Goal: Task Accomplishment & Management: Use online tool/utility

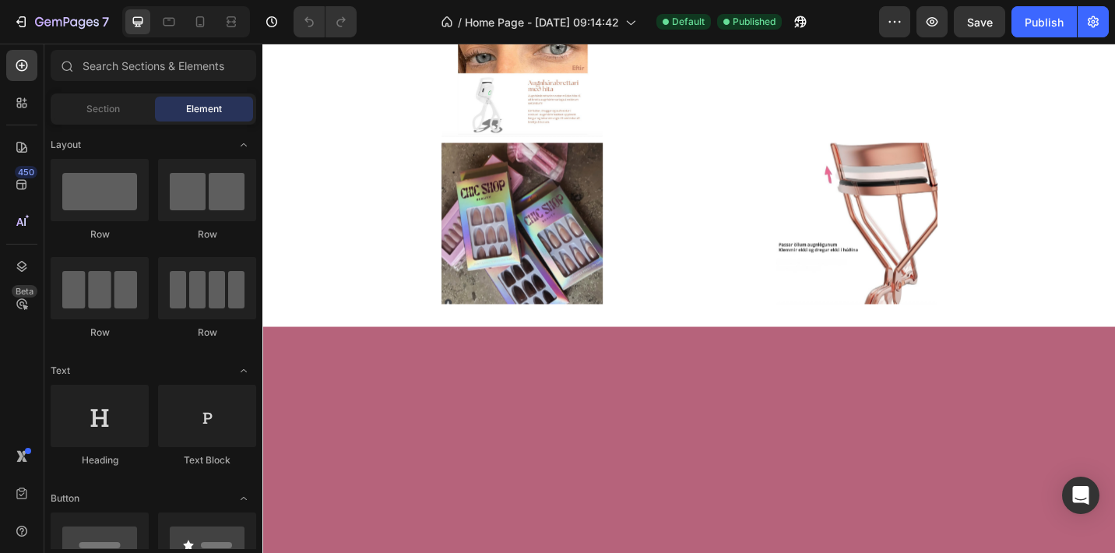
scroll to position [2034, 0]
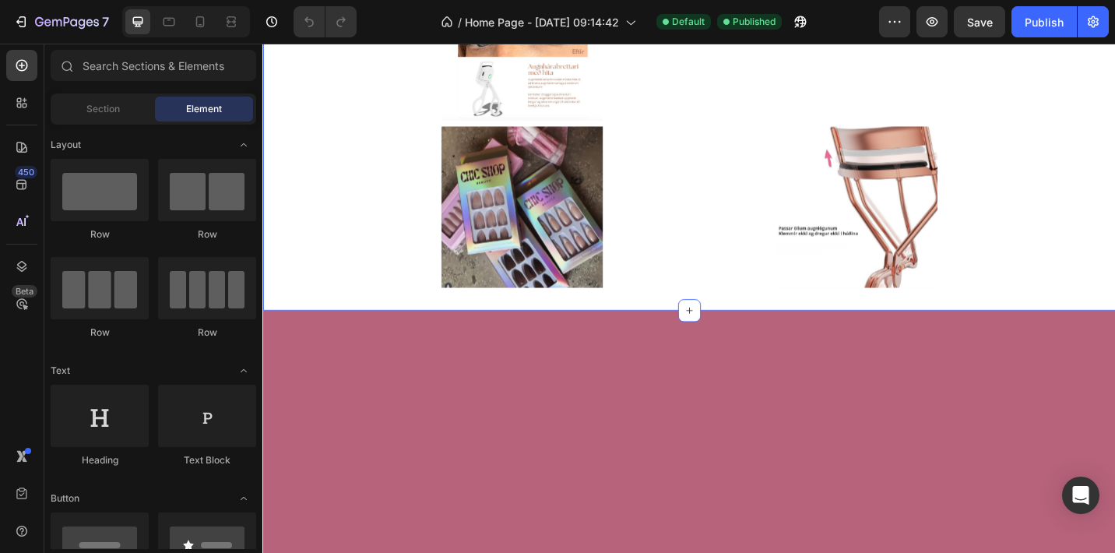
click at [947, 167] on div "Icon Fylgdu okkur á Instagram @[DOMAIN_NAME] Heading Row Row Image Image Image …" at bounding box center [729, 100] width 935 height 474
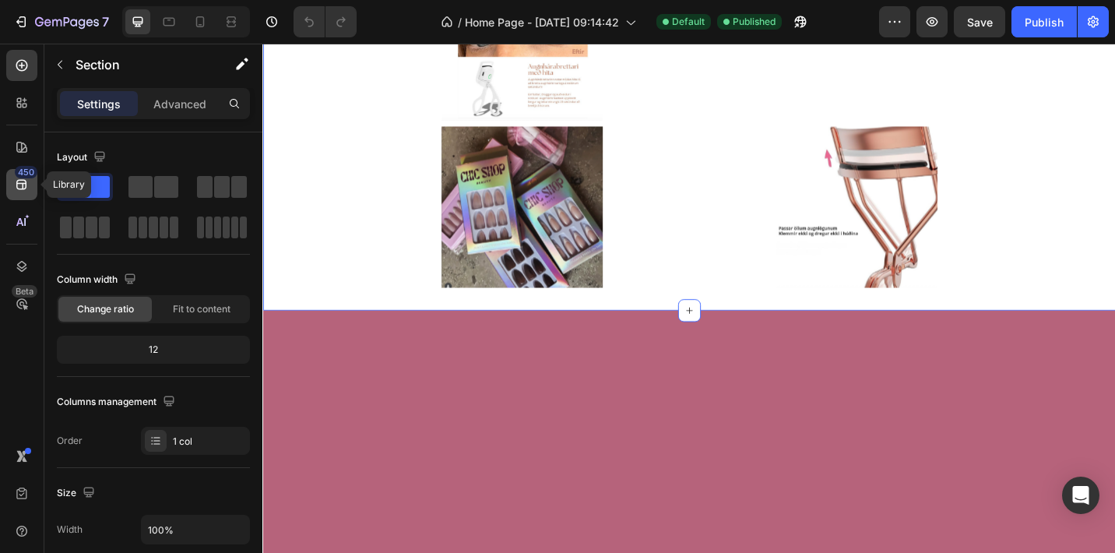
click at [15, 185] on icon at bounding box center [22, 185] width 16 height 16
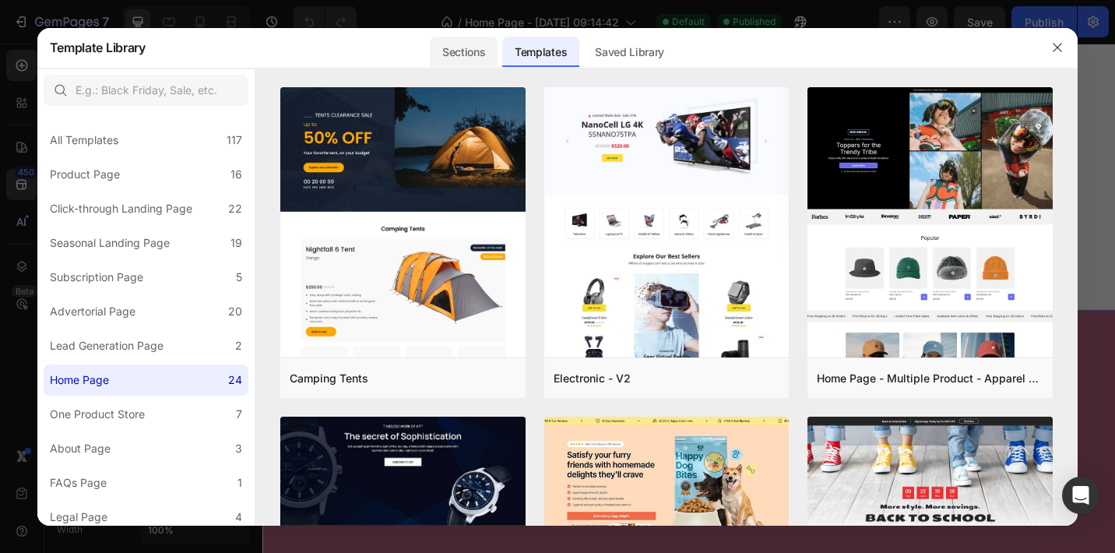
click at [467, 37] on div "Sections" at bounding box center [464, 52] width 68 height 31
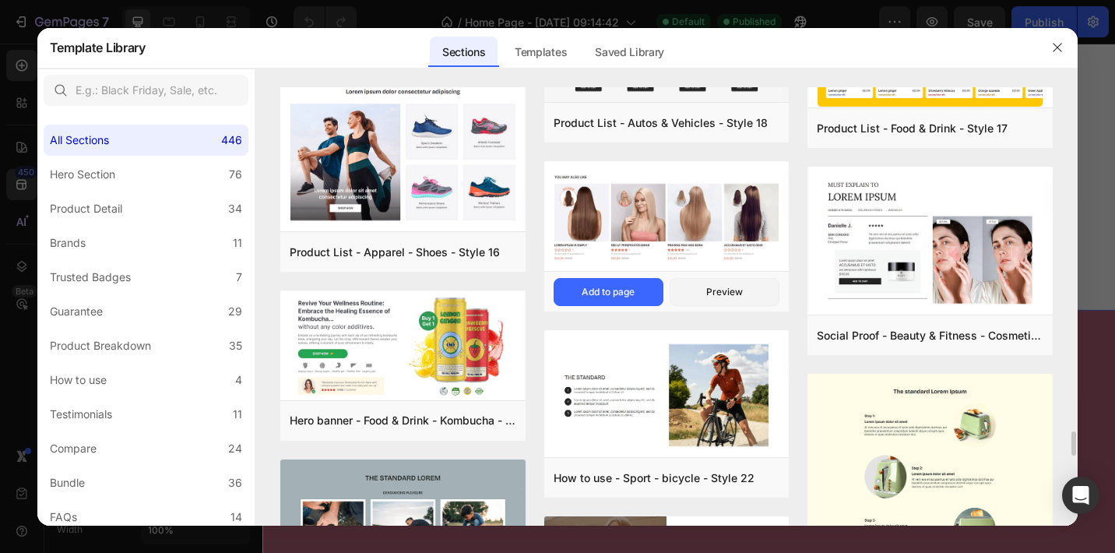
scroll to position [5993, 0]
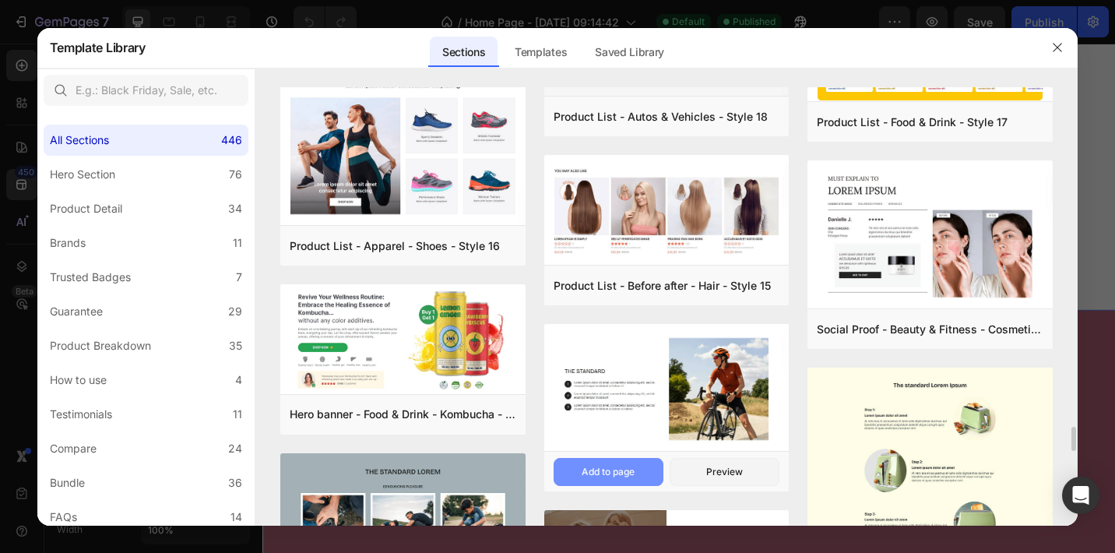
click at [626, 468] on div "Add to page" at bounding box center [608, 472] width 53 height 14
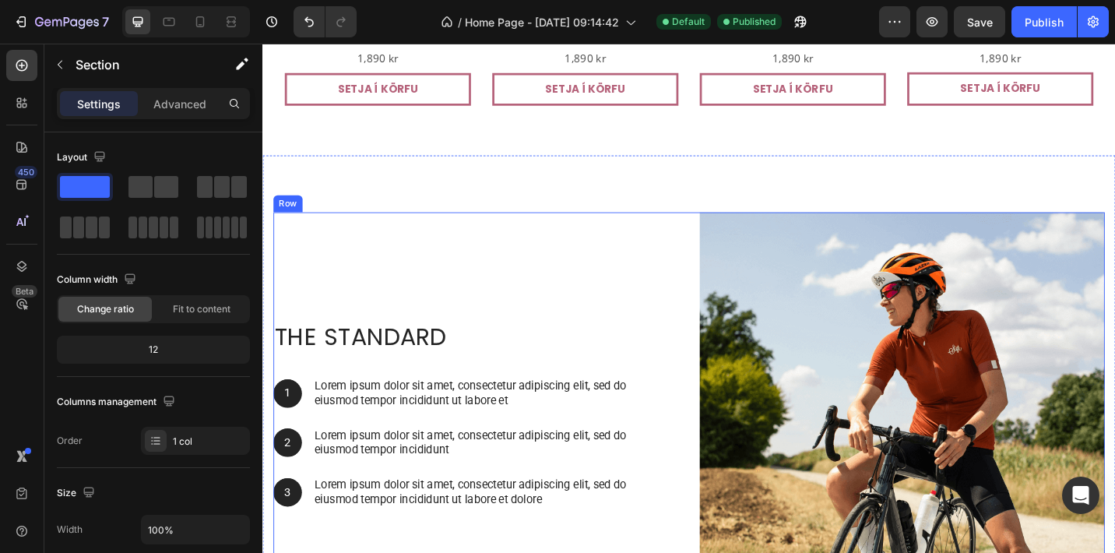
scroll to position [4407, 0]
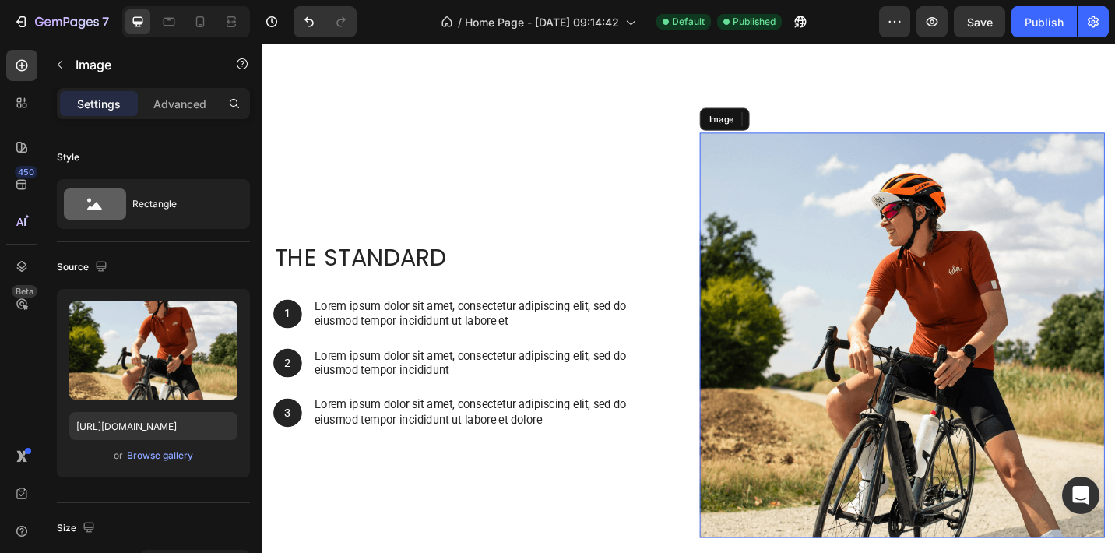
click at [855, 383] on img at bounding box center [963, 363] width 444 height 444
click at [169, 453] on div "Browse gallery" at bounding box center [160, 456] width 66 height 14
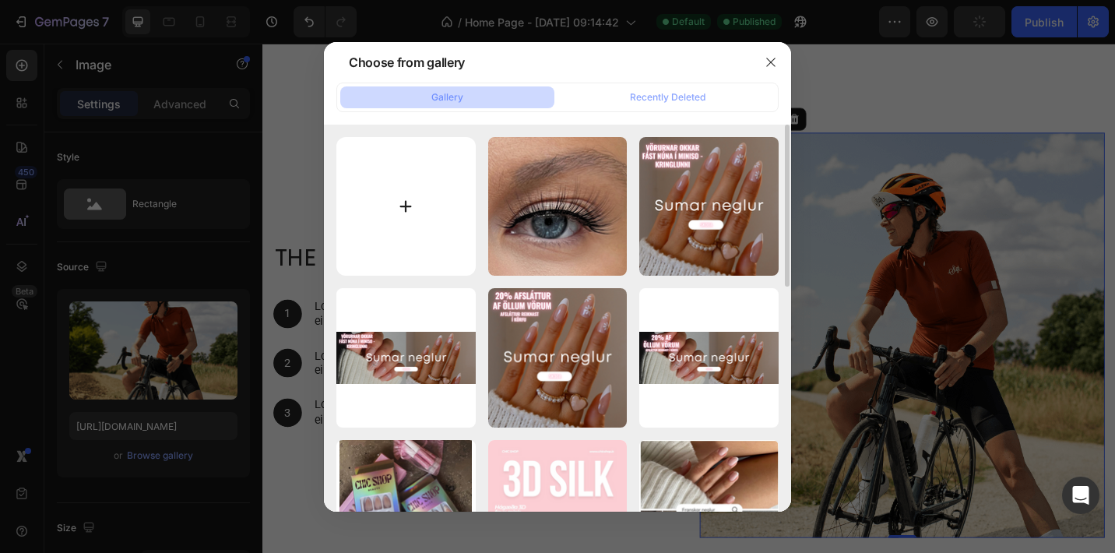
click at [407, 221] on input "file" at bounding box center [405, 206] width 139 height 139
type input "[URL][DOMAIN_NAME]"
type input "C:\fakepath\neglurheimaa-aa-.png"
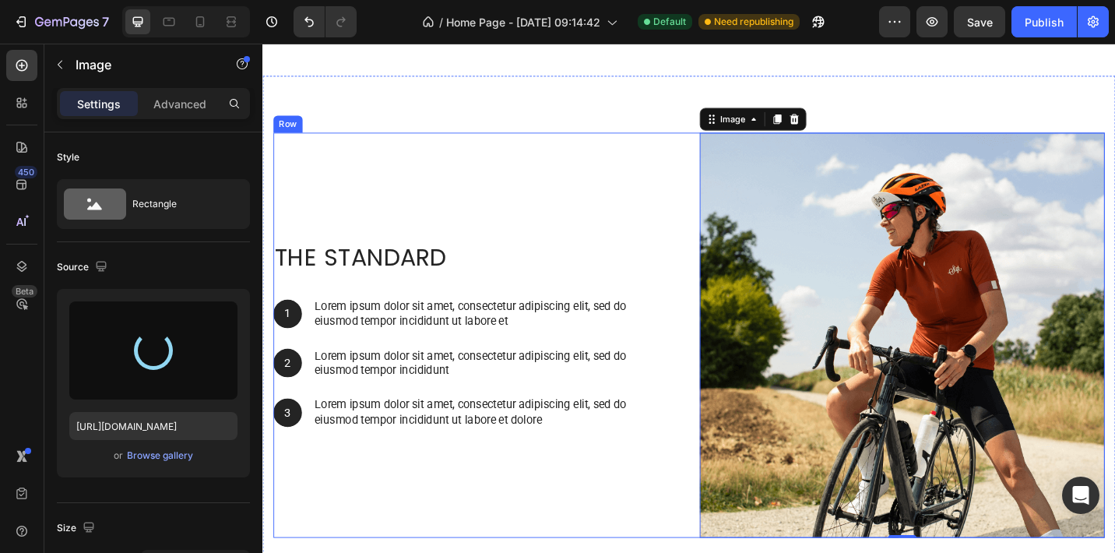
type input "[URL][DOMAIN_NAME]"
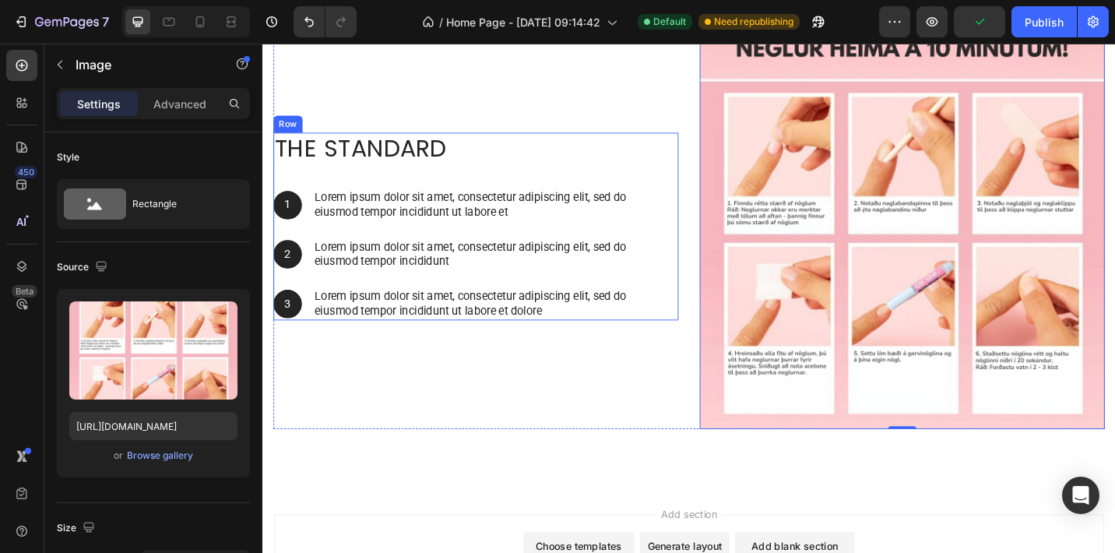
scroll to position [3912, 0]
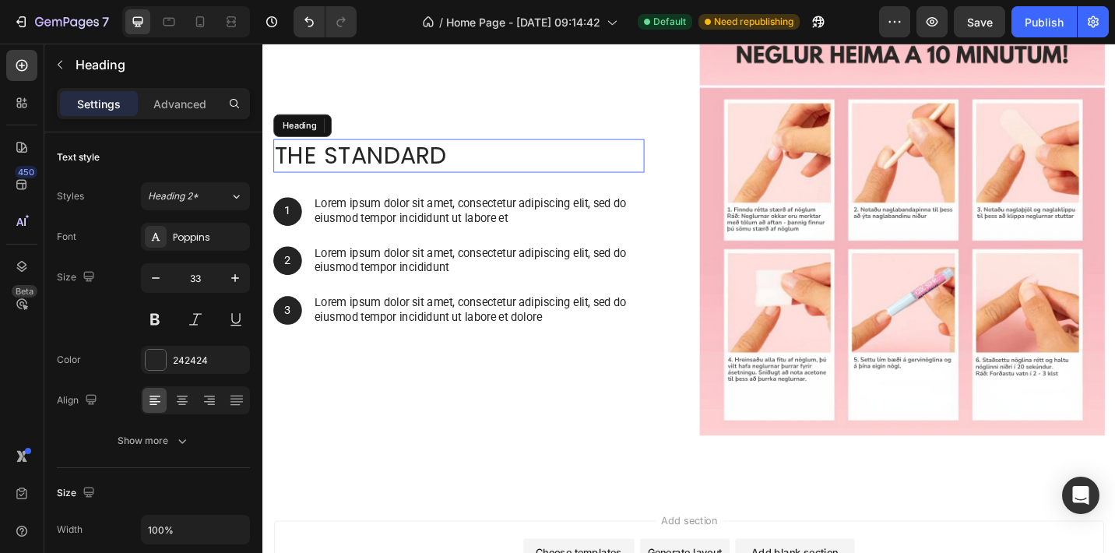
click at [403, 169] on h2 "The standard" at bounding box center [477, 166] width 407 height 37
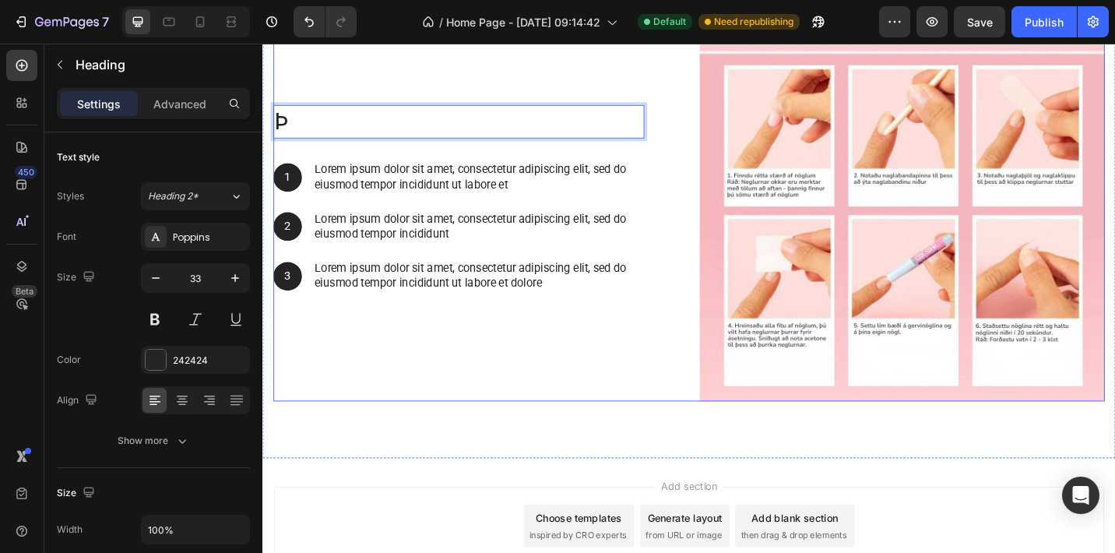
scroll to position [3928, 0]
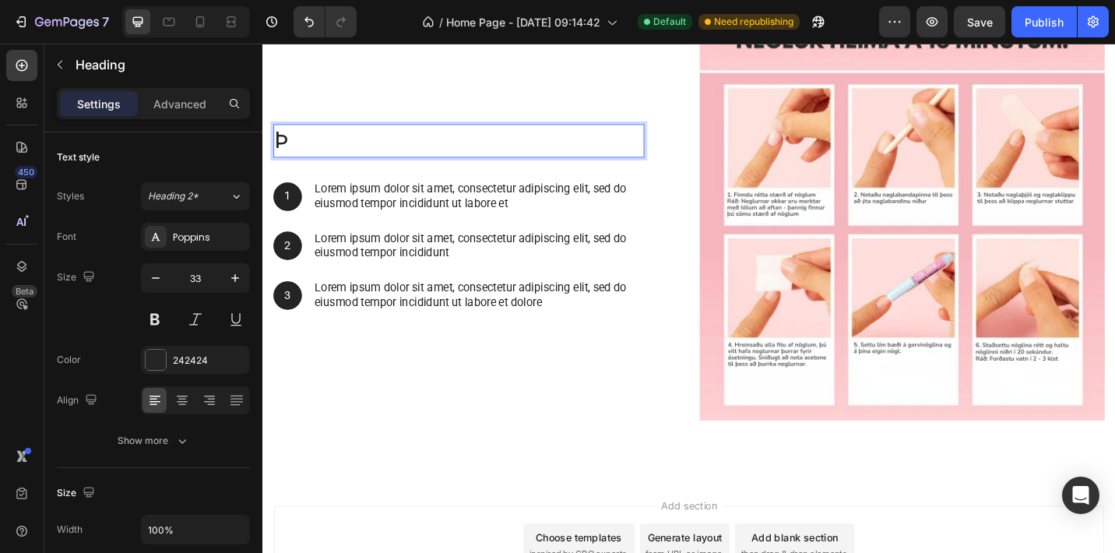
click at [347, 156] on h2 "þ" at bounding box center [477, 150] width 407 height 37
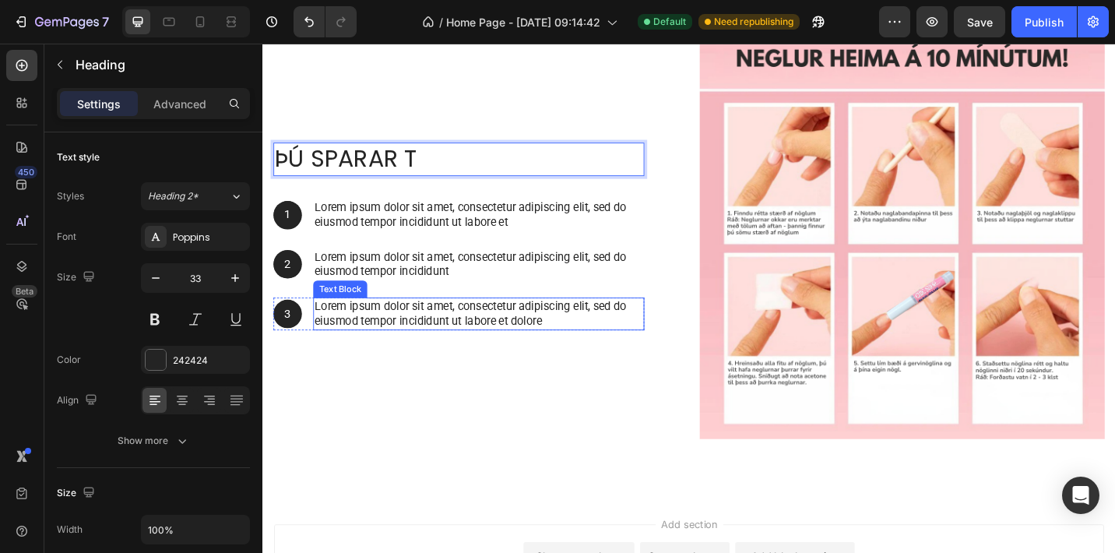
scroll to position [3881, 0]
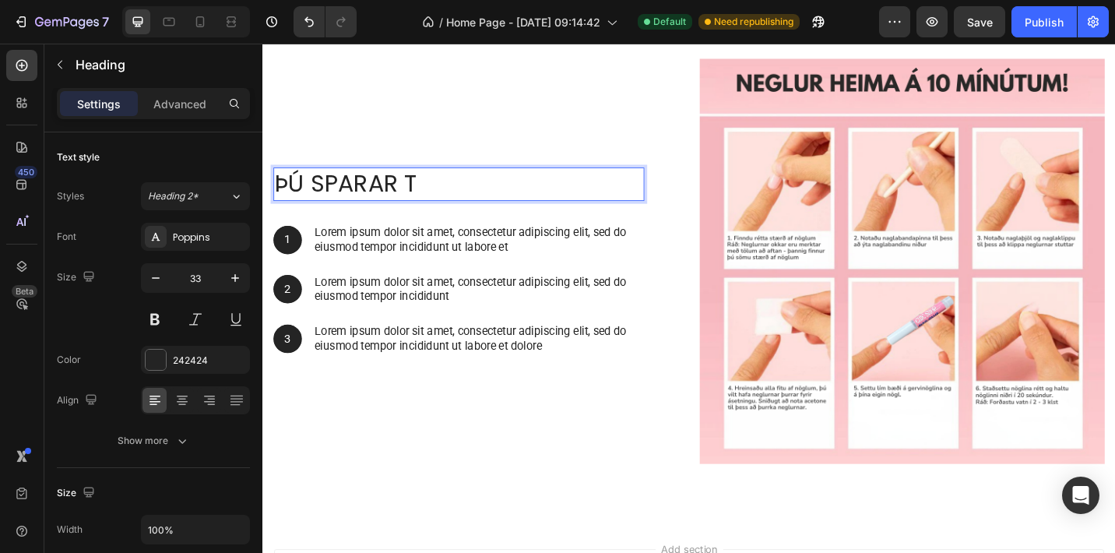
click at [474, 195] on h2 "þú sparar t" at bounding box center [477, 197] width 407 height 37
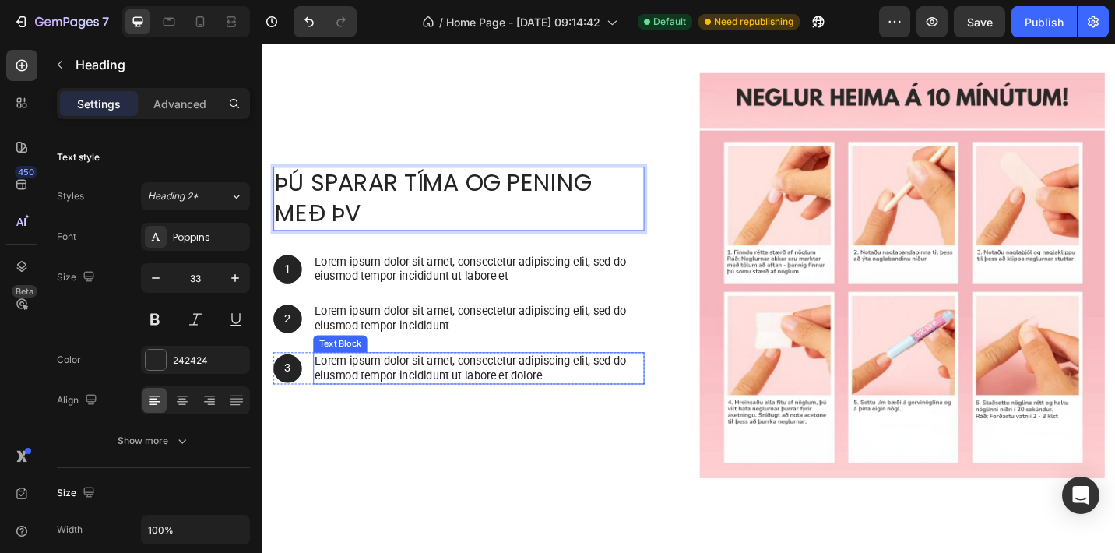
scroll to position [3848, 0]
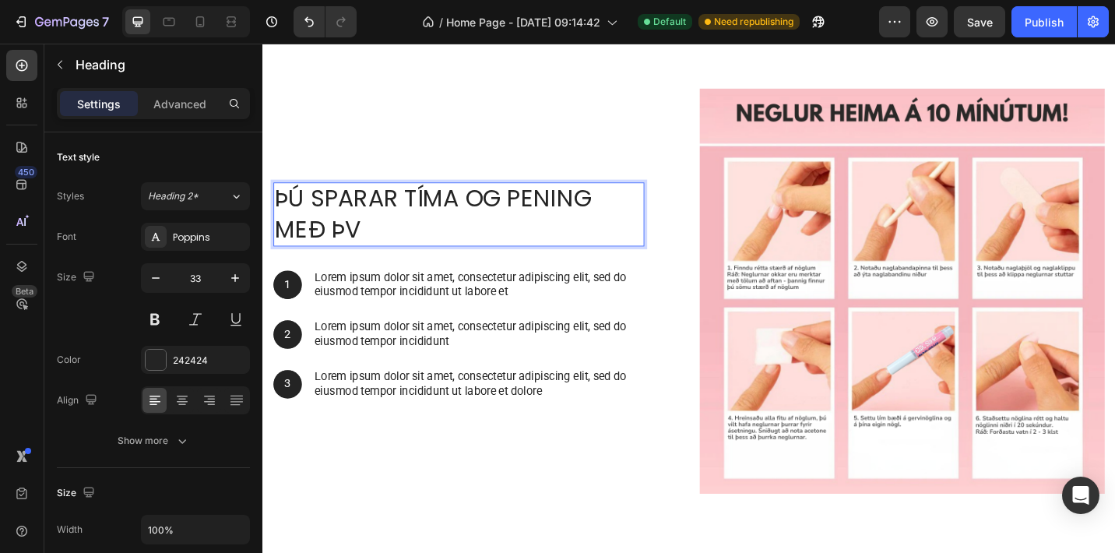
click at [409, 238] on h2 "þú sparar tíma og pening með þv" at bounding box center [477, 230] width 407 height 70
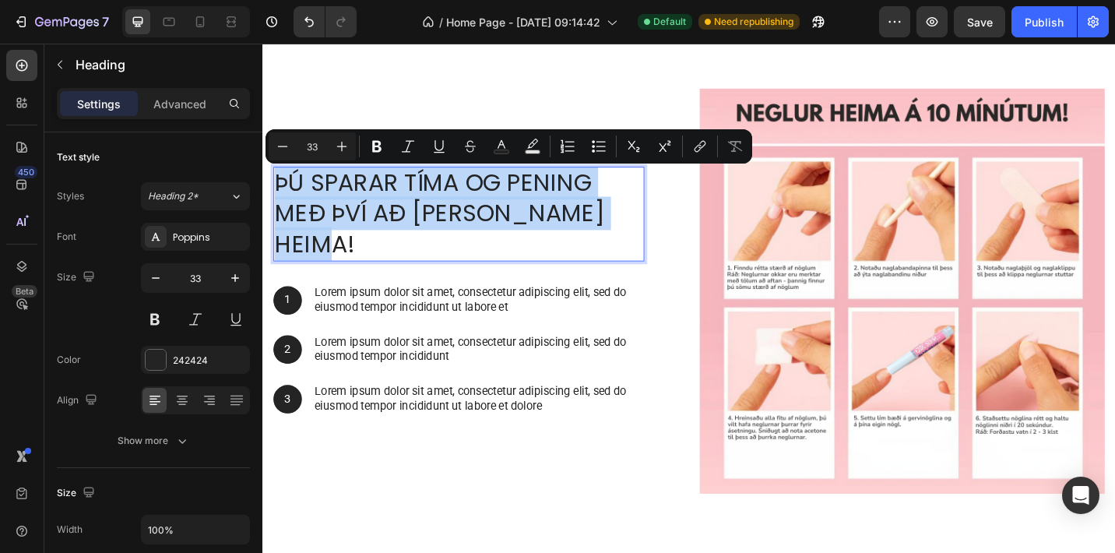
drag, startPoint x: 387, startPoint y: 265, endPoint x: 261, endPoint y: 192, distance: 145.5
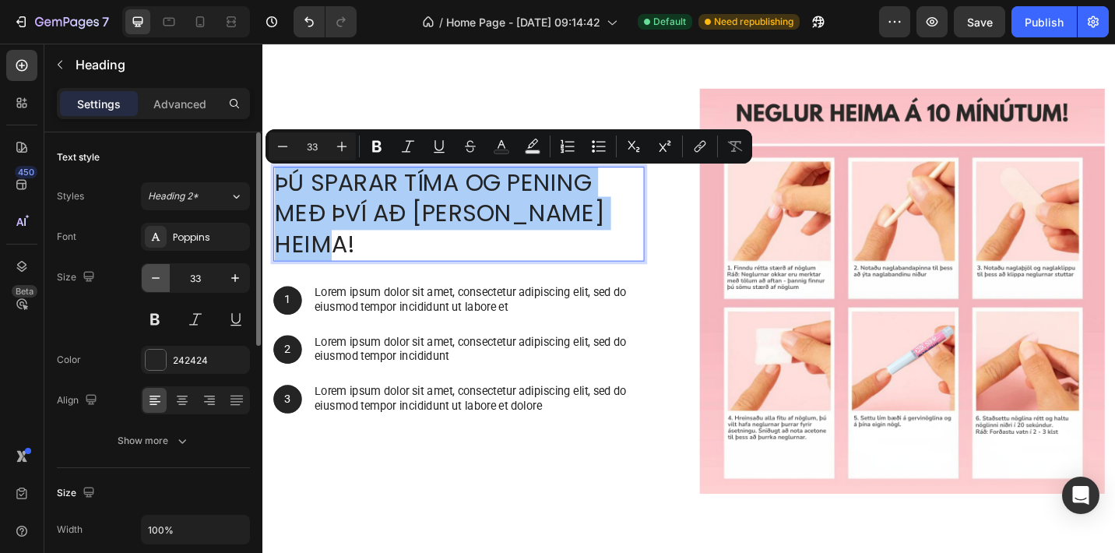
click at [162, 276] on icon "button" at bounding box center [156, 278] width 16 height 16
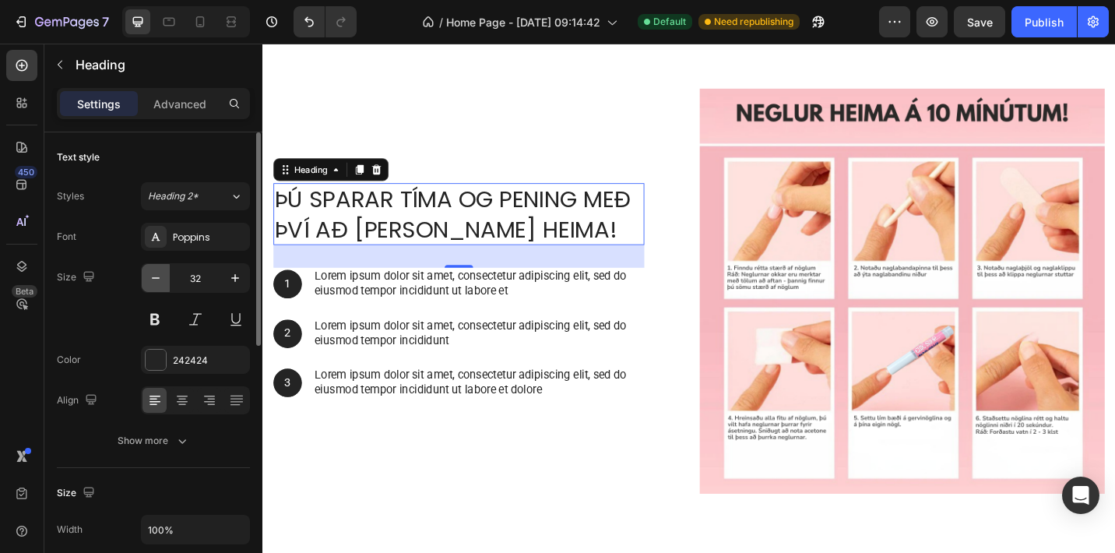
click at [162, 276] on icon "button" at bounding box center [156, 278] width 16 height 16
type input "31"
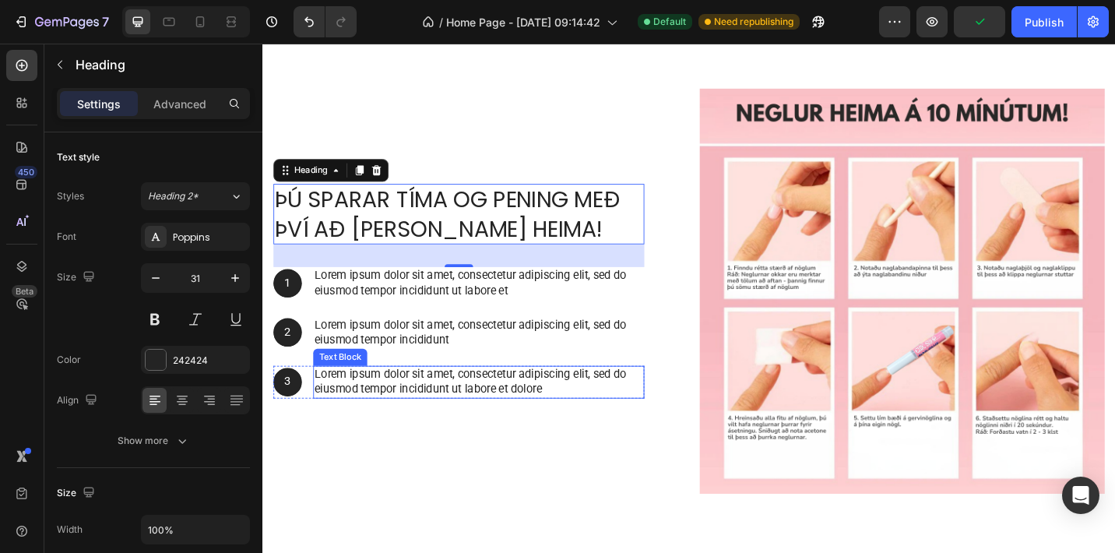
click at [576, 412] on p "Lorem ipsum dolor sit amet, consectetur adipiscing elit, sed do eiusmod tempor …" at bounding box center [499, 414] width 360 height 33
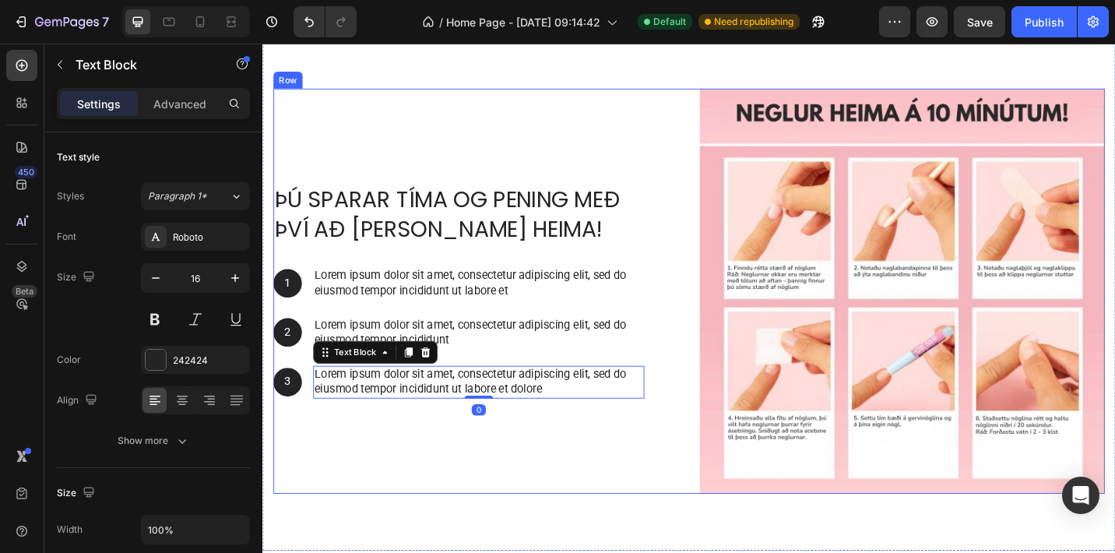
click at [590, 470] on div "þú sparar tíma og pening með því að [PERSON_NAME] heima! Heading 1 Text Block H…" at bounding box center [496, 315] width 444 height 444
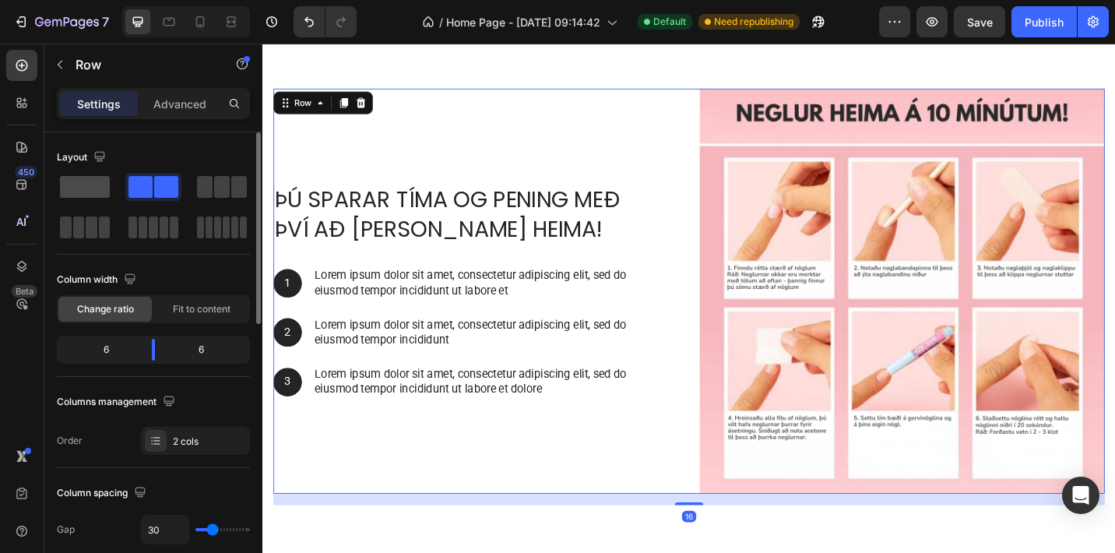
click at [81, 195] on span at bounding box center [85, 187] width 50 height 22
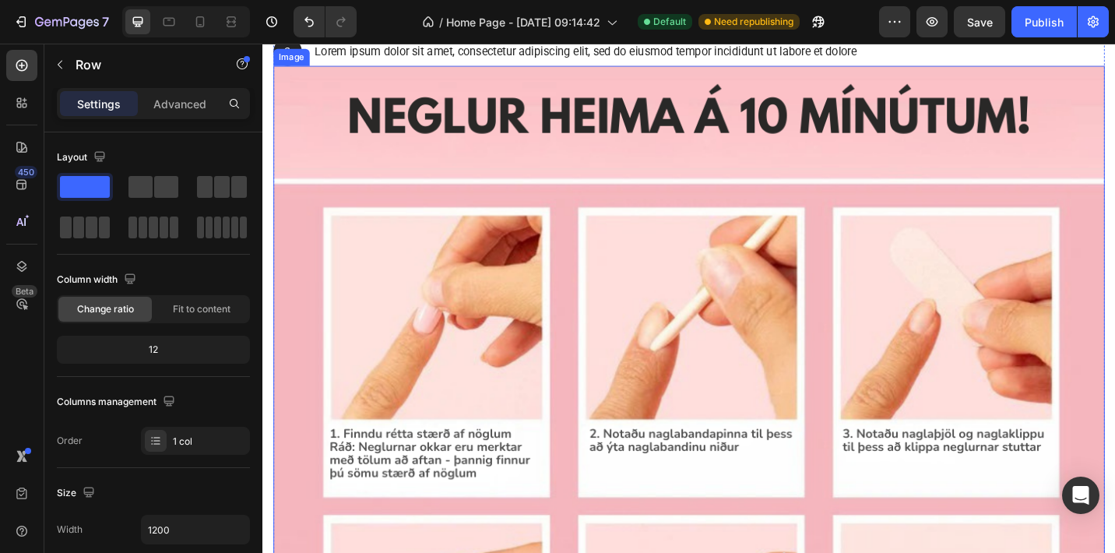
scroll to position [4033, 0]
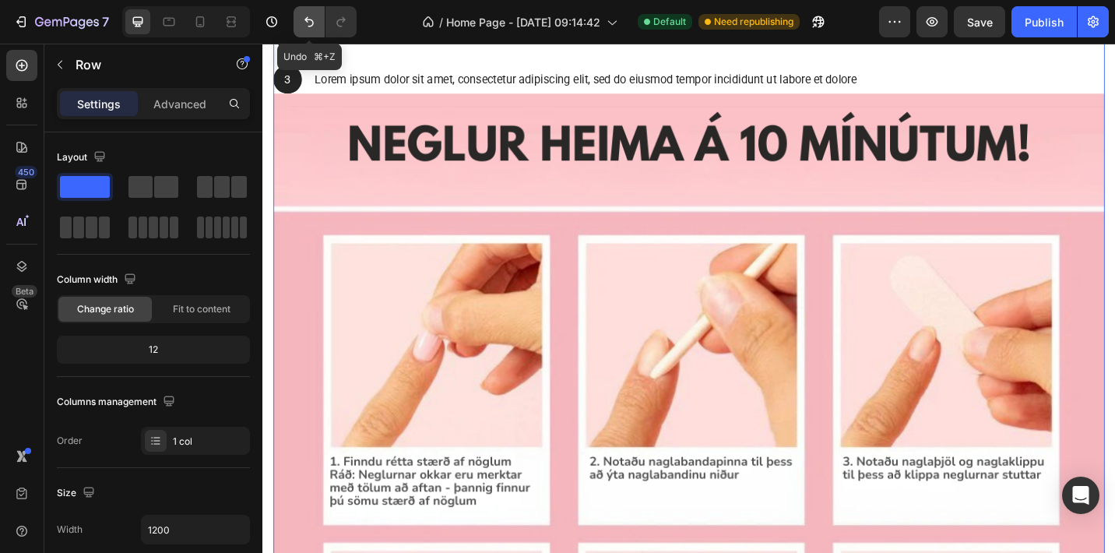
click at [313, 23] on icon "Undo/Redo" at bounding box center [309, 22] width 9 height 10
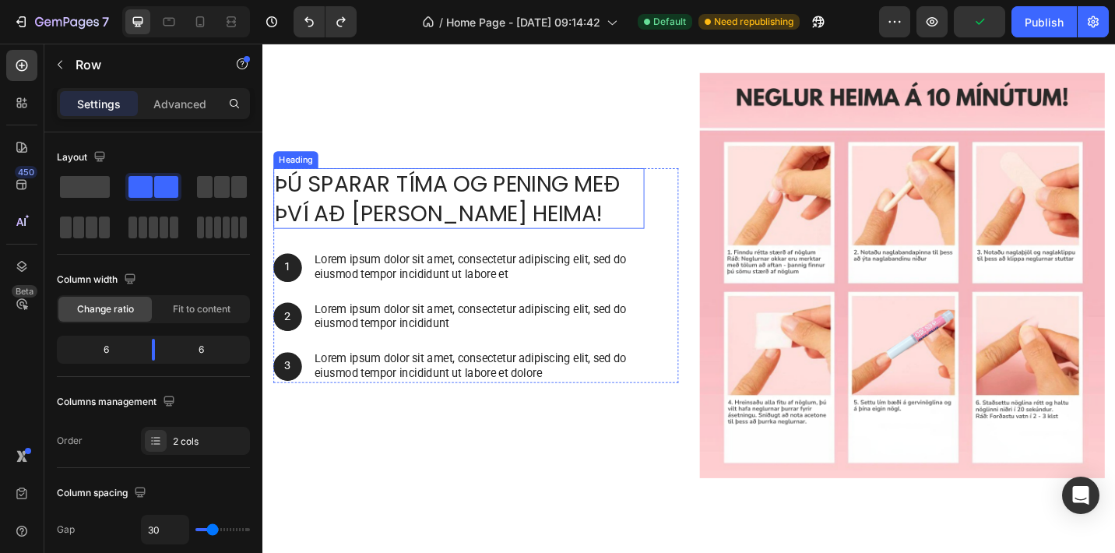
scroll to position [4468, 0]
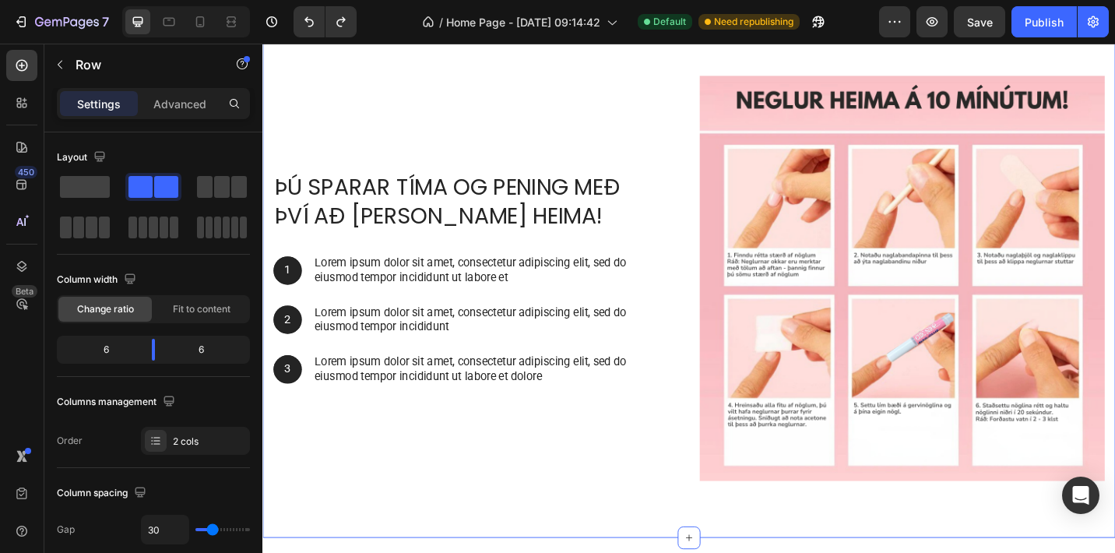
click at [731, 65] on div "þú sparar tíma og pening með því að [PERSON_NAME] heima! Heading 1 Text Block H…" at bounding box center [729, 300] width 935 height 569
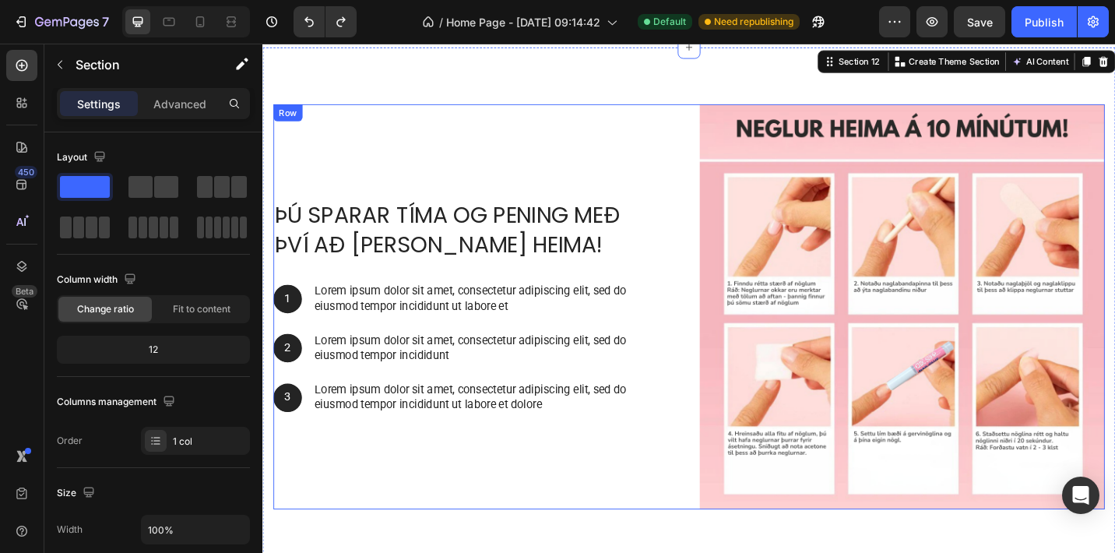
scroll to position [4405, 0]
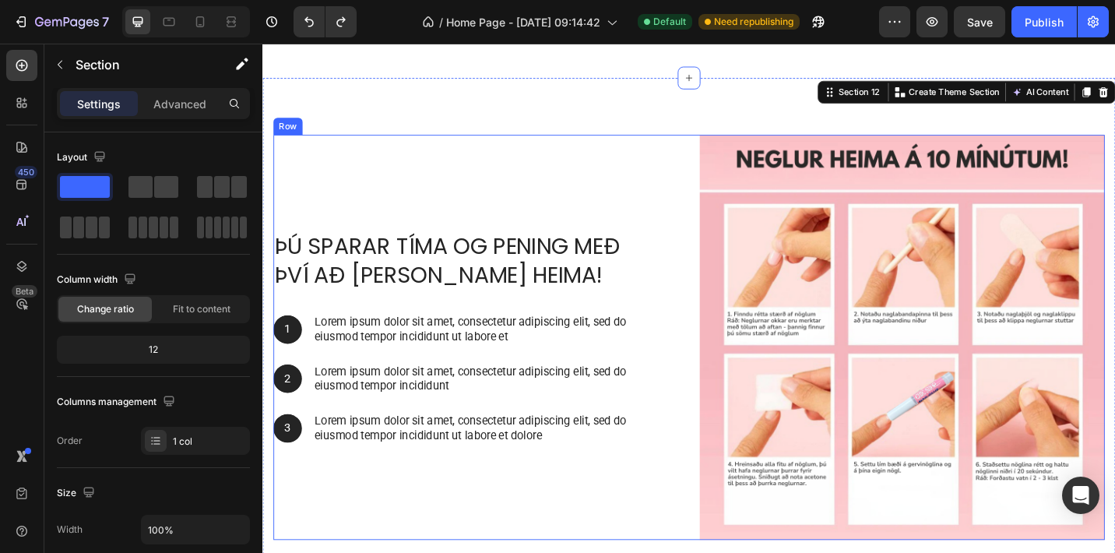
click at [395, 181] on div "þú sparar tíma og pening með því að [PERSON_NAME] heima! Heading 1 Text Block H…" at bounding box center [496, 365] width 444 height 444
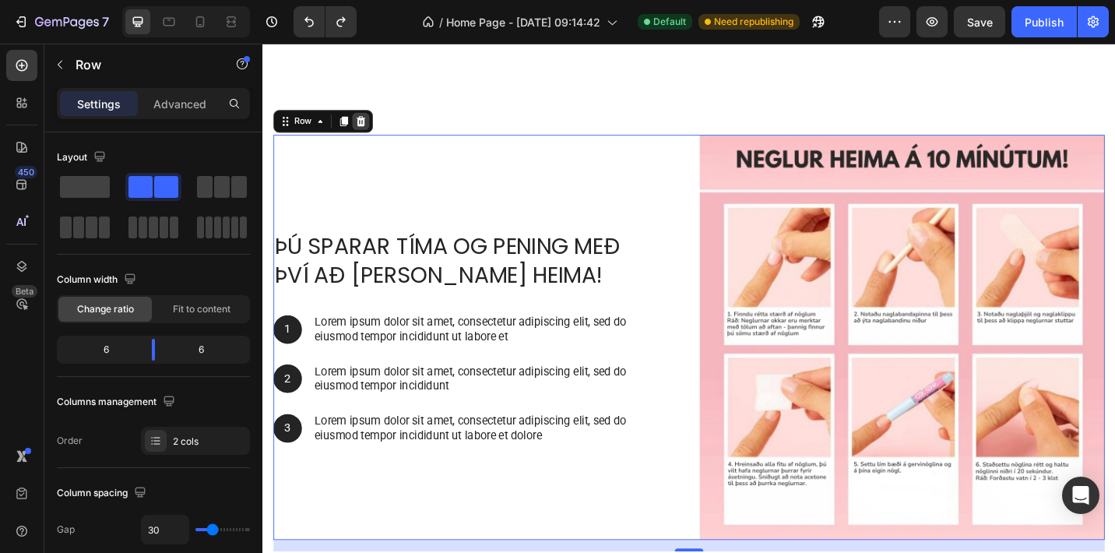
click at [368, 127] on icon at bounding box center [370, 128] width 12 height 12
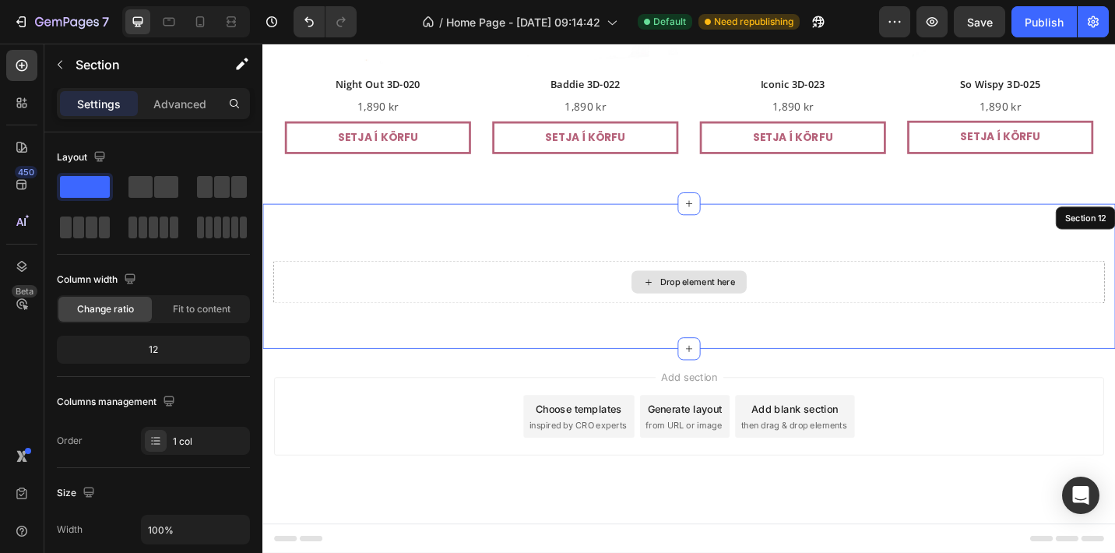
click at [383, 281] on div "Drop element here" at bounding box center [729, 304] width 911 height 47
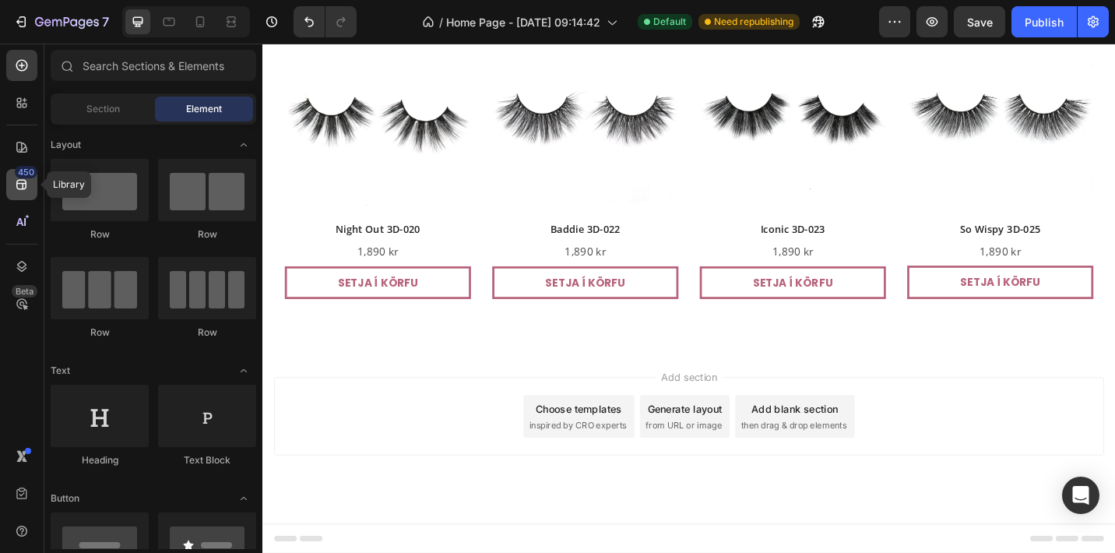
click at [22, 171] on div "450" at bounding box center [26, 172] width 23 height 12
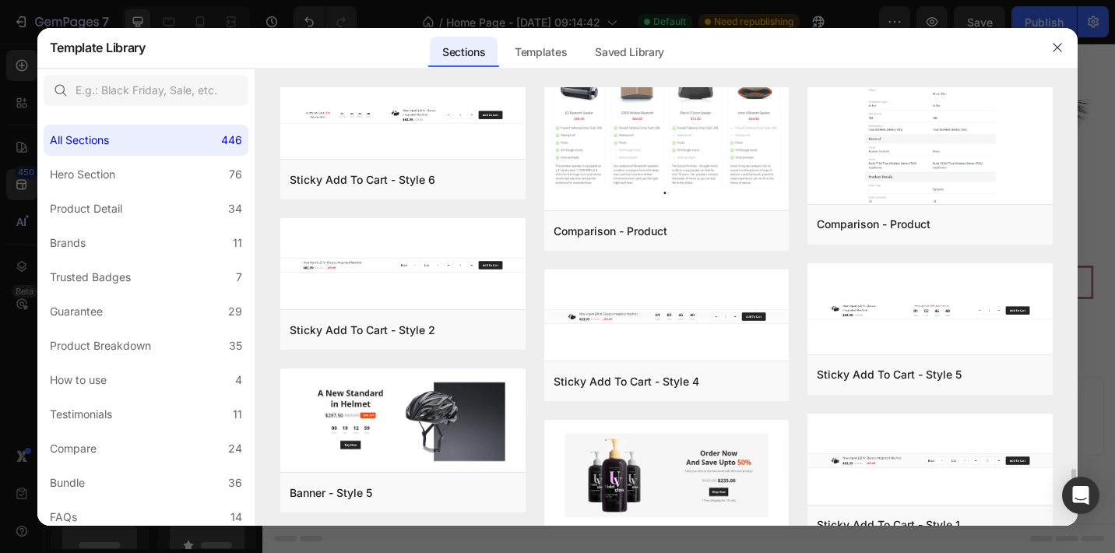
scroll to position [15454, 0]
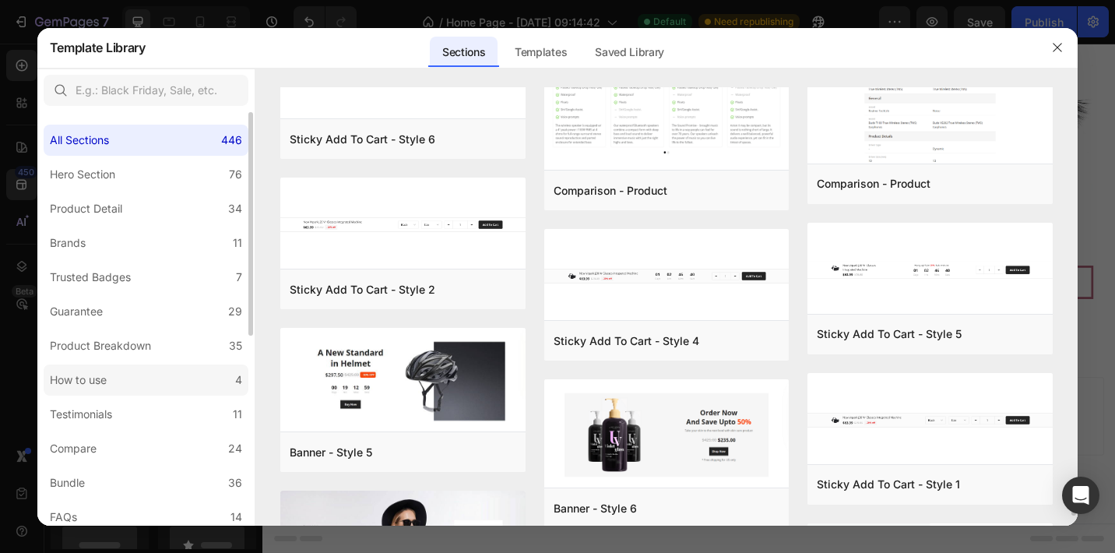
click at [158, 387] on label "How to use 4" at bounding box center [146, 379] width 205 height 31
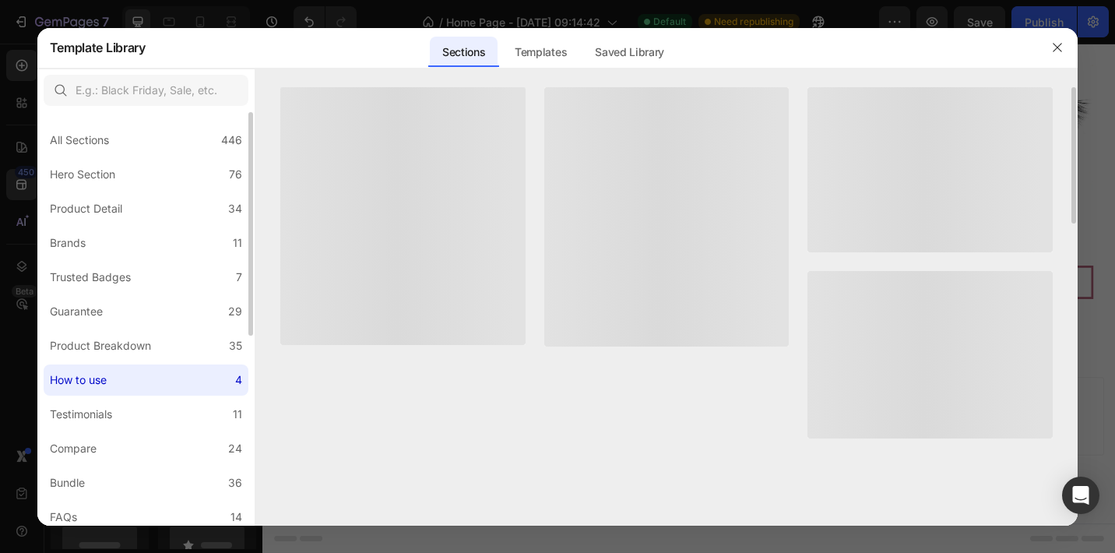
scroll to position [0, 0]
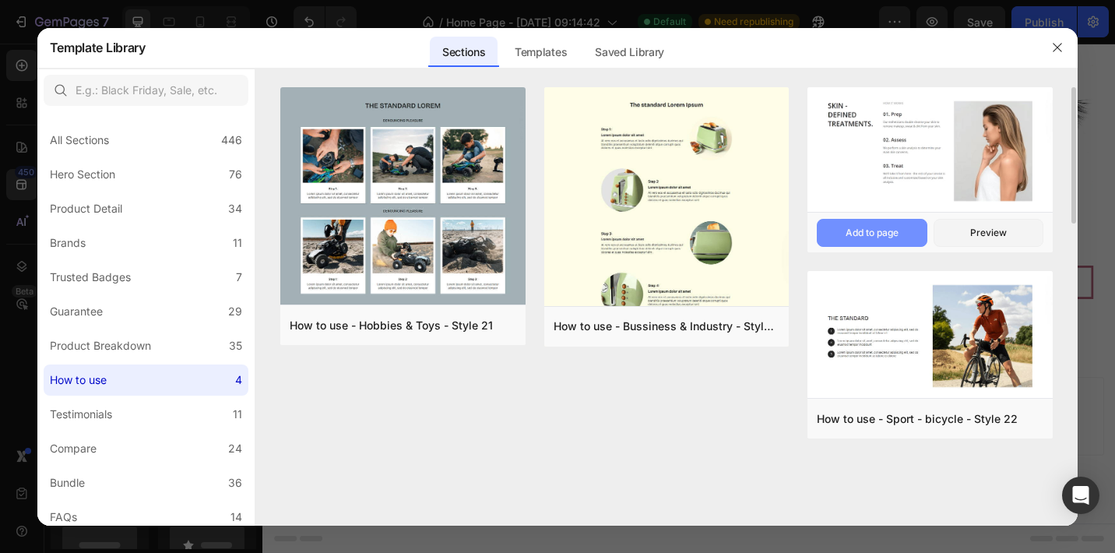
click at [894, 229] on div "Add to page" at bounding box center [872, 233] width 53 height 14
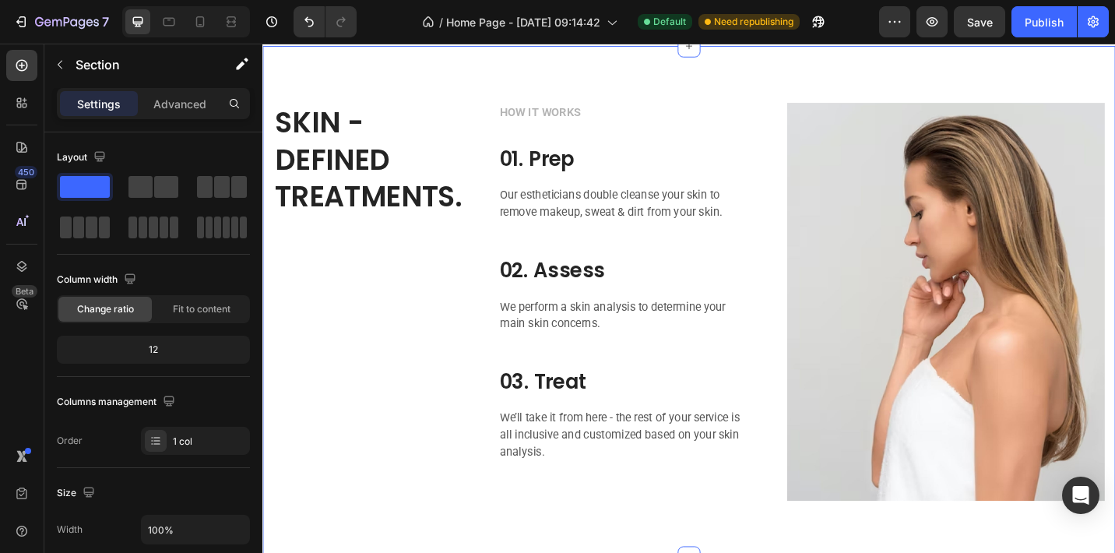
scroll to position [4441, 0]
click at [600, 121] on p "HOW IT WORKS" at bounding box center [661, 118] width 276 height 19
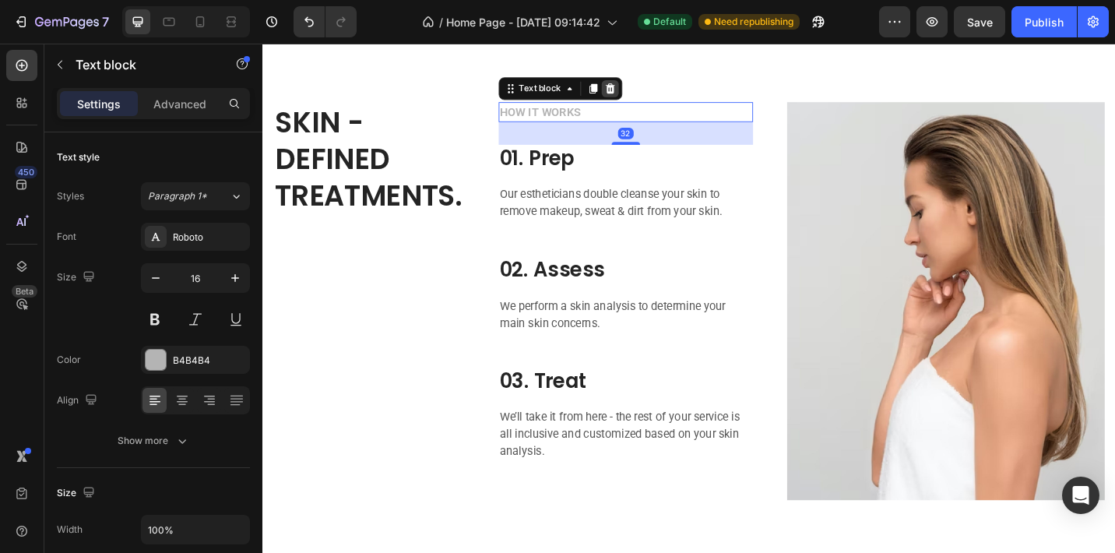
click at [647, 96] on icon at bounding box center [643, 92] width 12 height 12
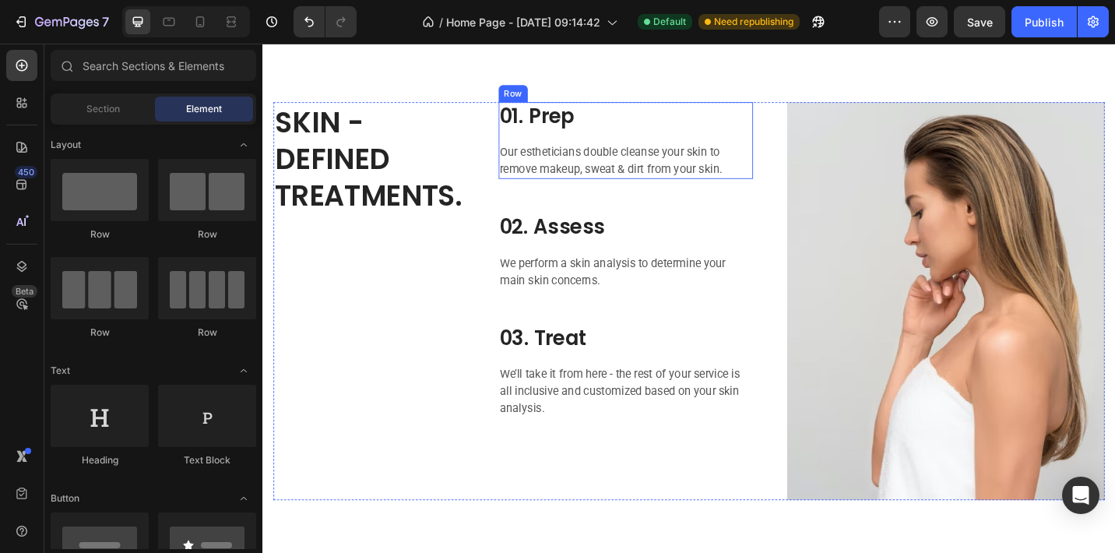
click at [615, 147] on div "01. Prep Heading Our estheticians double cleanse your skin to remove makeup, sw…" at bounding box center [660, 149] width 279 height 84
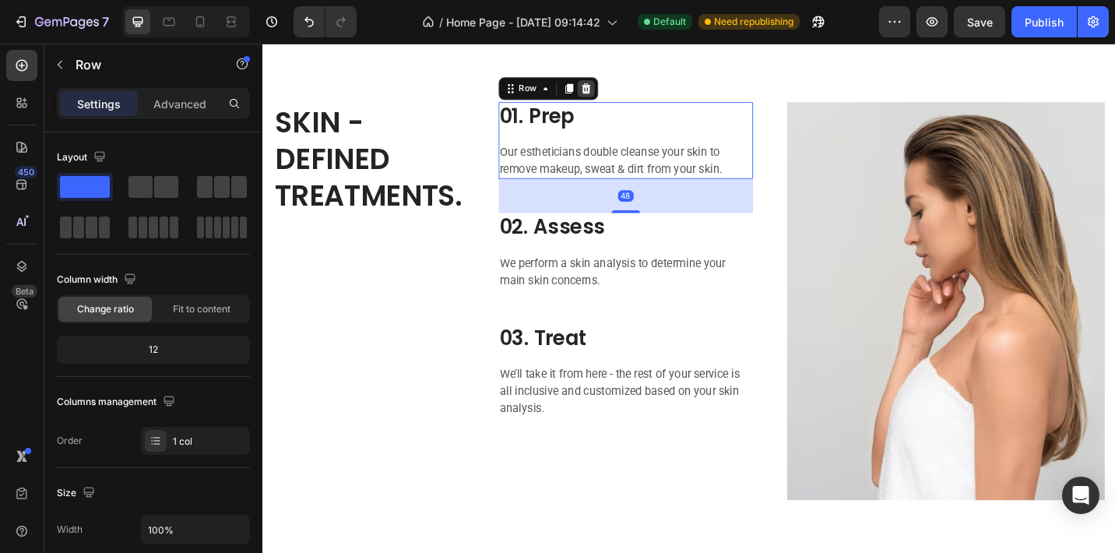
click at [622, 90] on icon at bounding box center [617, 92] width 12 height 12
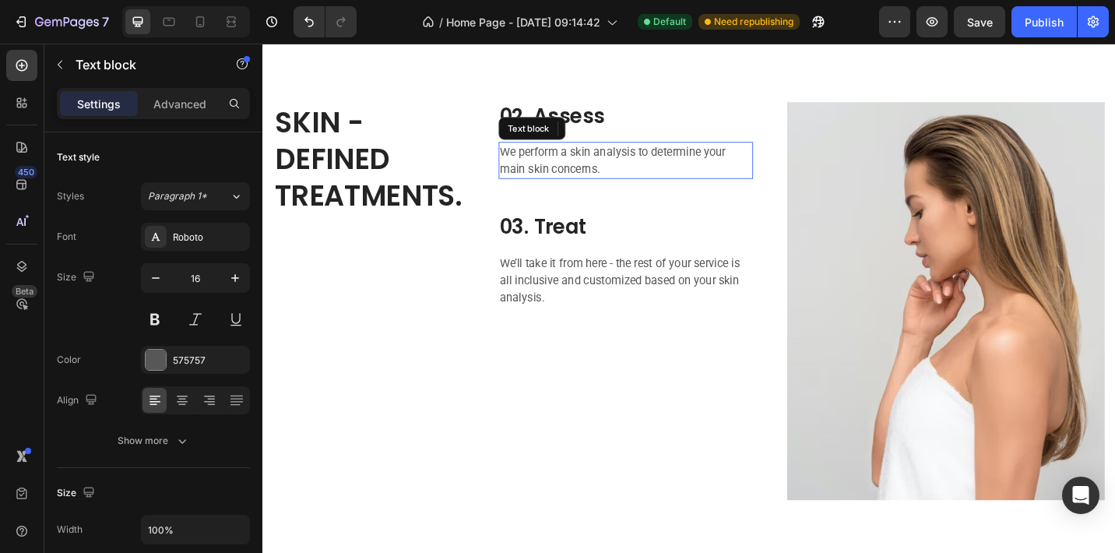
click at [621, 159] on p "We perform a skin analysis to determine your main skin concerns." at bounding box center [661, 171] width 276 height 37
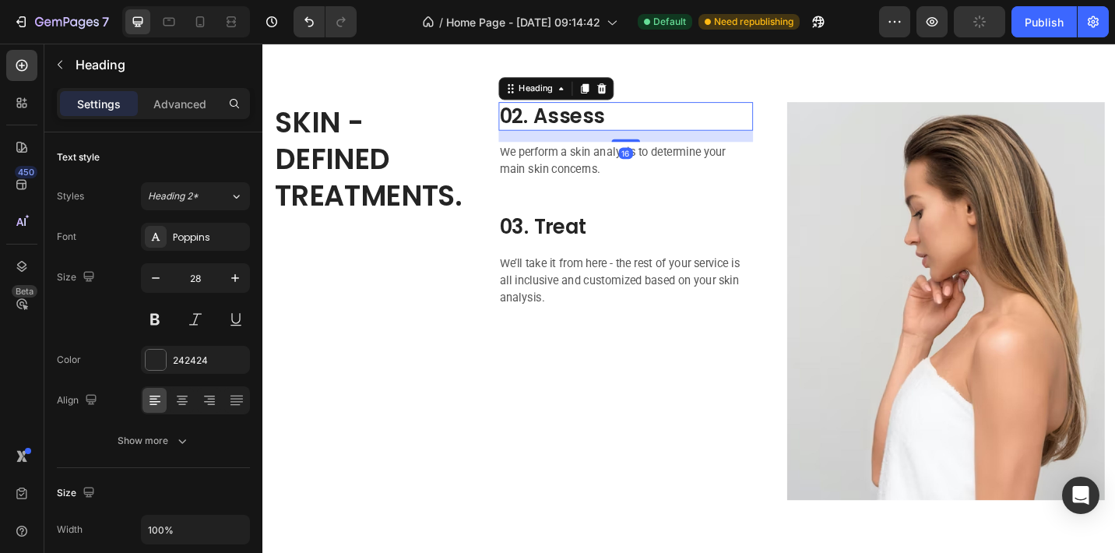
click at [702, 113] on p "02. Assess" at bounding box center [661, 123] width 276 height 28
click at [633, 86] on icon at bounding box center [634, 92] width 12 height 12
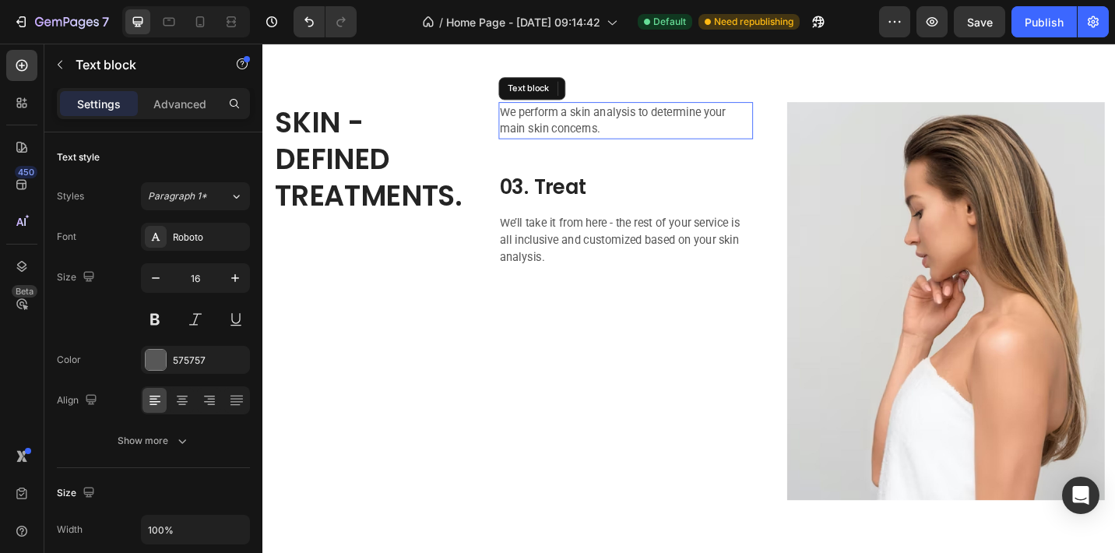
click at [628, 118] on p "We perform a skin analysis to determine your main skin concerns." at bounding box center [661, 127] width 276 height 37
click at [644, 89] on icon at bounding box center [643, 92] width 10 height 11
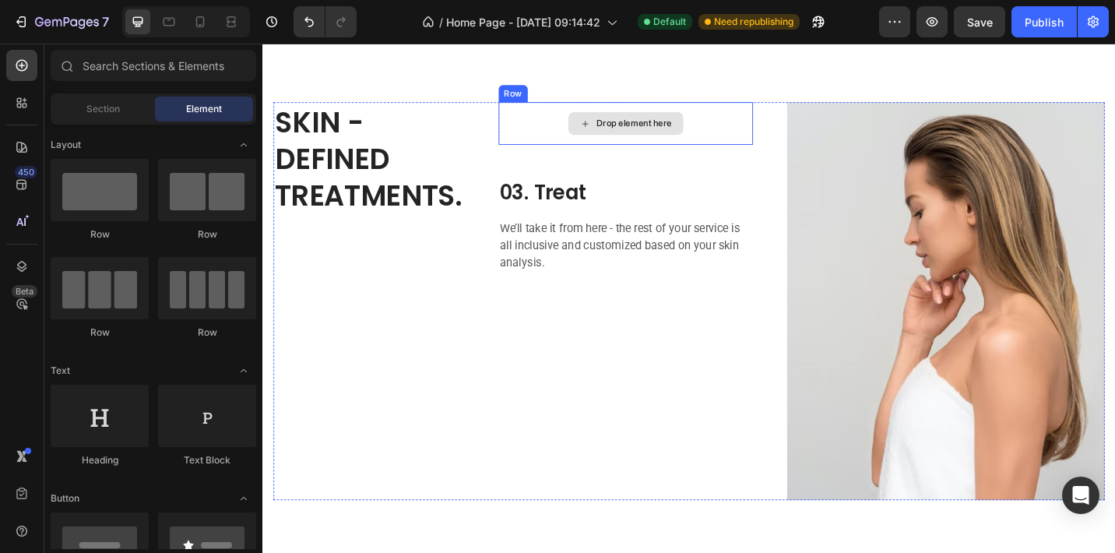
click at [627, 144] on div "Drop element here" at bounding box center [660, 130] width 279 height 47
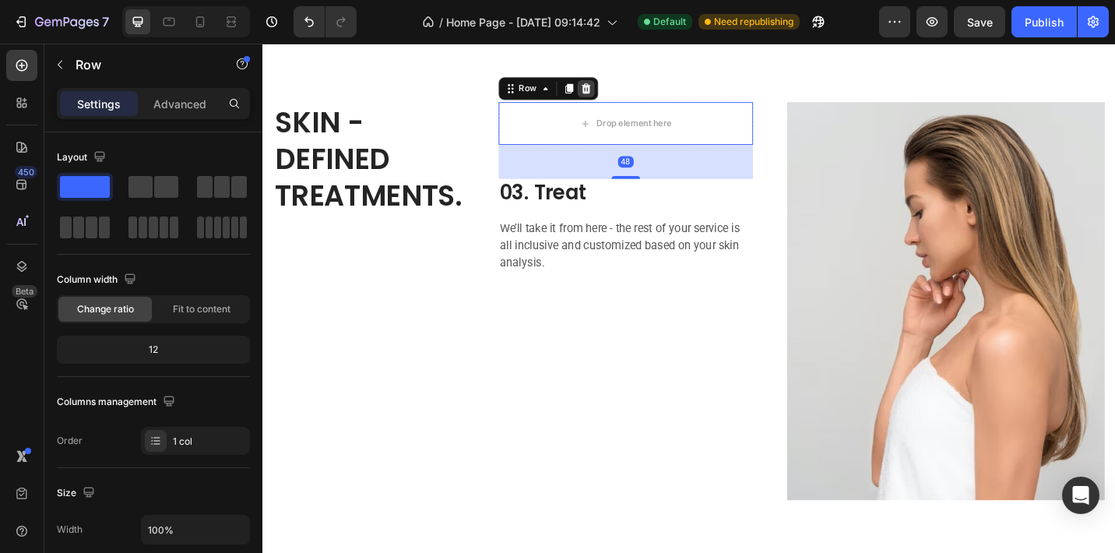
click at [618, 83] on div at bounding box center [616, 92] width 19 height 19
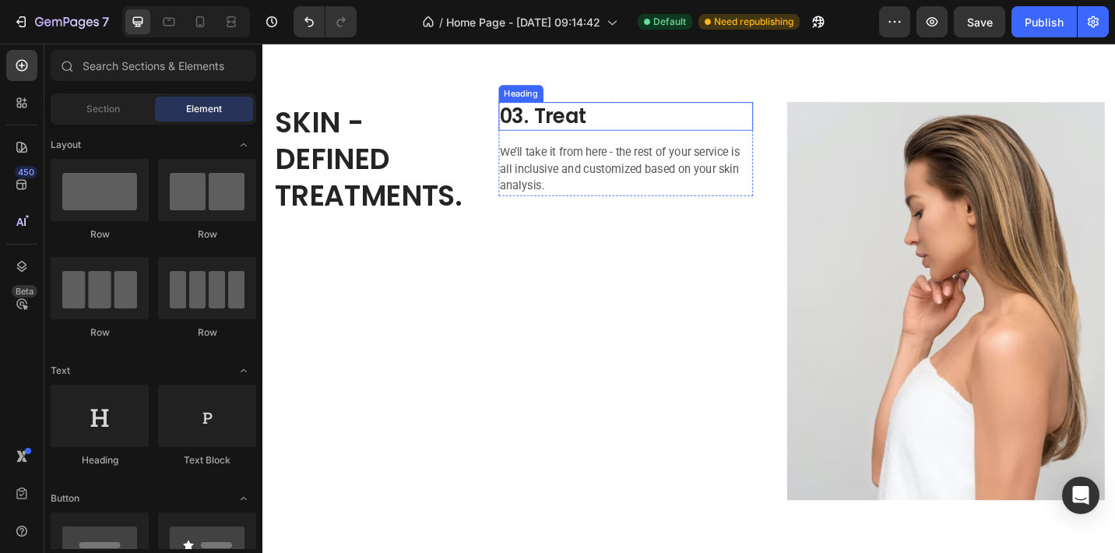
click at [598, 126] on p "03. Treat" at bounding box center [661, 123] width 276 height 28
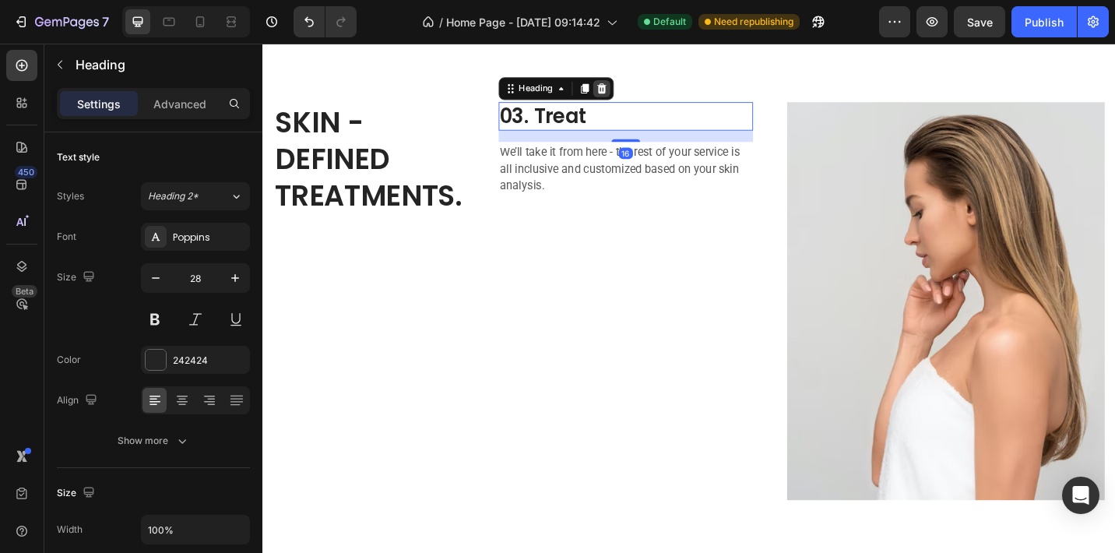
click at [636, 94] on icon at bounding box center [634, 92] width 10 height 11
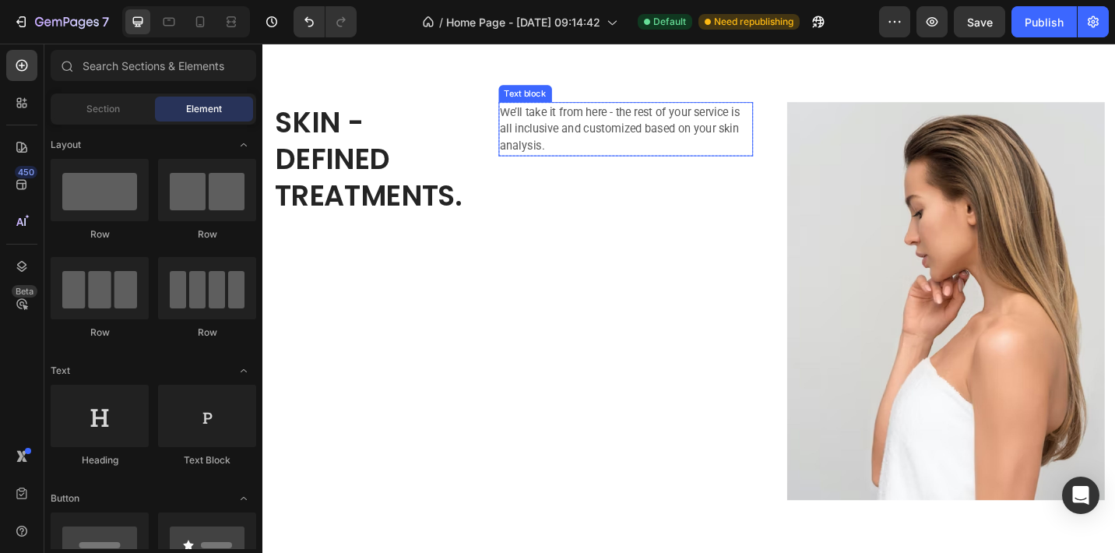
click at [619, 123] on p "We’ll take it from here - the rest of your service is all inclusive and customi…" at bounding box center [661, 137] width 276 height 56
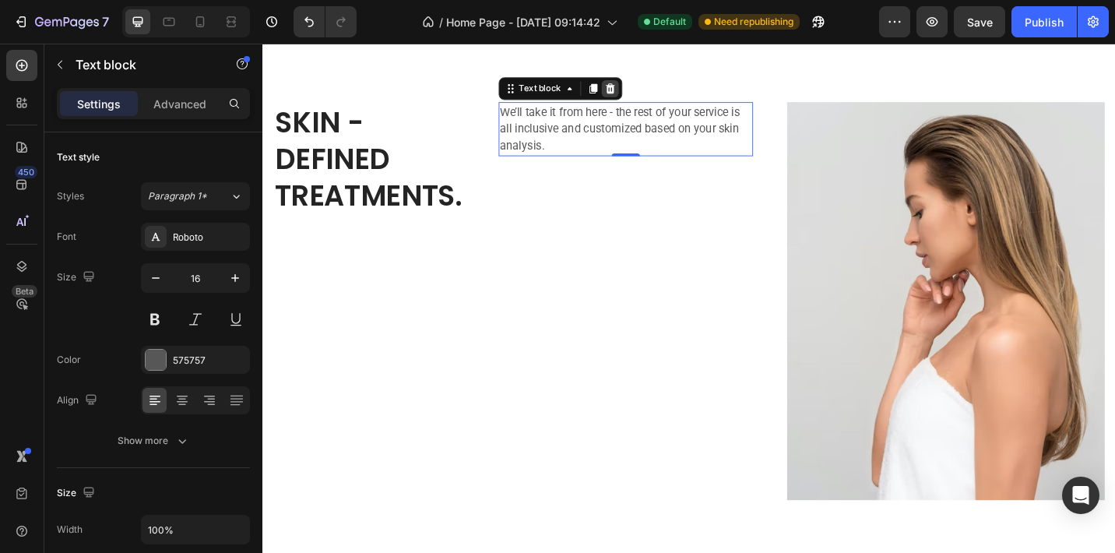
click at [650, 95] on div at bounding box center [643, 92] width 19 height 19
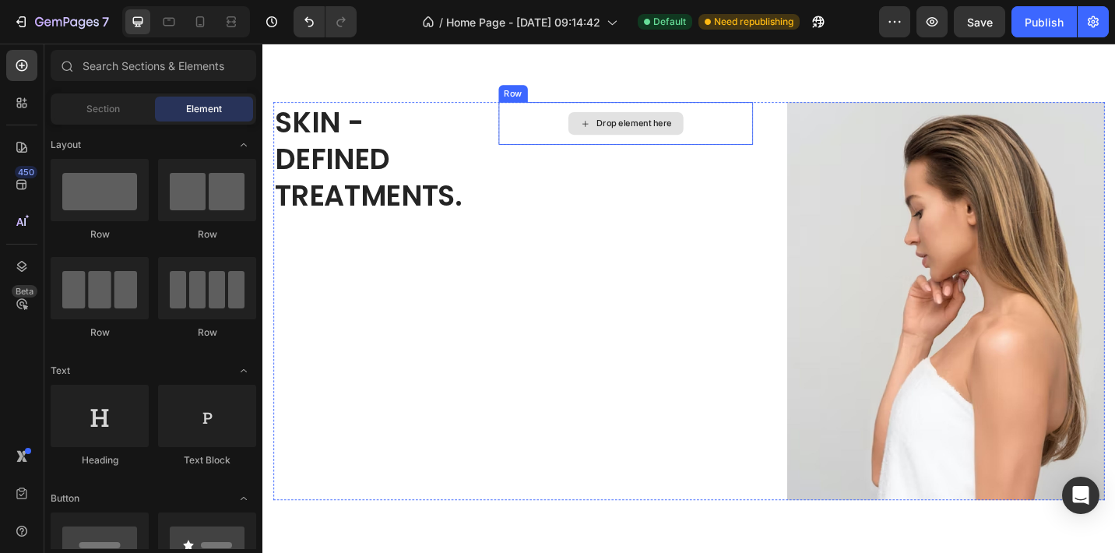
click at [557, 141] on div "Drop element here" at bounding box center [660, 130] width 279 height 47
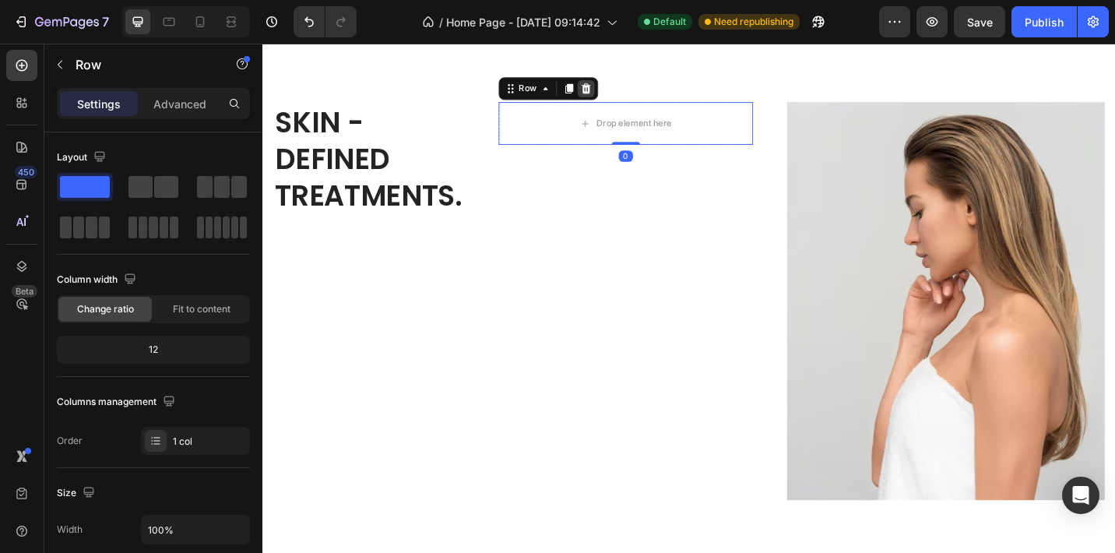
click at [622, 89] on icon at bounding box center [617, 92] width 12 height 12
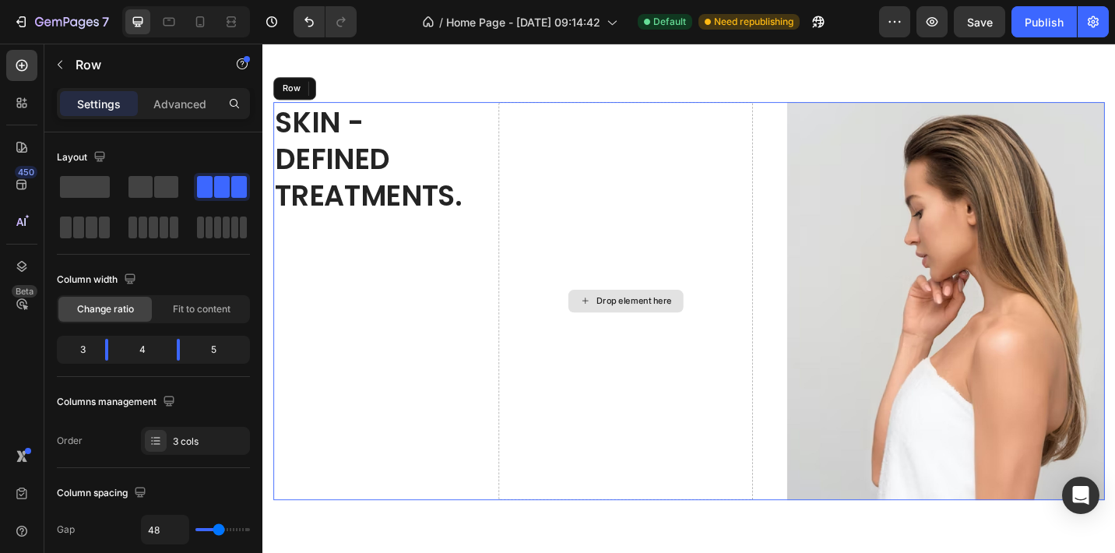
click at [596, 196] on div "Drop element here" at bounding box center [660, 325] width 279 height 436
click at [160, 188] on span at bounding box center [166, 187] width 24 height 22
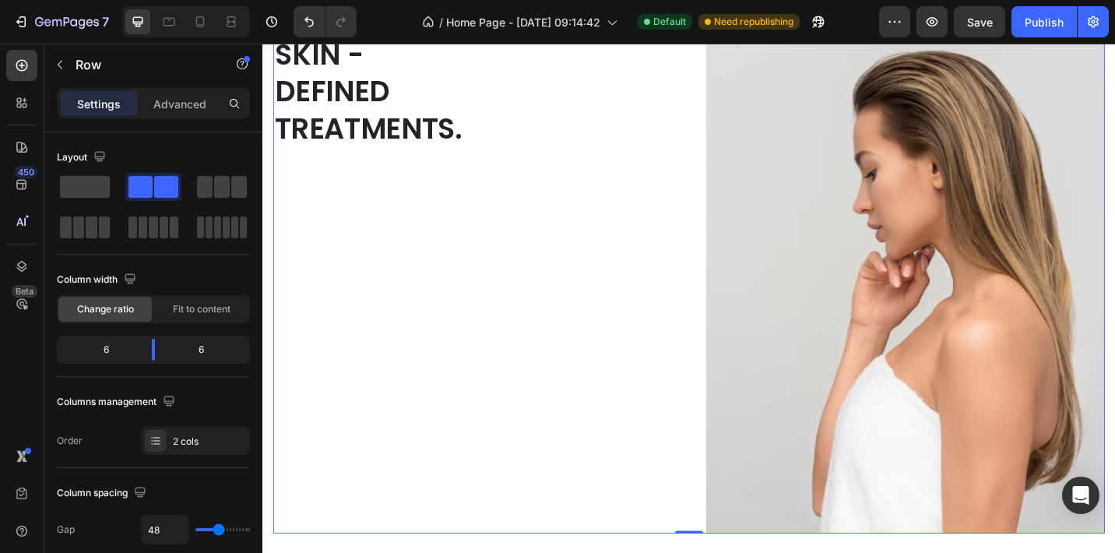
scroll to position [4502, 0]
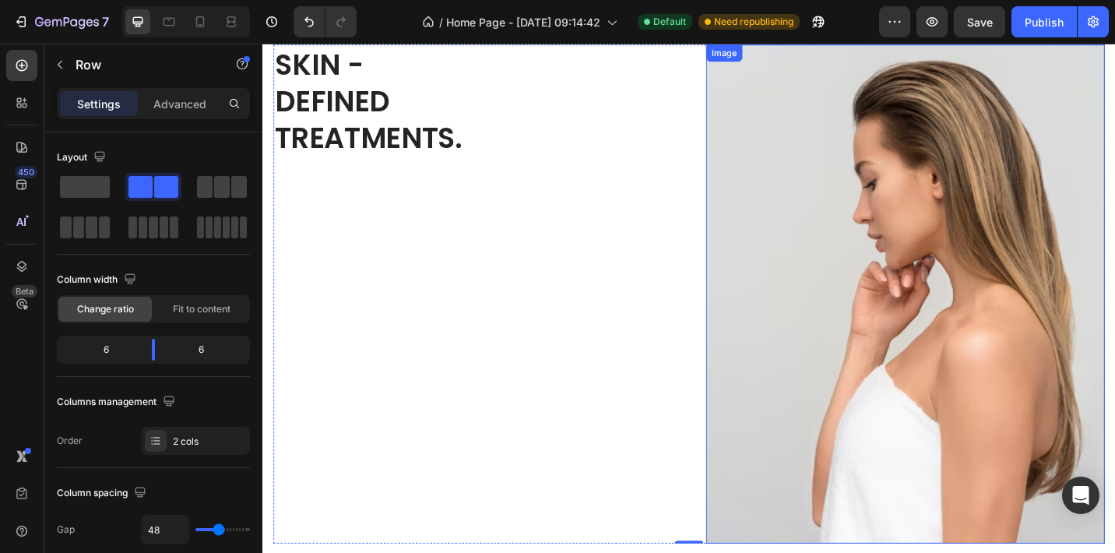
click at [888, 287] on img at bounding box center [966, 317] width 437 height 547
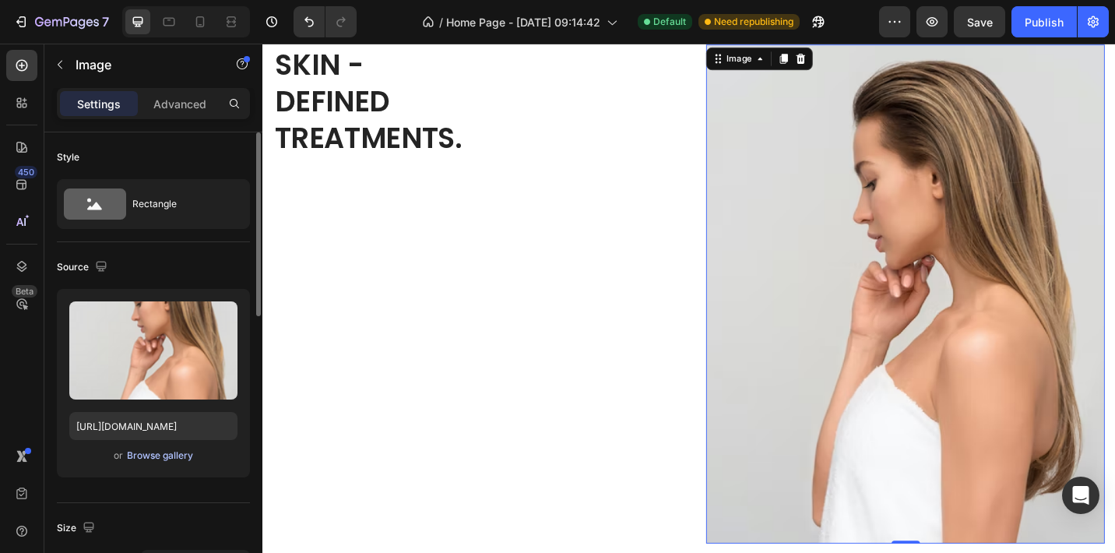
click at [171, 454] on div "Browse gallery" at bounding box center [160, 456] width 66 height 14
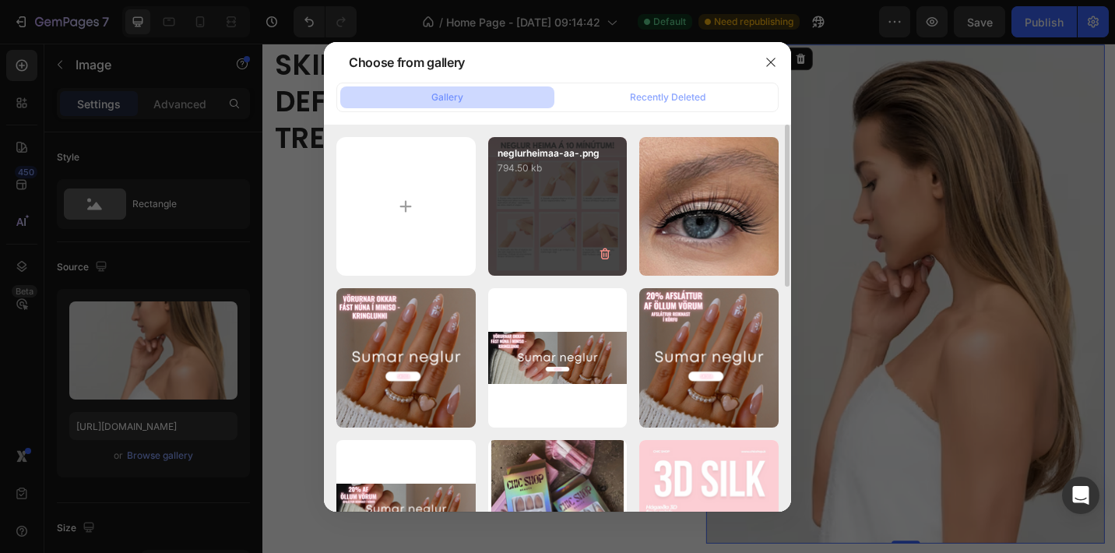
click at [559, 215] on div "neglurheimaa-aa-.png 794.50 kb" at bounding box center [557, 206] width 139 height 139
type input "[URL][DOMAIN_NAME]"
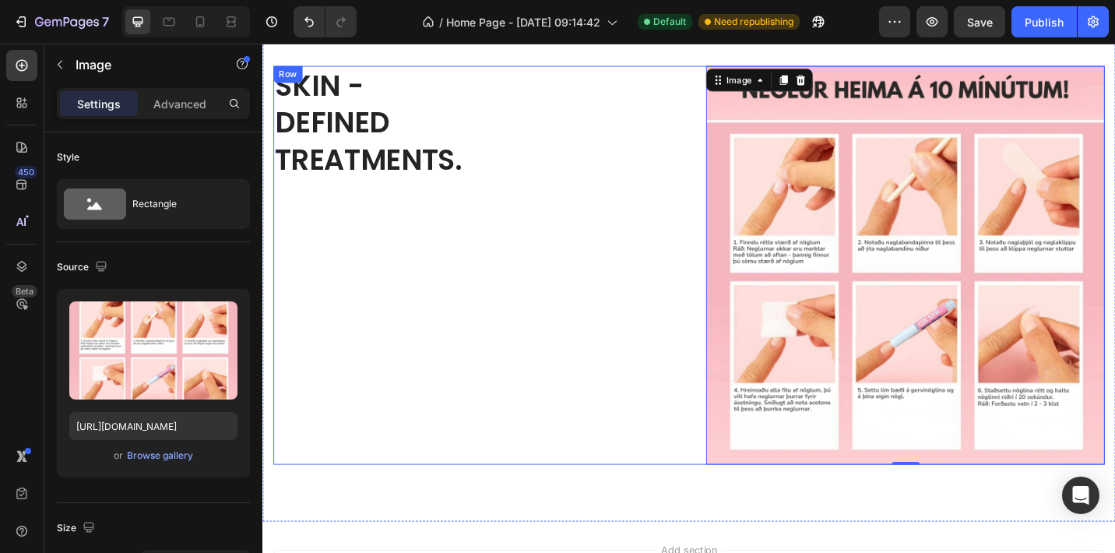
scroll to position [3871, 0]
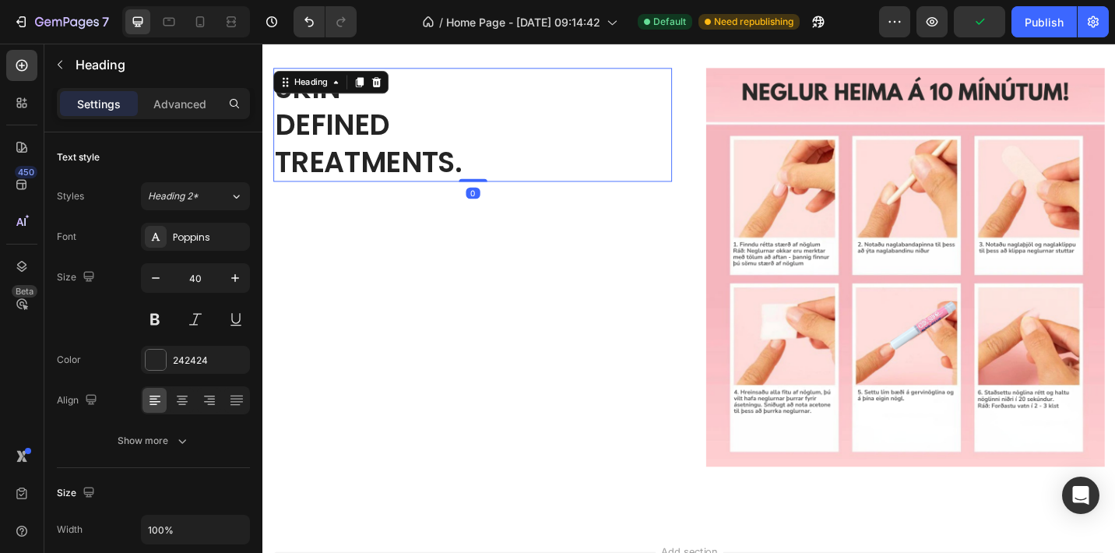
click at [459, 174] on p "SKIN - DEFINED TREATMENTS." at bounding box center [493, 132] width 434 height 121
click at [492, 174] on p "SKIN - DEFINED TREATMENTS." at bounding box center [493, 132] width 434 height 121
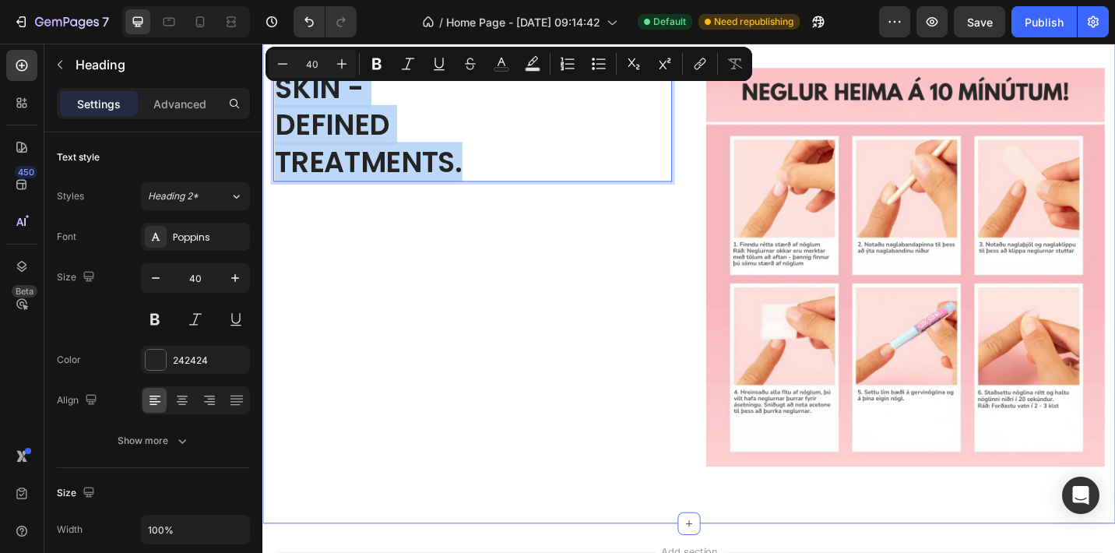
drag, startPoint x: 355, startPoint y: 139, endPoint x: 270, endPoint y: 94, distance: 96.2
click at [270, 94] on div "SKIN - DEFINED TREATMENTS. Heading 0 Image Row Section 12" at bounding box center [729, 289] width 935 height 562
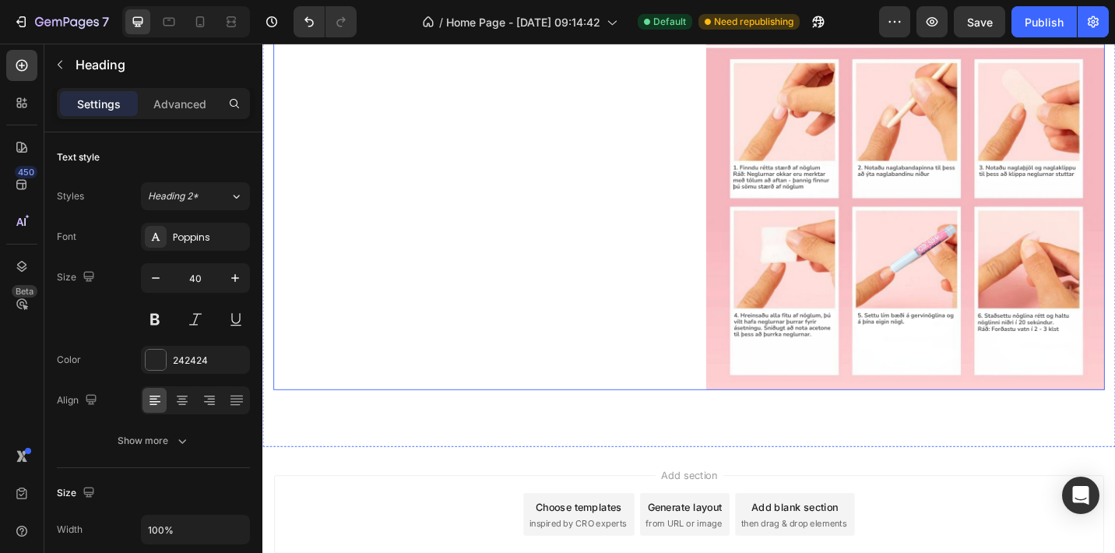
scroll to position [3861, 0]
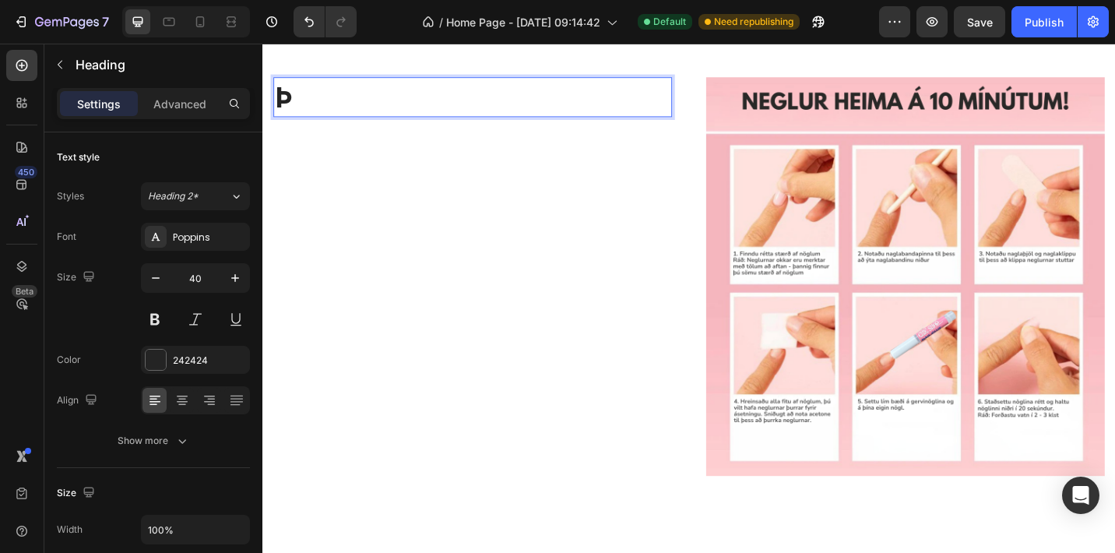
click at [411, 110] on h2 "Þ" at bounding box center [492, 102] width 437 height 44
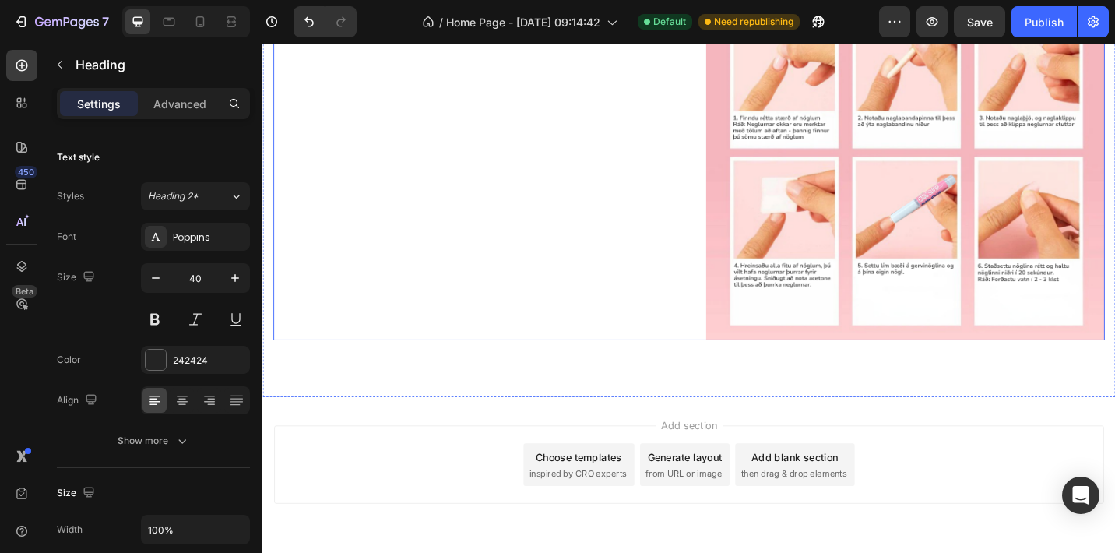
scroll to position [3837, 0]
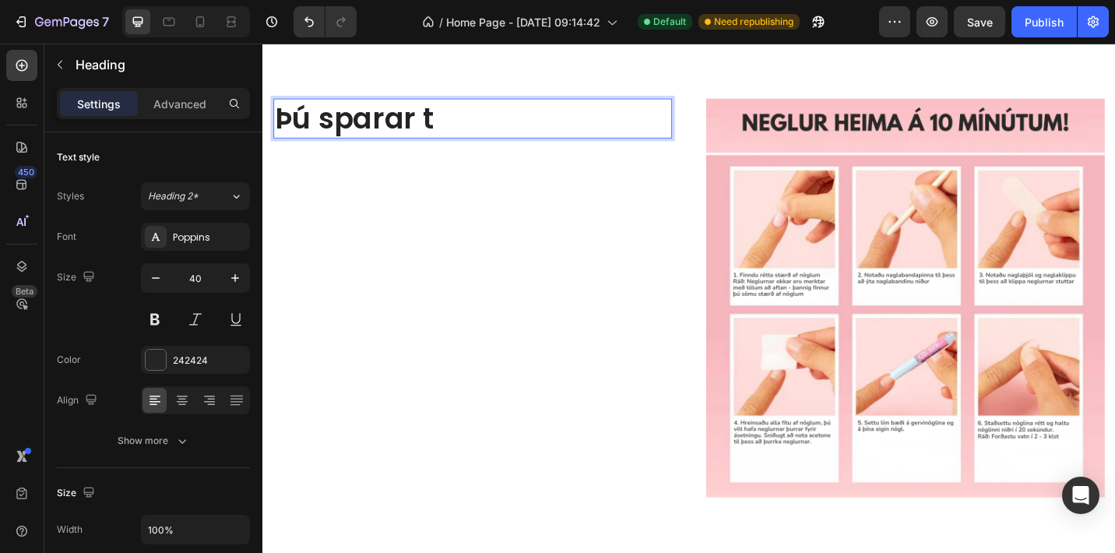
click at [526, 125] on h2 "Þú sparar t" at bounding box center [492, 126] width 437 height 44
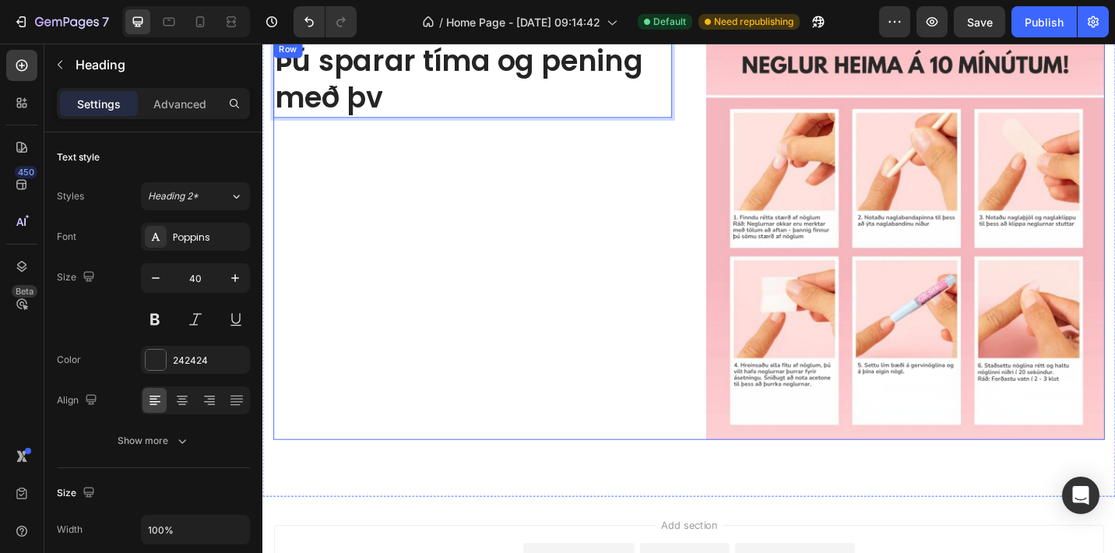
scroll to position [3876, 0]
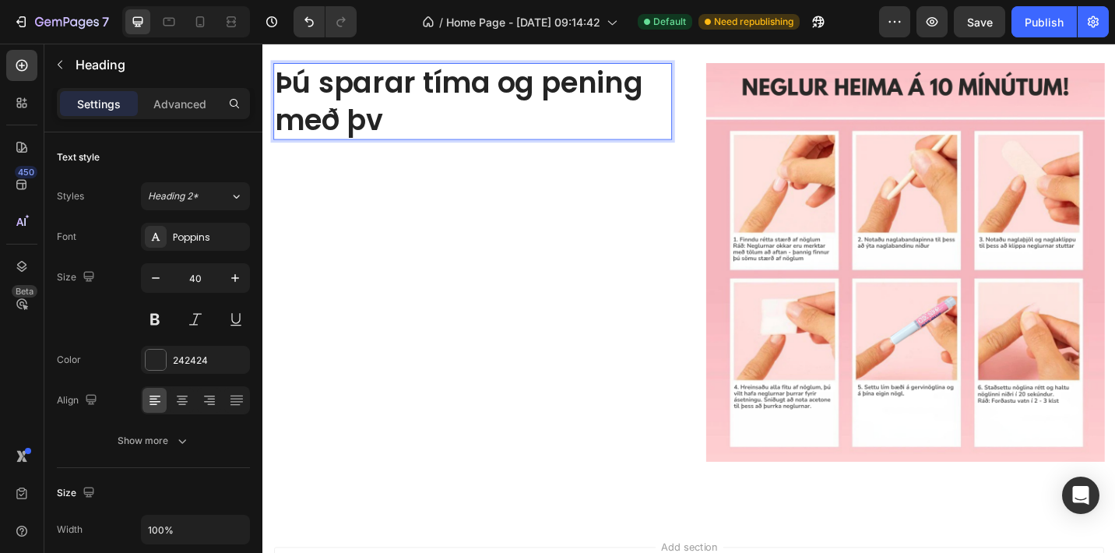
click at [479, 114] on h2 "Þú sparar tíma og pening með þv" at bounding box center [492, 107] width 437 height 84
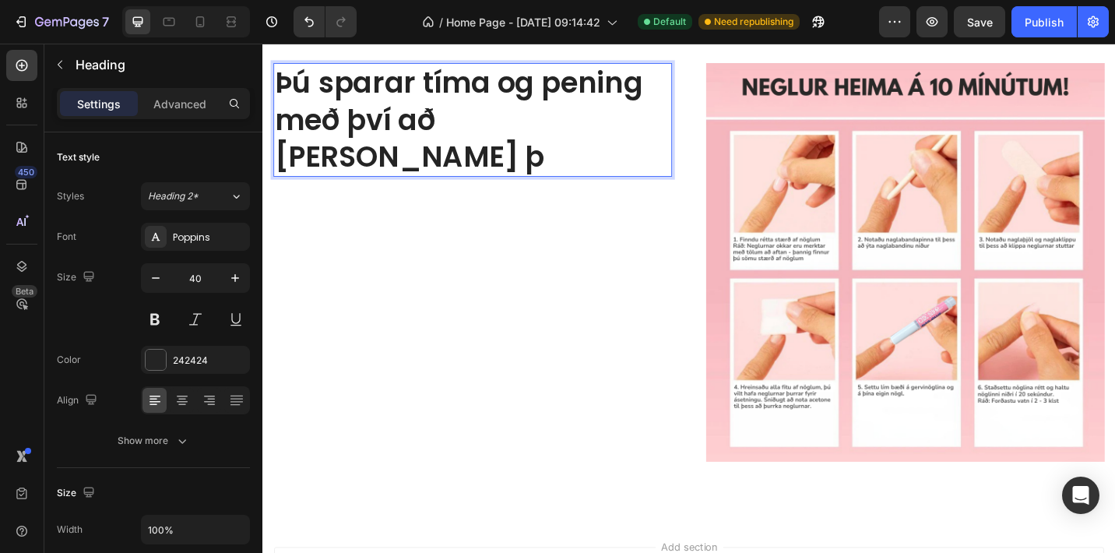
click at [584, 124] on h2 "Þú sparar tíma og pening með því að [PERSON_NAME] þ" at bounding box center [492, 127] width 437 height 125
click at [548, 129] on h2 "Þú sparar tíma og pening með því að [PERSON_NAME] heima!" at bounding box center [492, 127] width 437 height 125
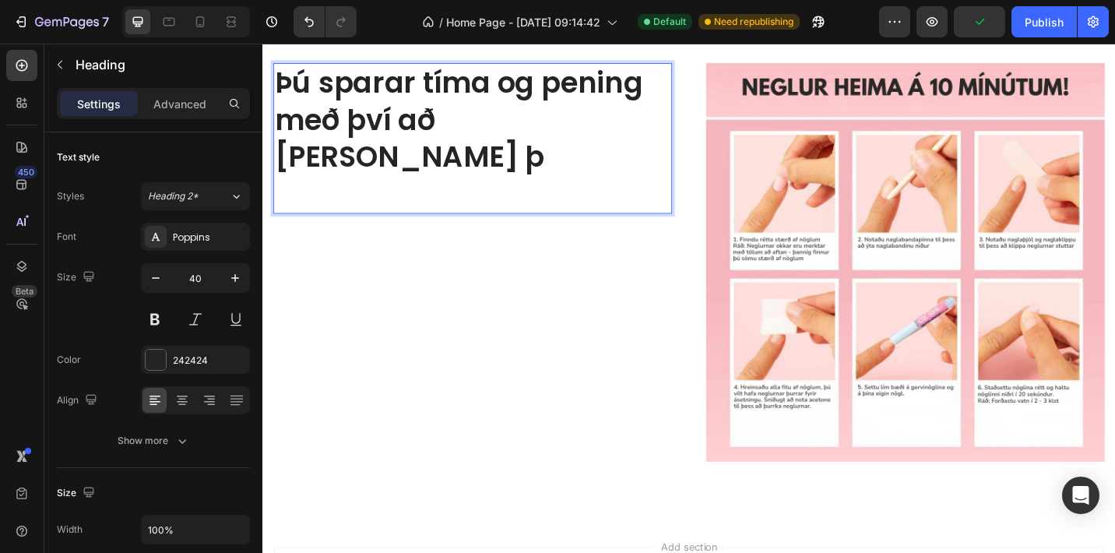
click at [568, 115] on h2 "Þú sparar tíma og pening með því að [PERSON_NAME] þ" at bounding box center [492, 147] width 437 height 165
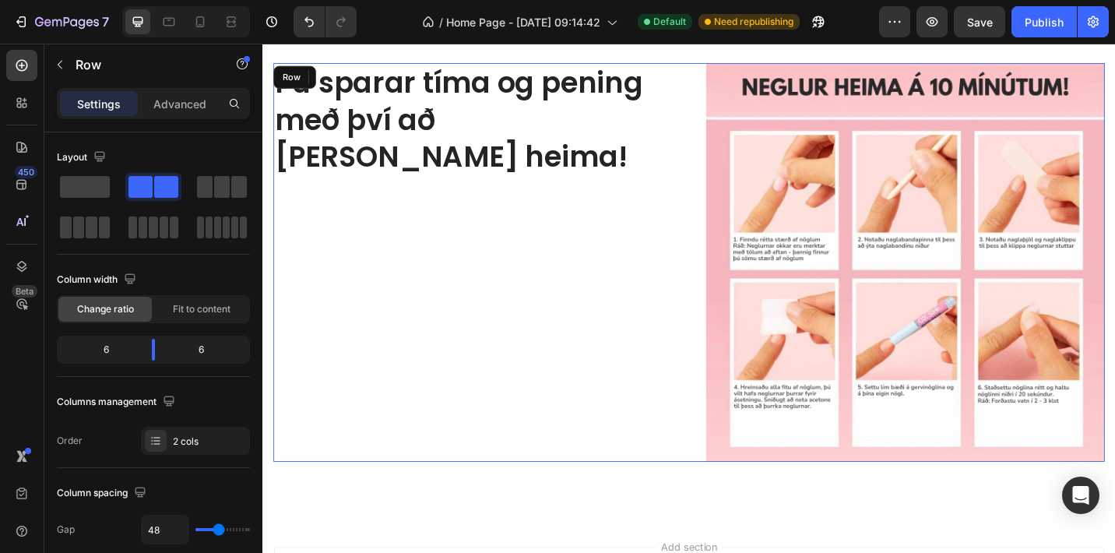
click at [665, 369] on div "Þú sparar tíma og pening með því að [PERSON_NAME] heima! Heading 0" at bounding box center [492, 283] width 437 height 437
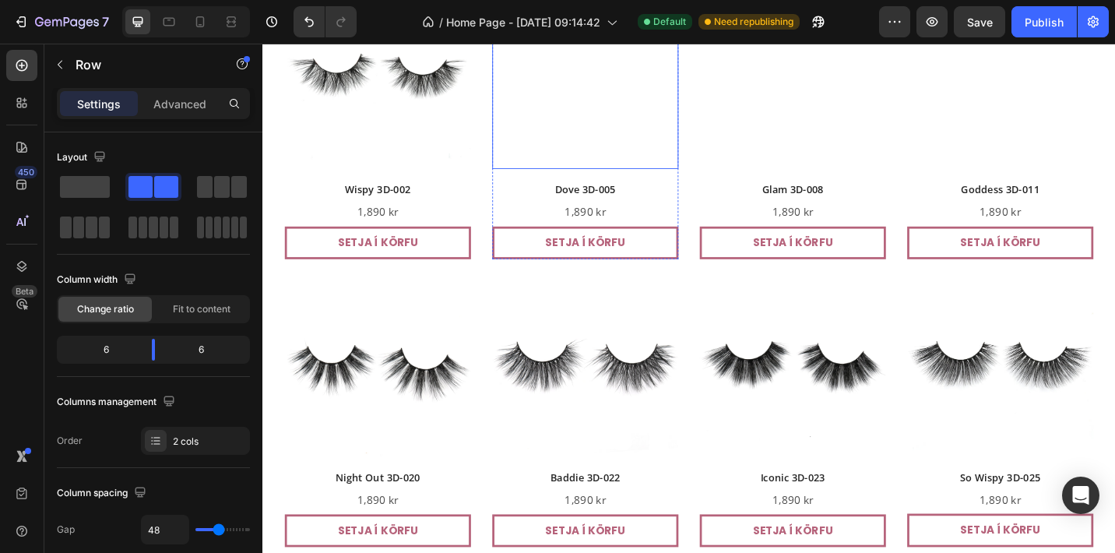
drag, startPoint x: 665, startPoint y: 369, endPoint x: 522, endPoint y: 165, distance: 249.4
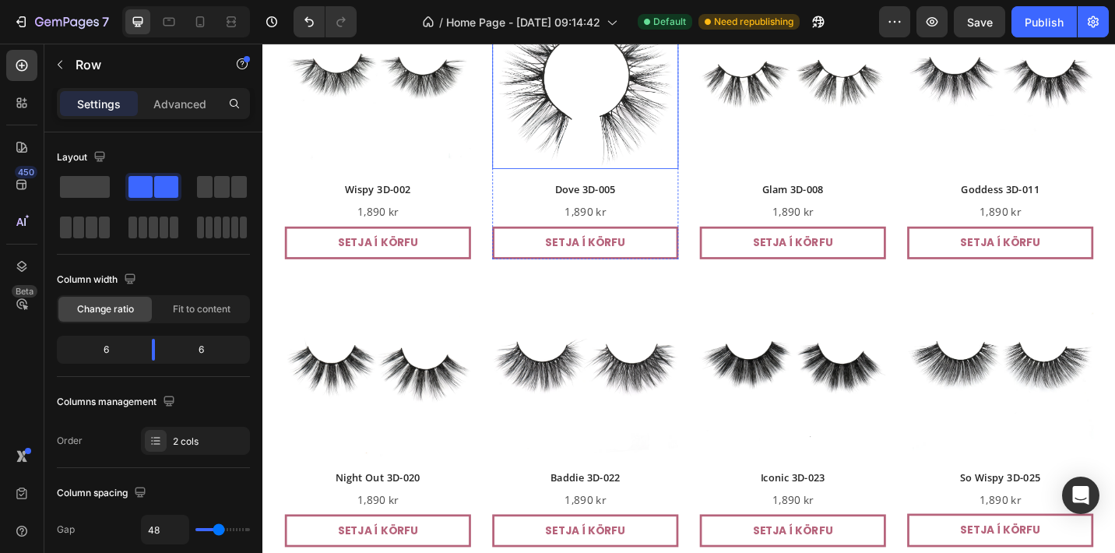
click at [522, 165] on img at bounding box center [616, 79] width 204 height 204
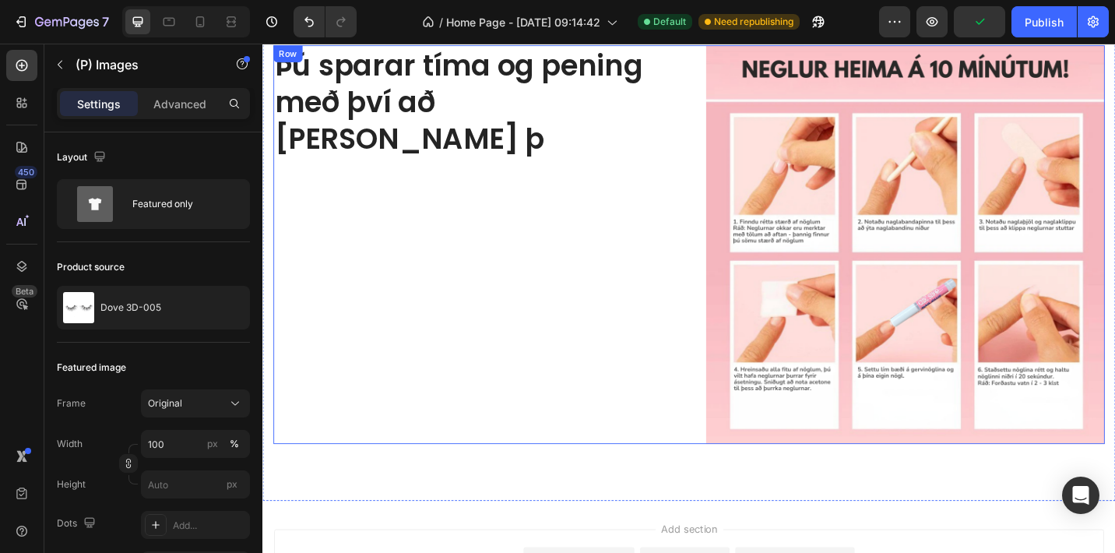
scroll to position [4495, 0]
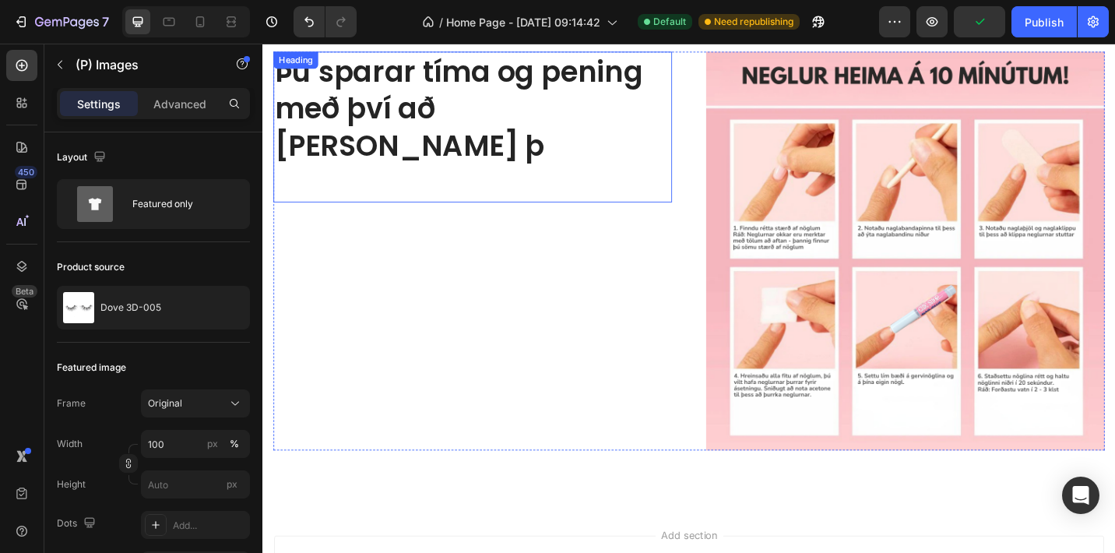
click at [471, 113] on h2 "Þú sparar tíma og pening með því að [PERSON_NAME] þ" at bounding box center [492, 134] width 437 height 165
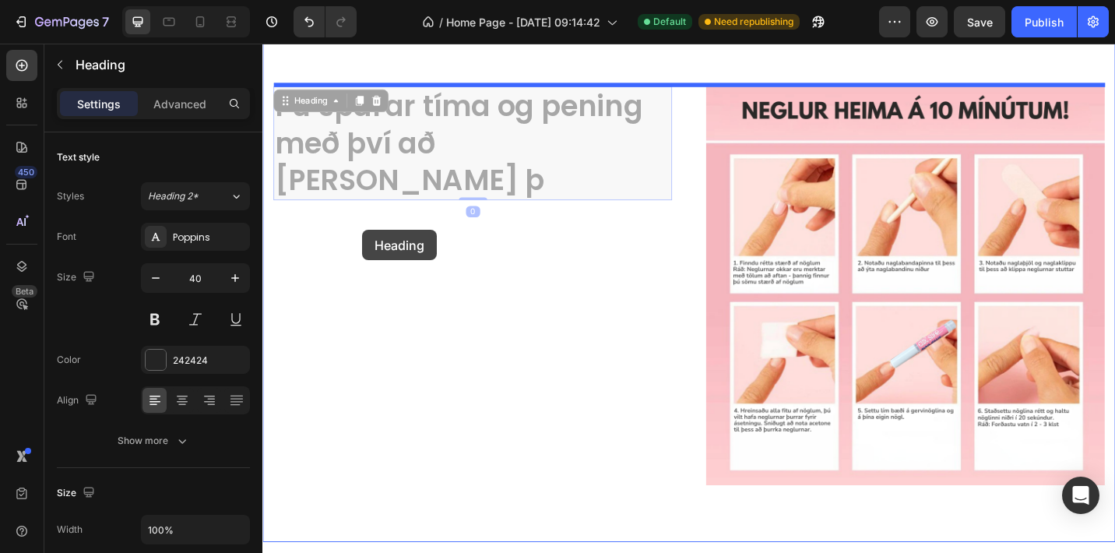
scroll to position [4370, 0]
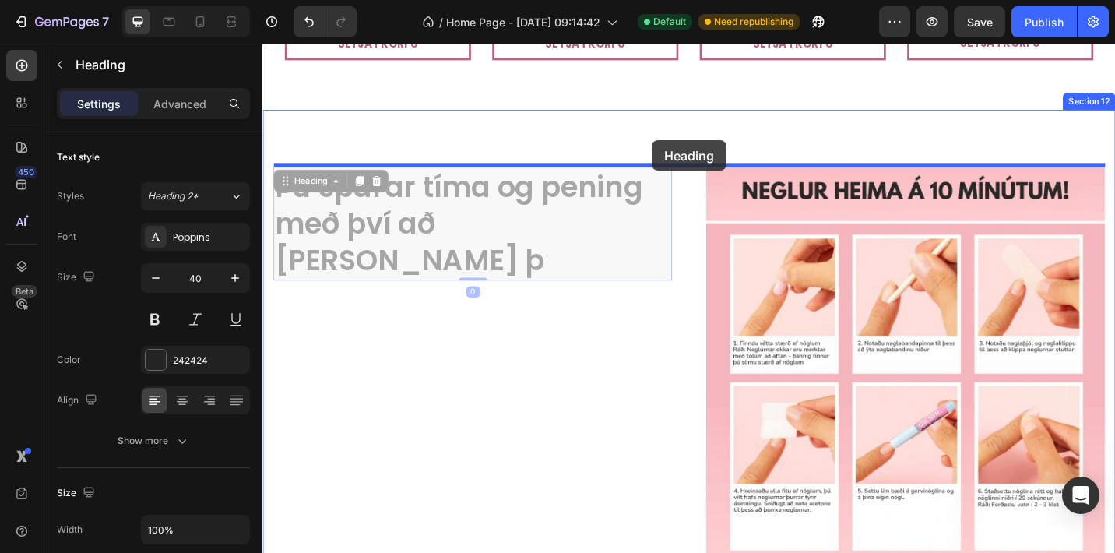
drag, startPoint x: 299, startPoint y: 64, endPoint x: 689, endPoint y: 150, distance: 399.5
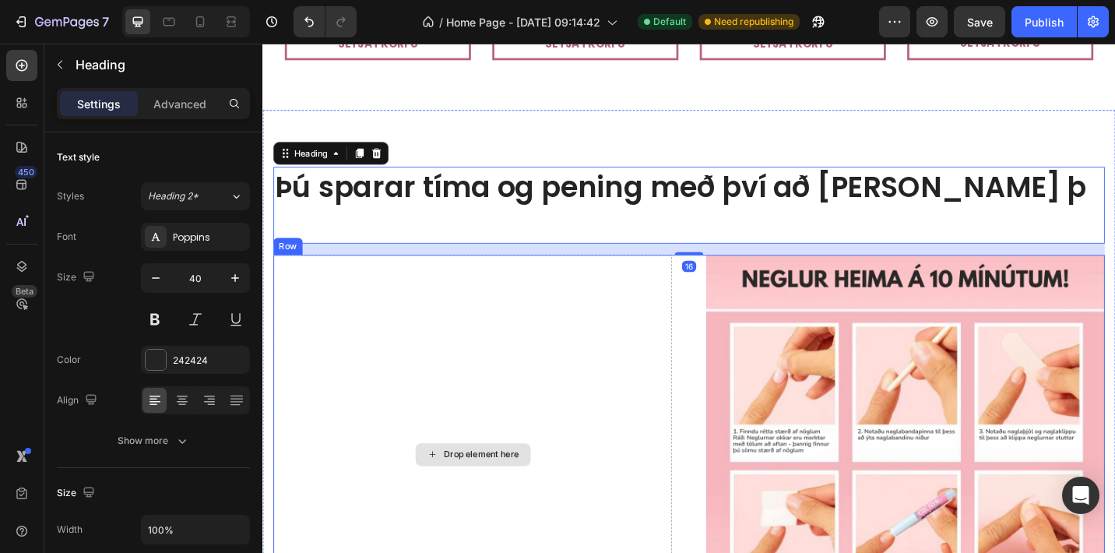
click at [692, 379] on div "Drop element here" at bounding box center [492, 493] width 437 height 437
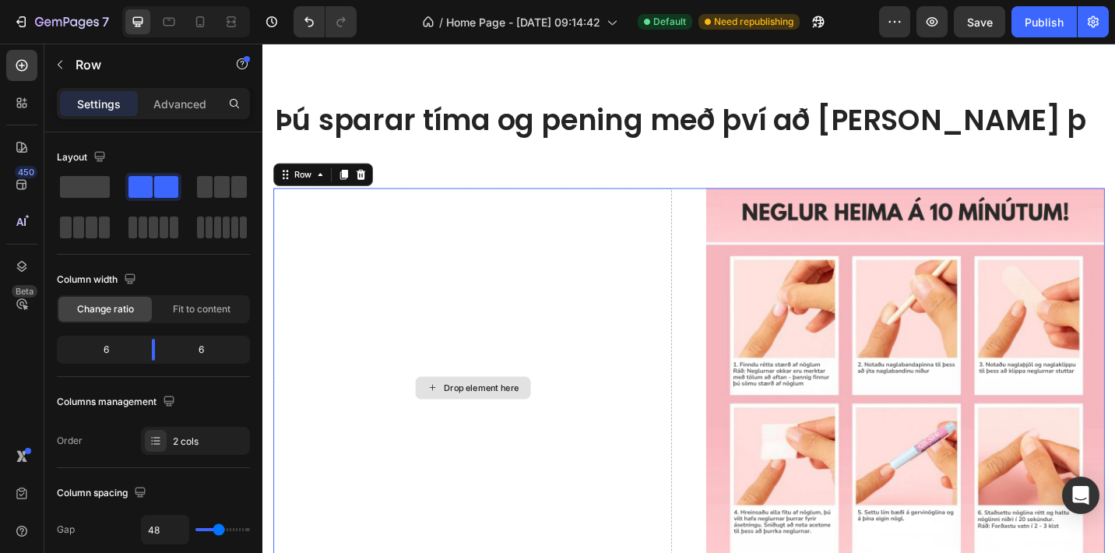
scroll to position [4519, 0]
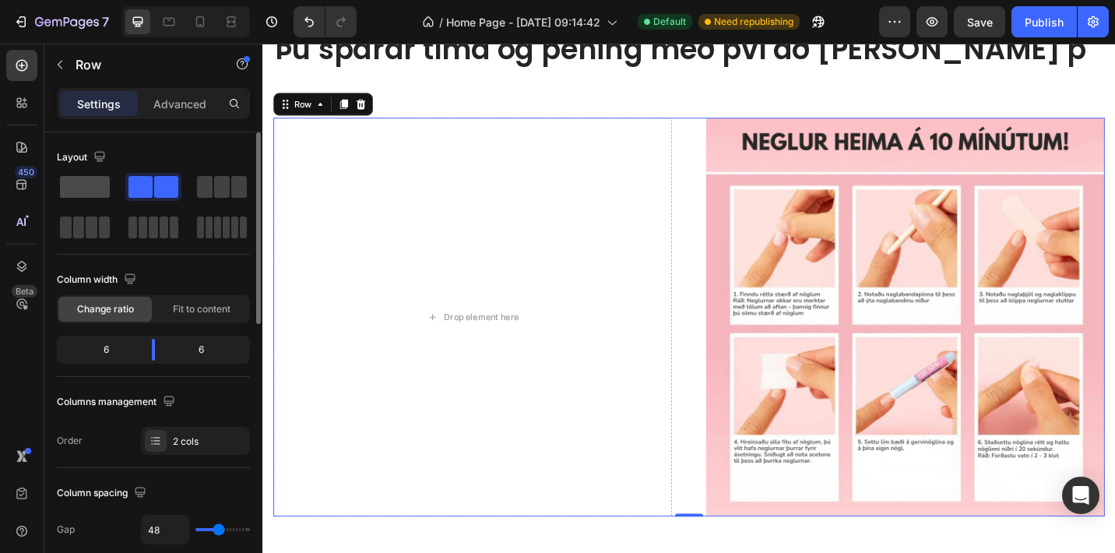
click at [101, 188] on span at bounding box center [85, 187] width 50 height 22
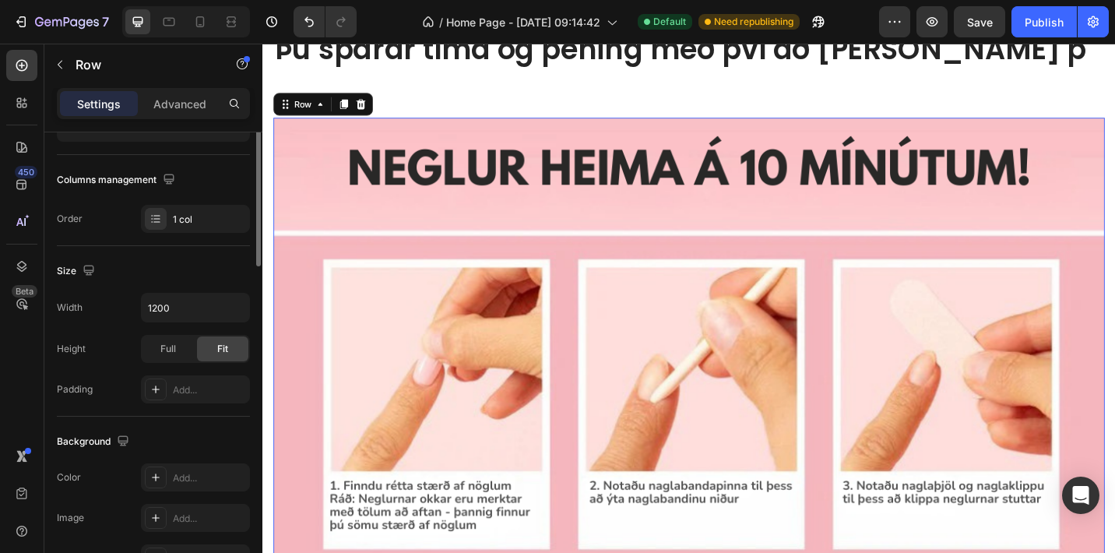
scroll to position [245, 0]
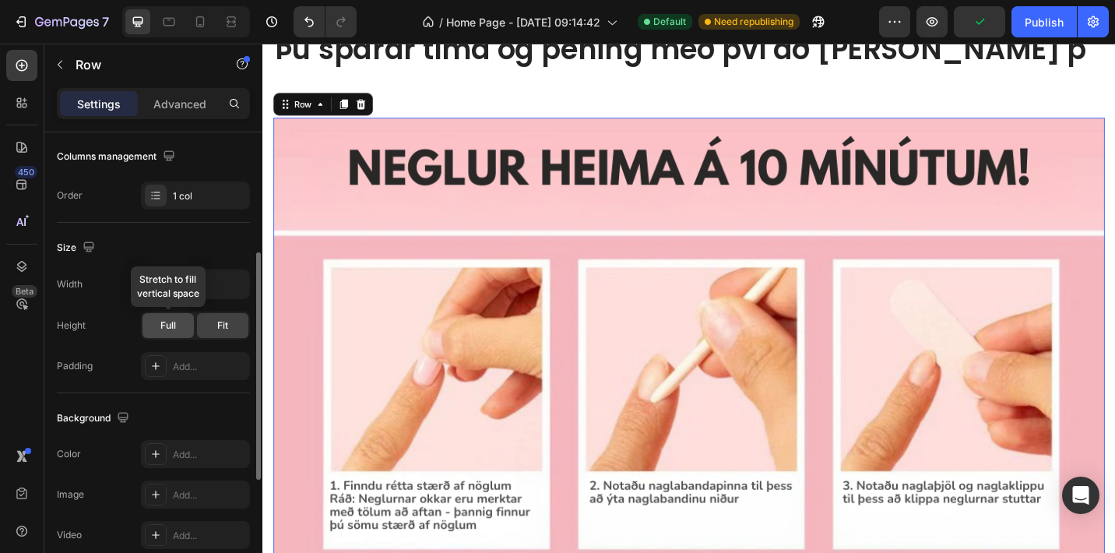
click at [164, 323] on span "Full" at bounding box center [168, 326] width 16 height 14
click at [210, 326] on div "Fit" at bounding box center [222, 325] width 51 height 25
click at [185, 281] on input "1200" at bounding box center [195, 284] width 107 height 28
drag, startPoint x: 196, startPoint y: 281, endPoint x: 131, endPoint y: 274, distance: 65.8
click at [131, 274] on div "Width 1200" at bounding box center [153, 284] width 193 height 30
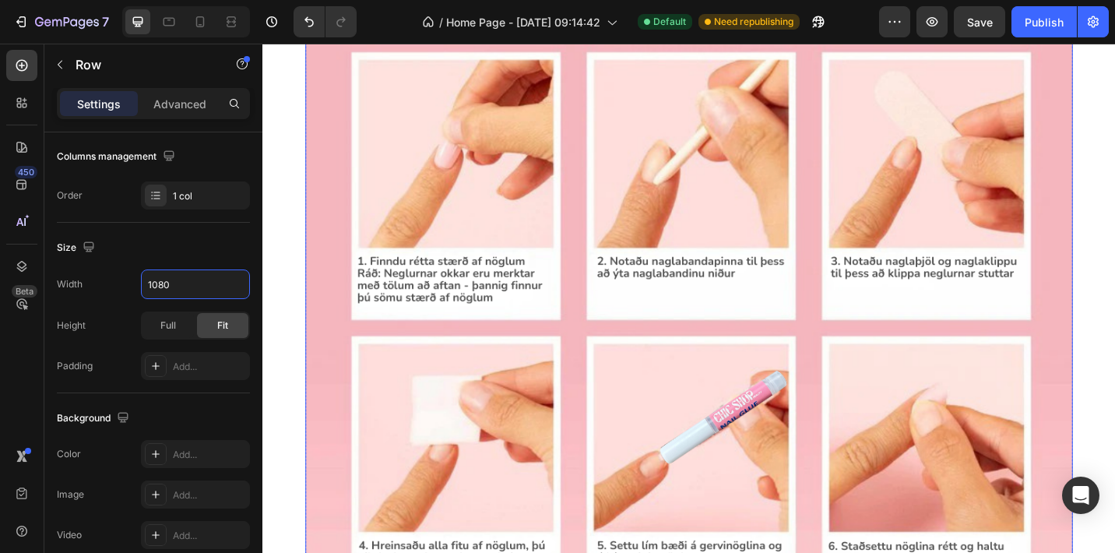
scroll to position [4688, 0]
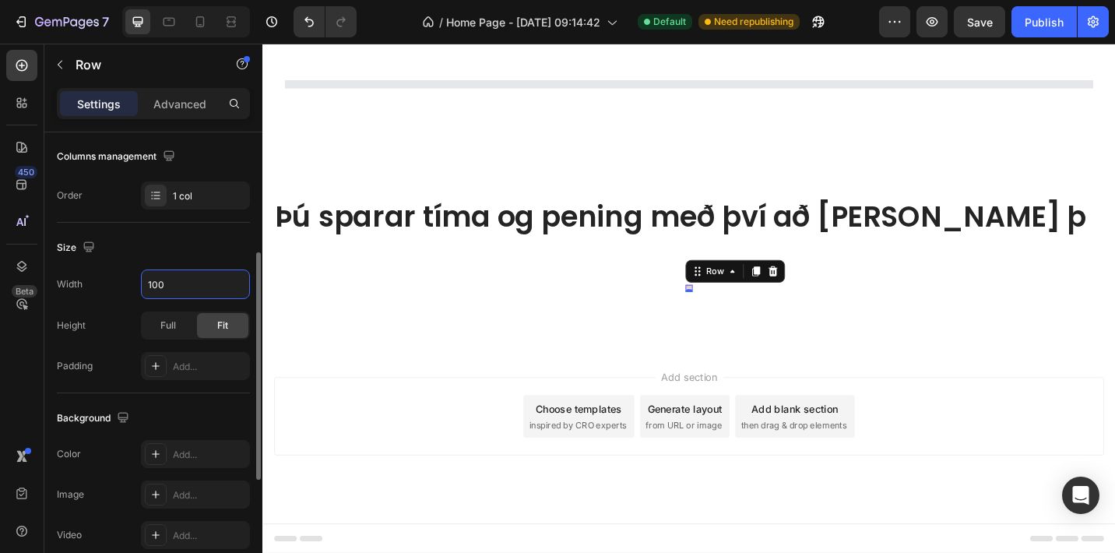
type input "1000"
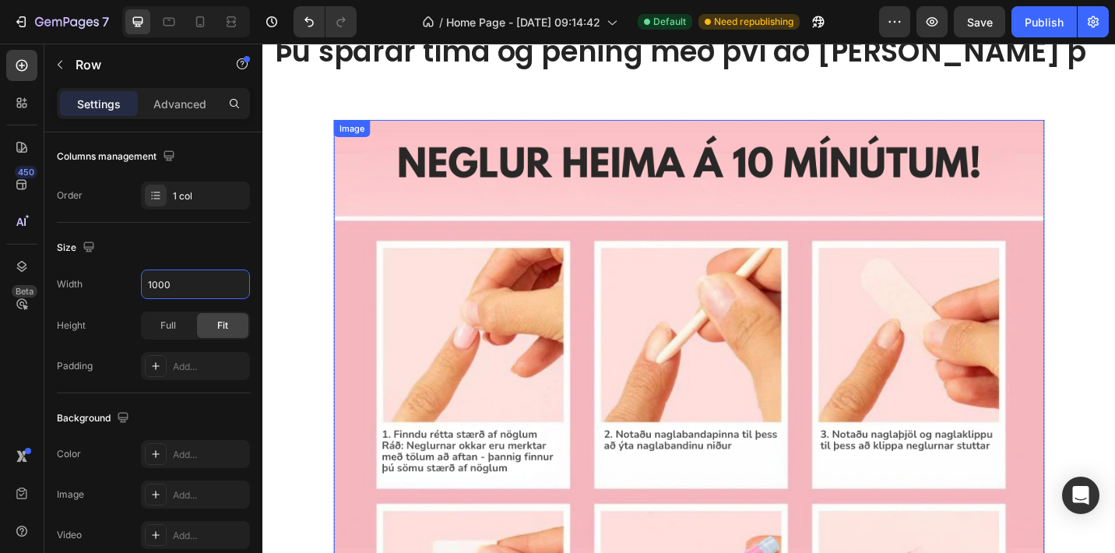
scroll to position [4171, 0]
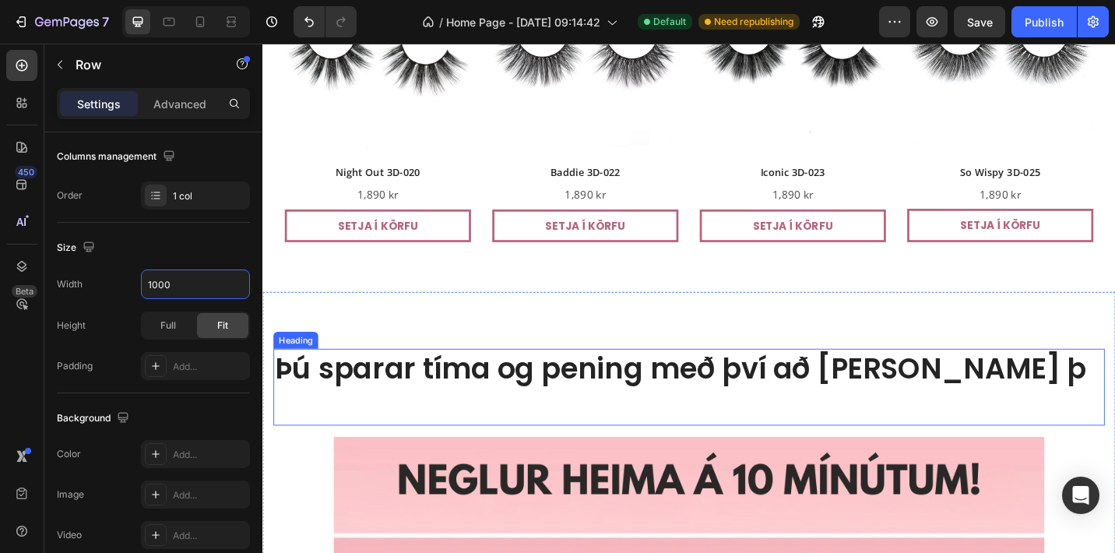
click at [512, 424] on h2 "Þú sparar tíma og pening með því að [PERSON_NAME] þ" at bounding box center [729, 420] width 911 height 84
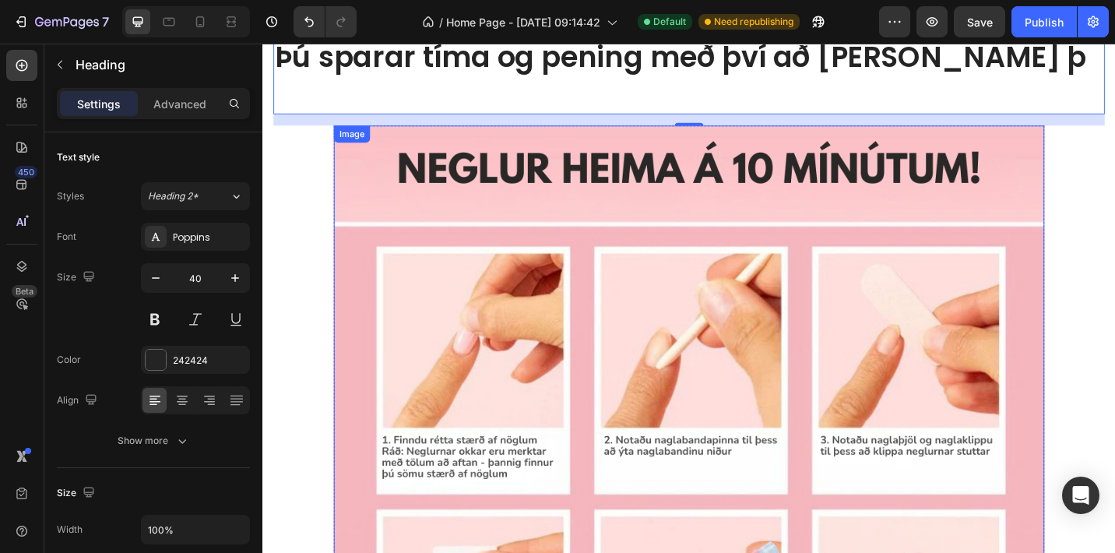
scroll to position [4207, 0]
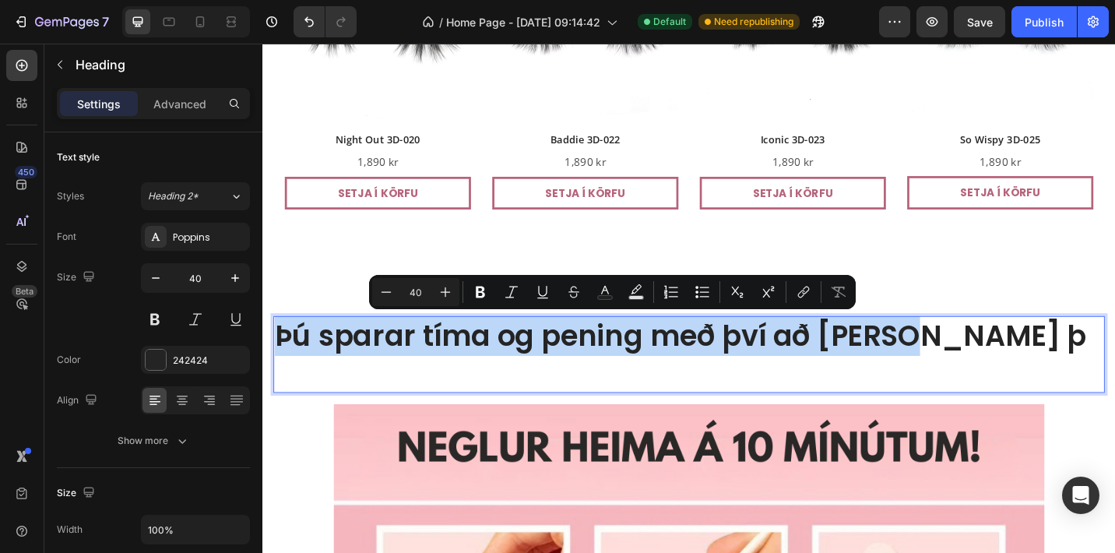
drag, startPoint x: 1020, startPoint y: 356, endPoint x: 842, endPoint y: 344, distance: 178.7
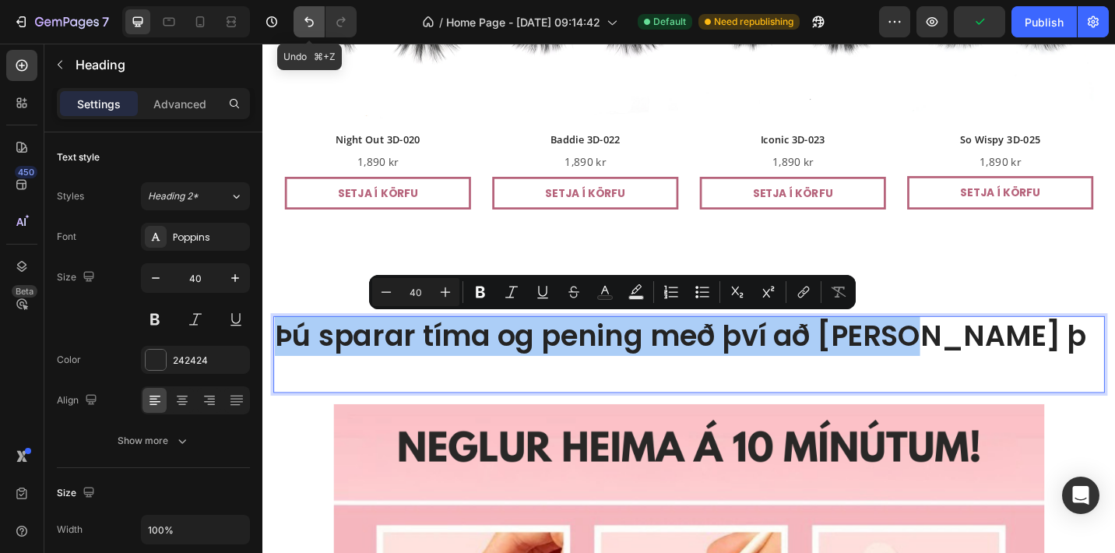
click at [309, 23] on icon "Undo/Redo" at bounding box center [309, 22] width 16 height 16
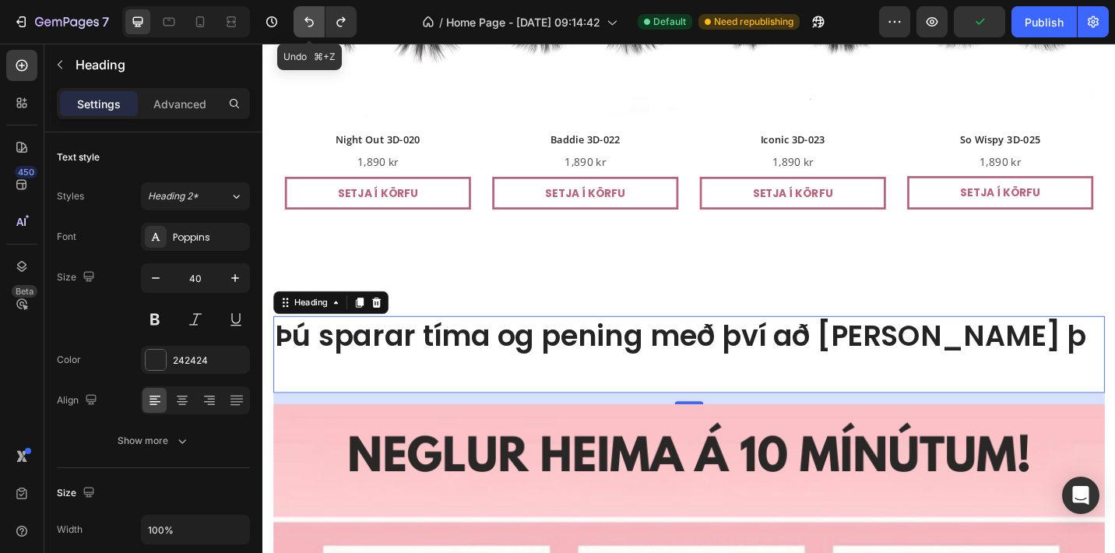
click at [309, 23] on icon "Undo/Redo" at bounding box center [309, 22] width 16 height 16
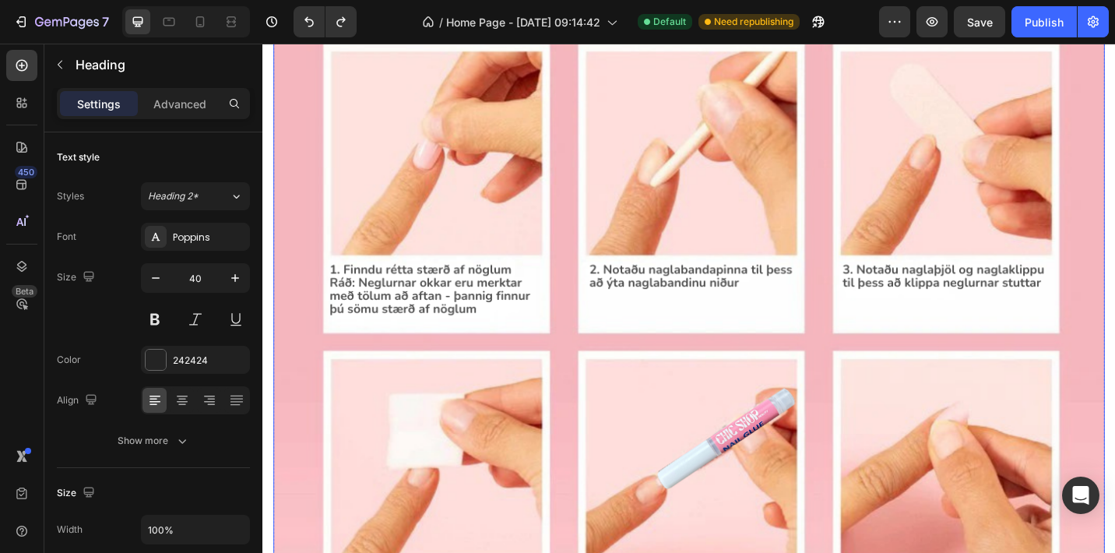
scroll to position [4865, 0]
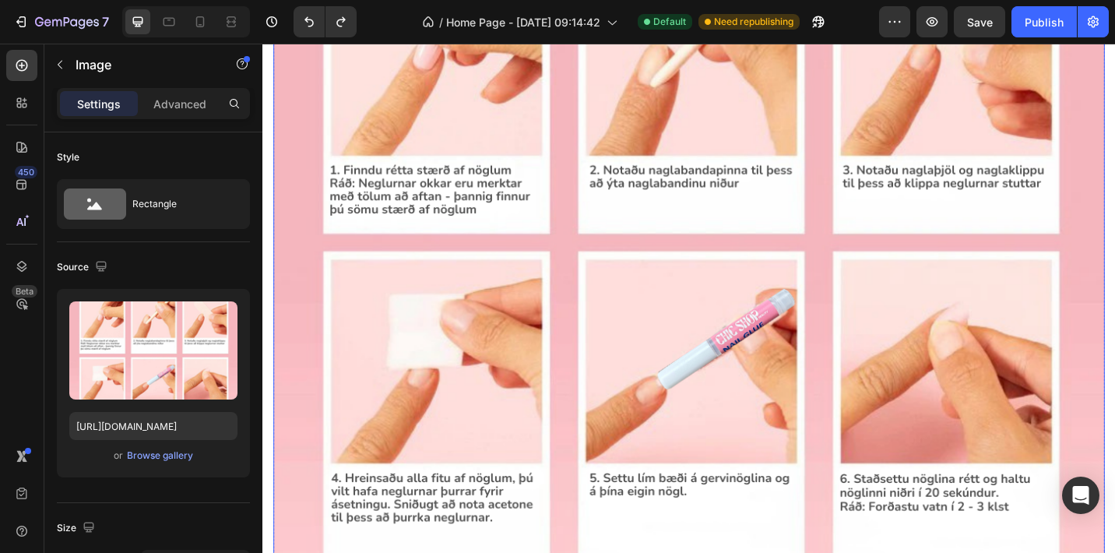
click at [642, 525] on img at bounding box center [729, 234] width 911 height 911
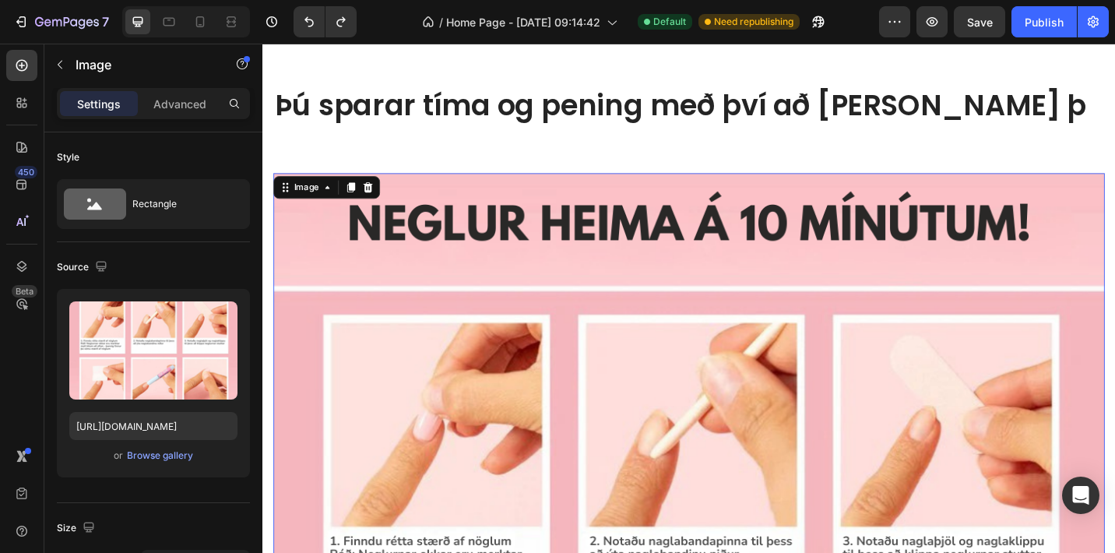
scroll to position [4351, 0]
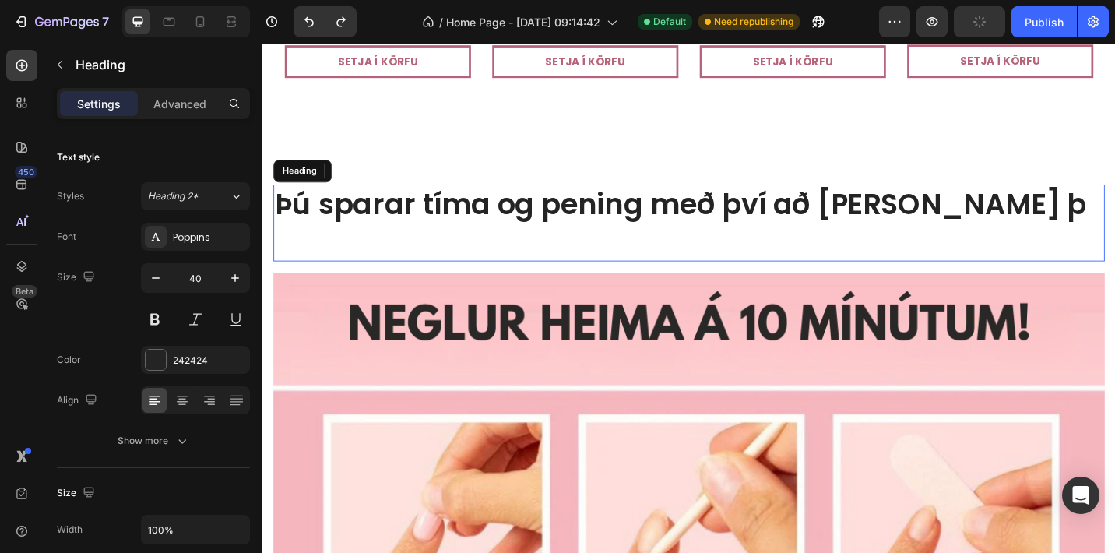
click at [767, 233] on p "Þú sparar tíma og pening með því að [PERSON_NAME] þ" at bounding box center [730, 239] width 908 height 81
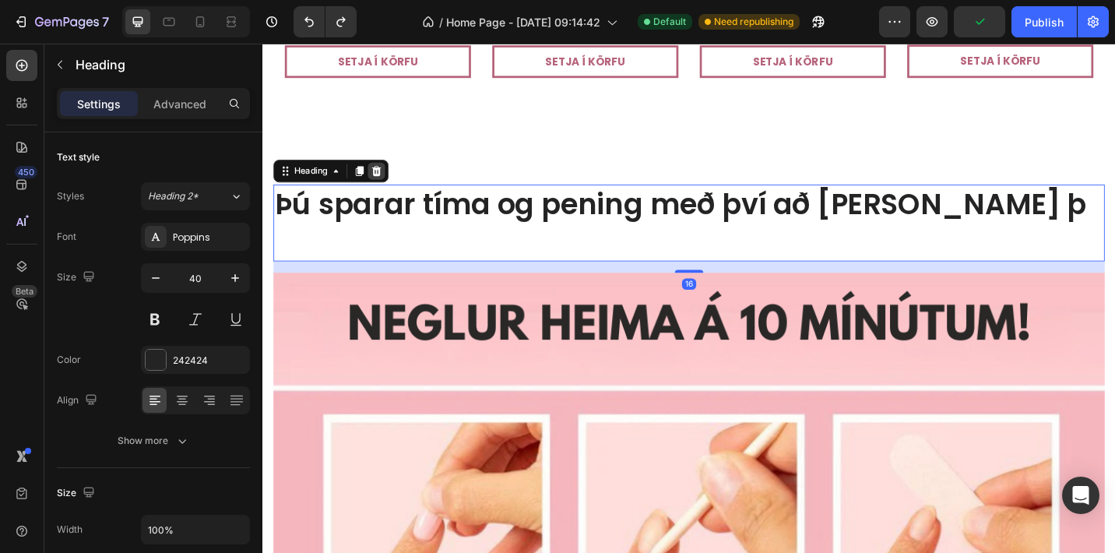
click at [390, 185] on icon at bounding box center [387, 183] width 10 height 11
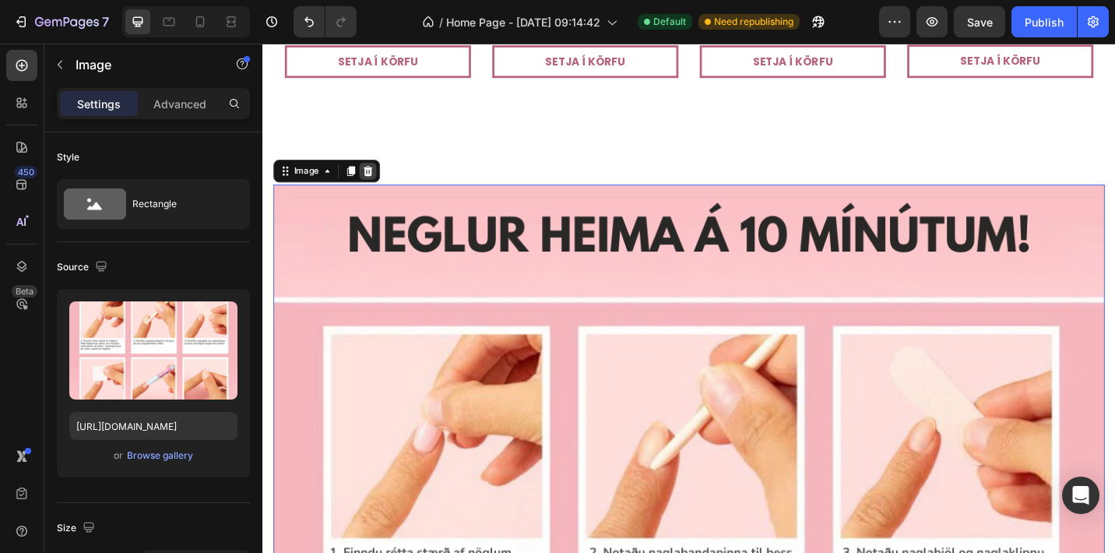
click at [375, 184] on icon at bounding box center [378, 183] width 10 height 11
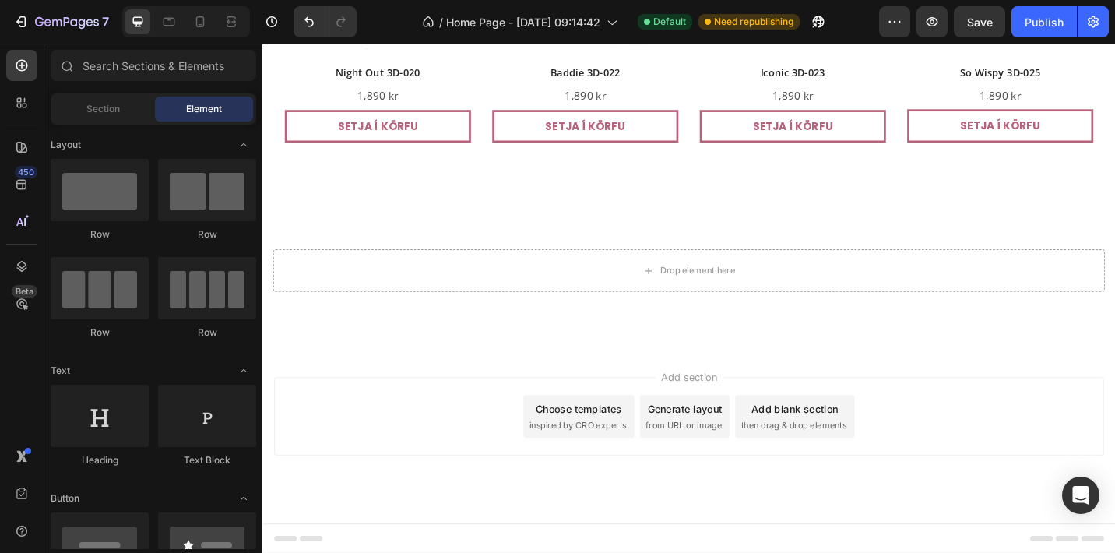
scroll to position [4278, 0]
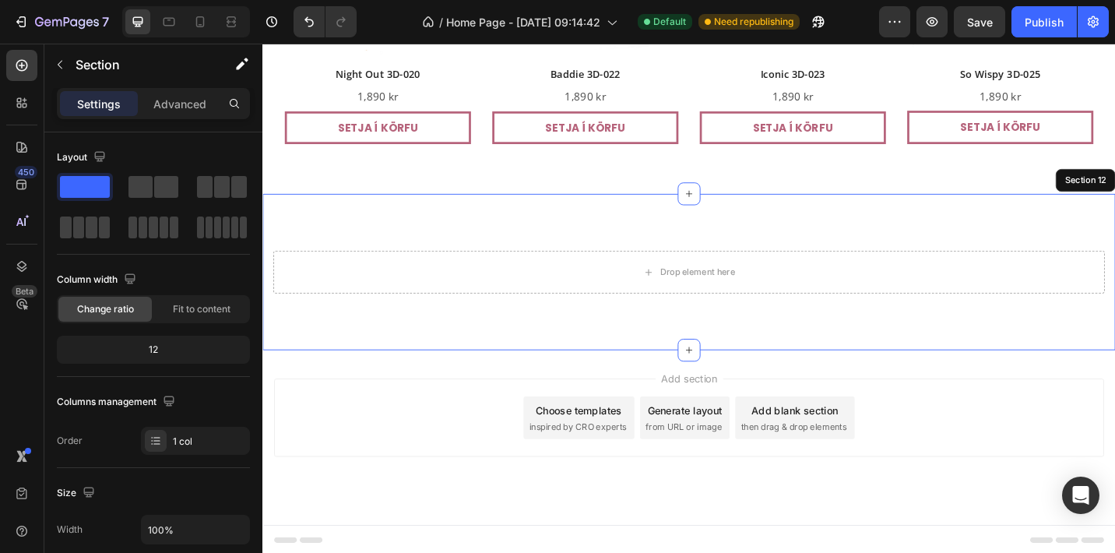
click at [468, 355] on div "Drop element here Row Section 12" at bounding box center [729, 293] width 935 height 171
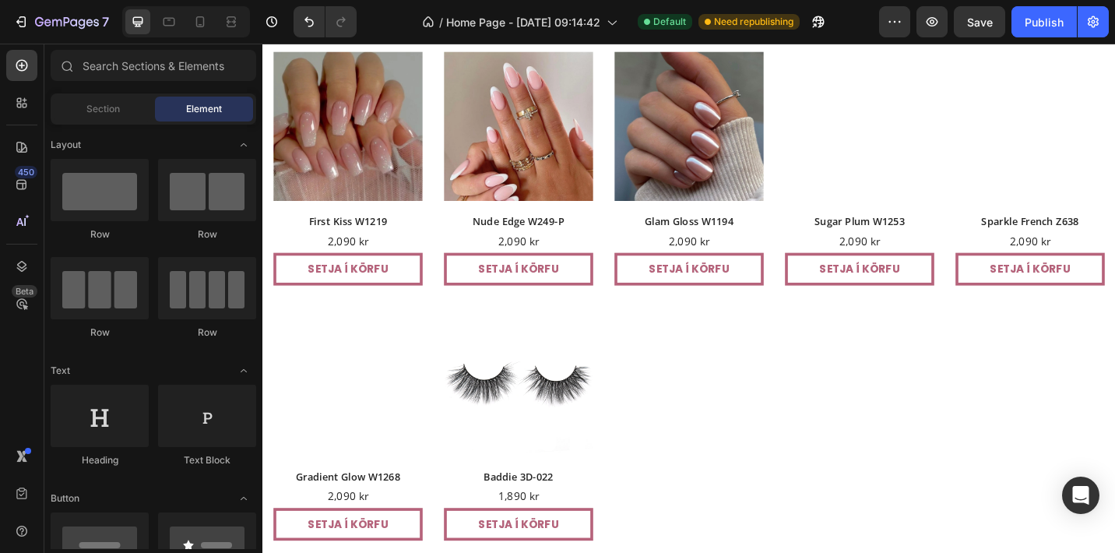
scroll to position [405, 0]
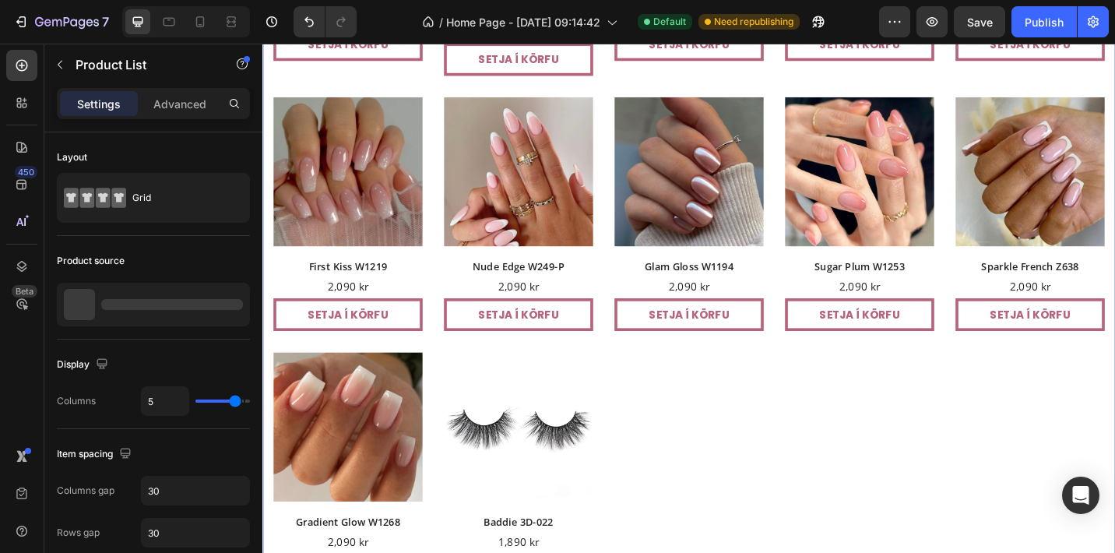
click at [452, 150] on div "(P) Images Row Stardust MY032 (P) Title 2,090 kr Product Price Product Price Ro…" at bounding box center [729, 221] width 935 height 869
click at [145, 305] on p "12 products" at bounding box center [129, 304] width 51 height 11
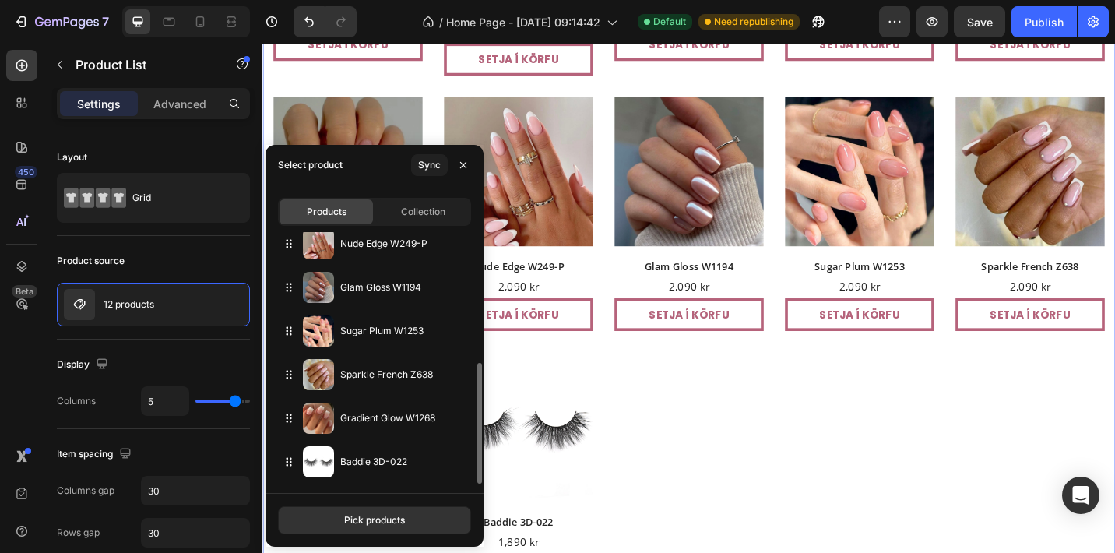
scroll to position [272, 0]
click at [463, 171] on icon "button" at bounding box center [463, 165] width 12 height 12
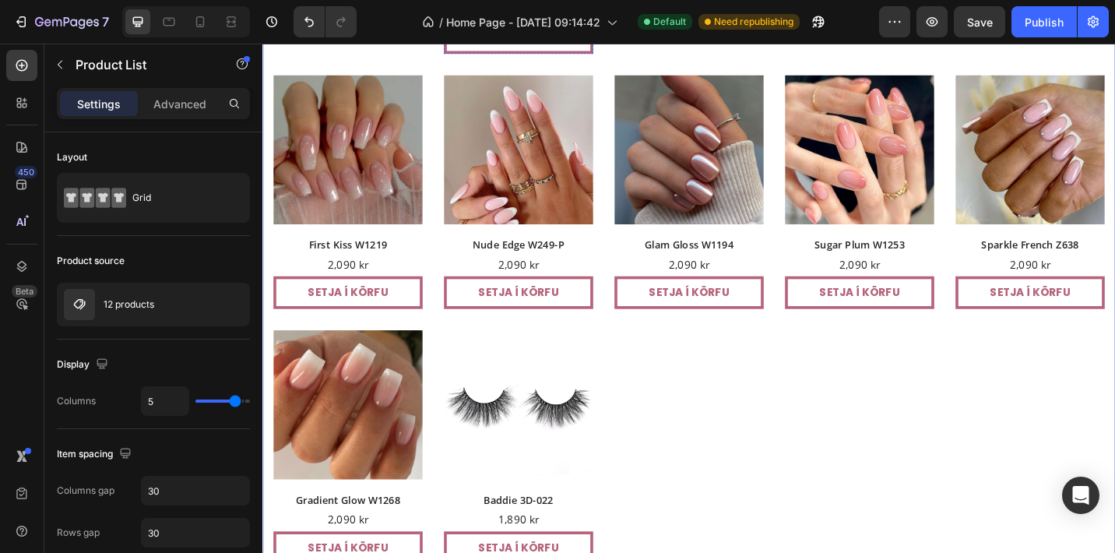
scroll to position [773, 0]
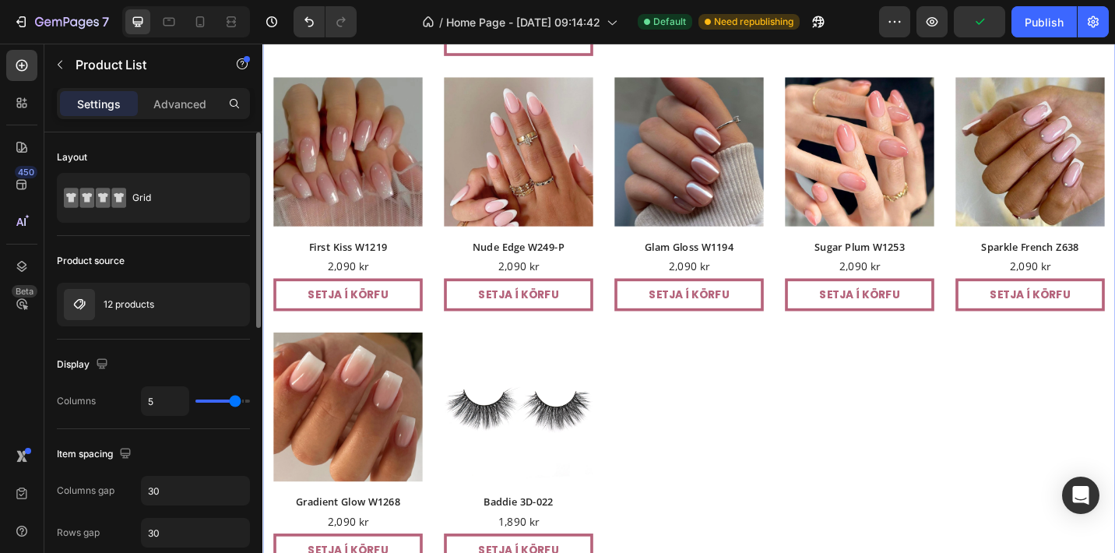
type input "4"
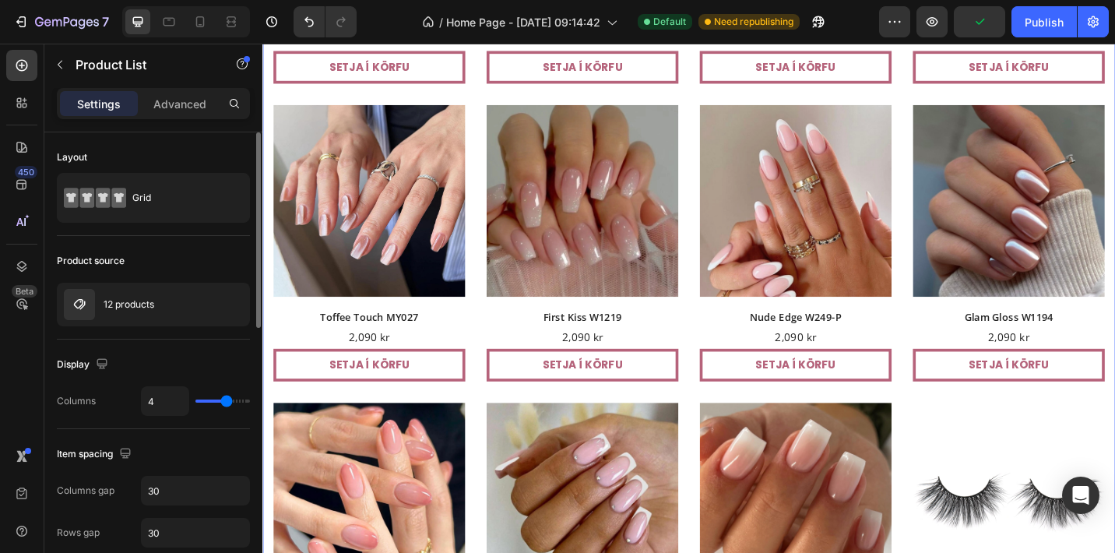
type input "4"
click at [225, 400] on input "range" at bounding box center [222, 401] width 55 height 3
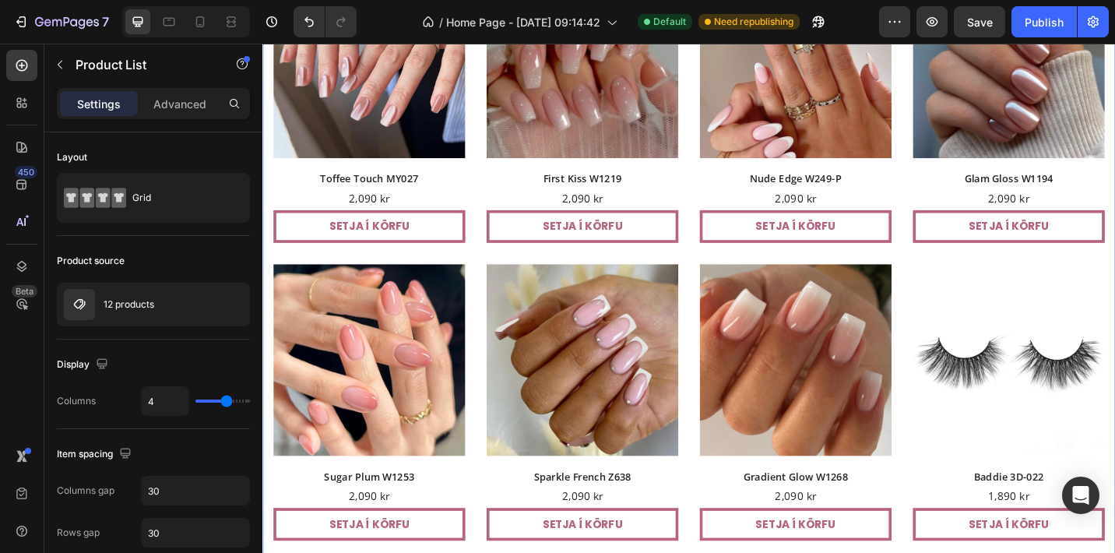
scroll to position [1027, 0]
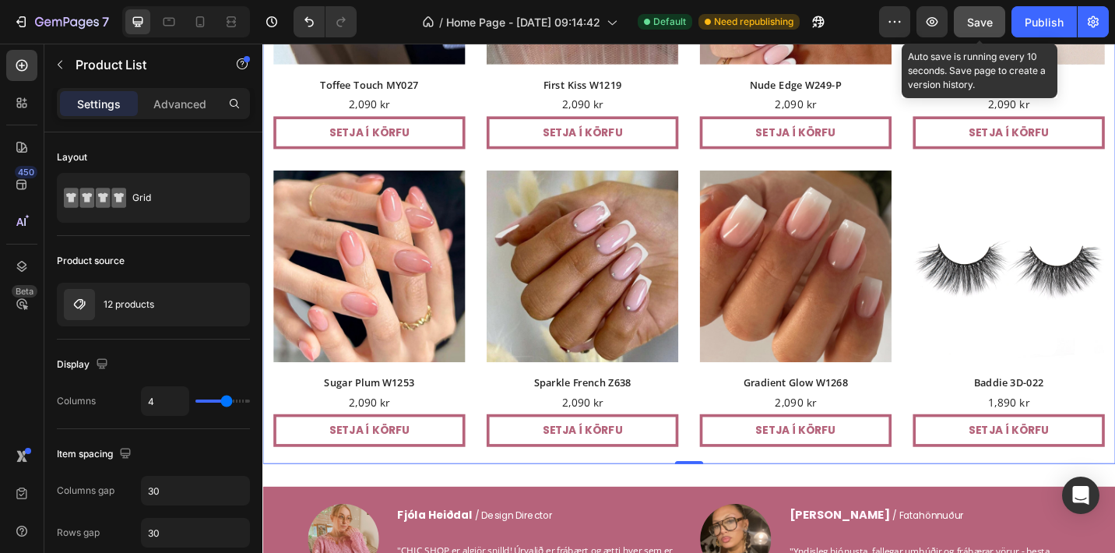
click at [979, 11] on button "Save" at bounding box center [979, 21] width 51 height 31
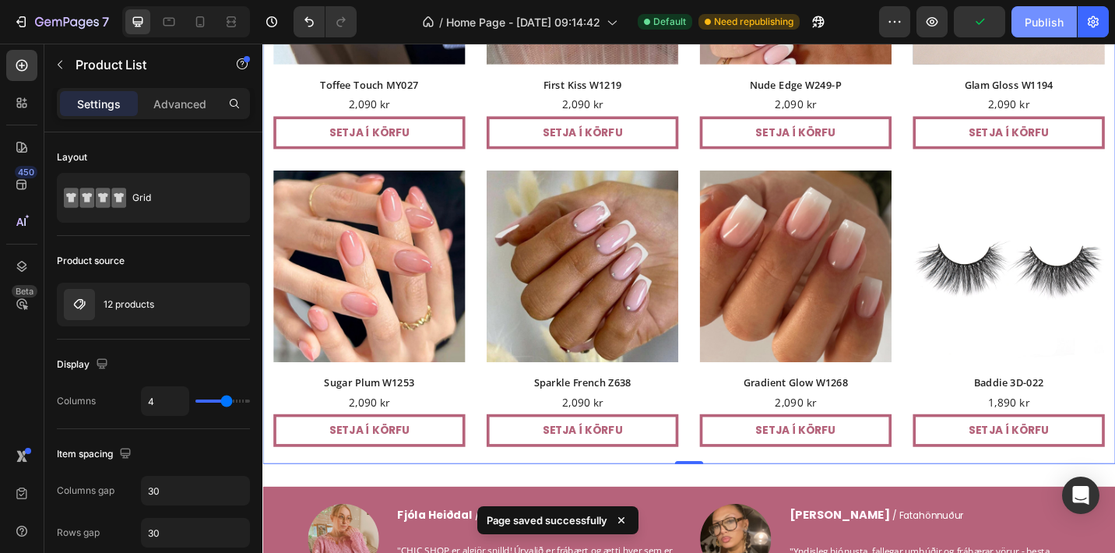
click at [1030, 20] on div "Publish" at bounding box center [1044, 22] width 39 height 16
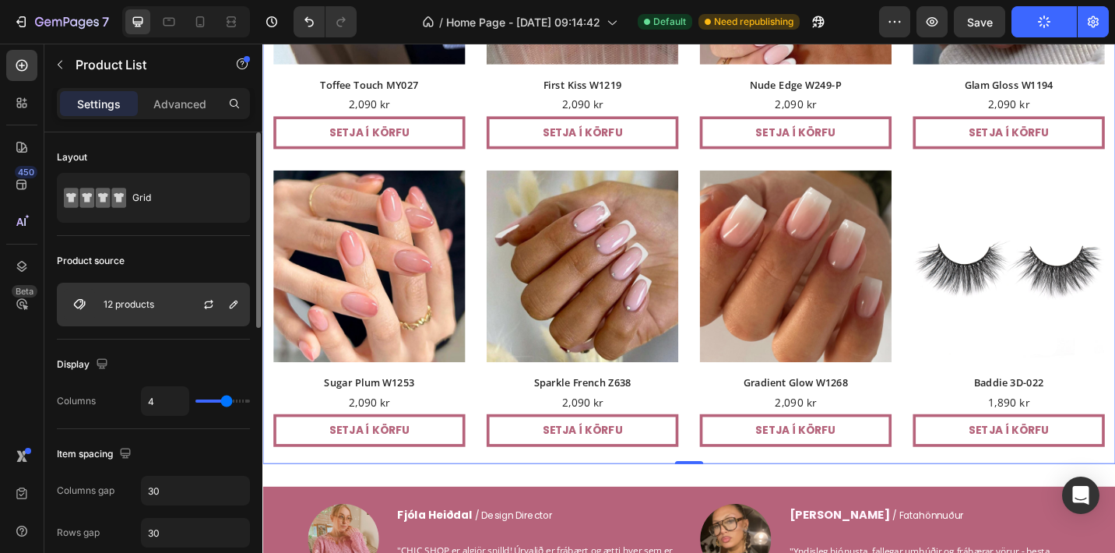
click at [178, 326] on div "12 products" at bounding box center [153, 305] width 193 height 44
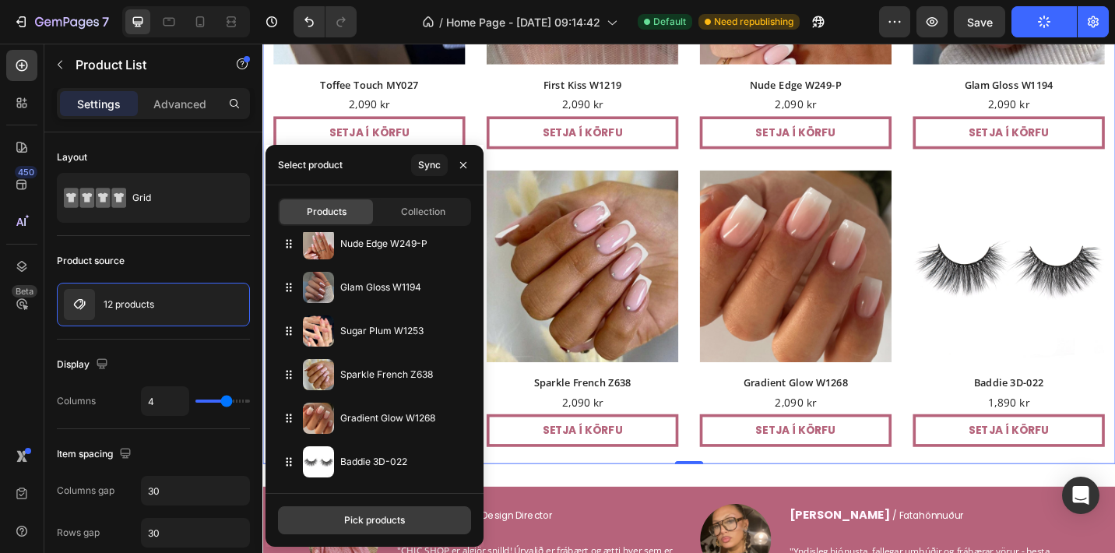
click at [386, 519] on div "Pick products" at bounding box center [374, 520] width 61 height 14
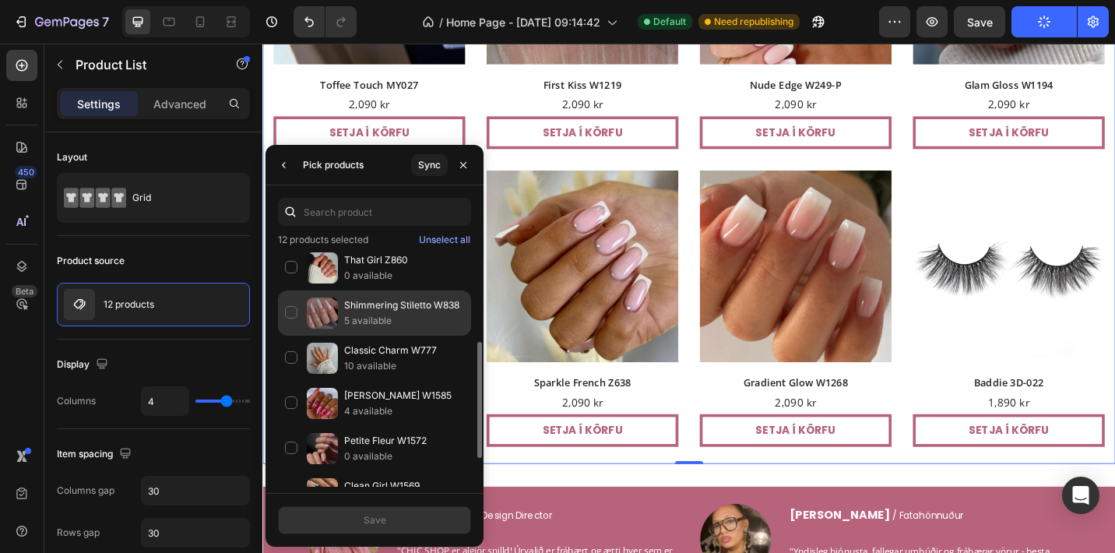
scroll to position [188, 0]
click at [387, 302] on p "Shimmering Stiletto W838" at bounding box center [404, 303] width 120 height 16
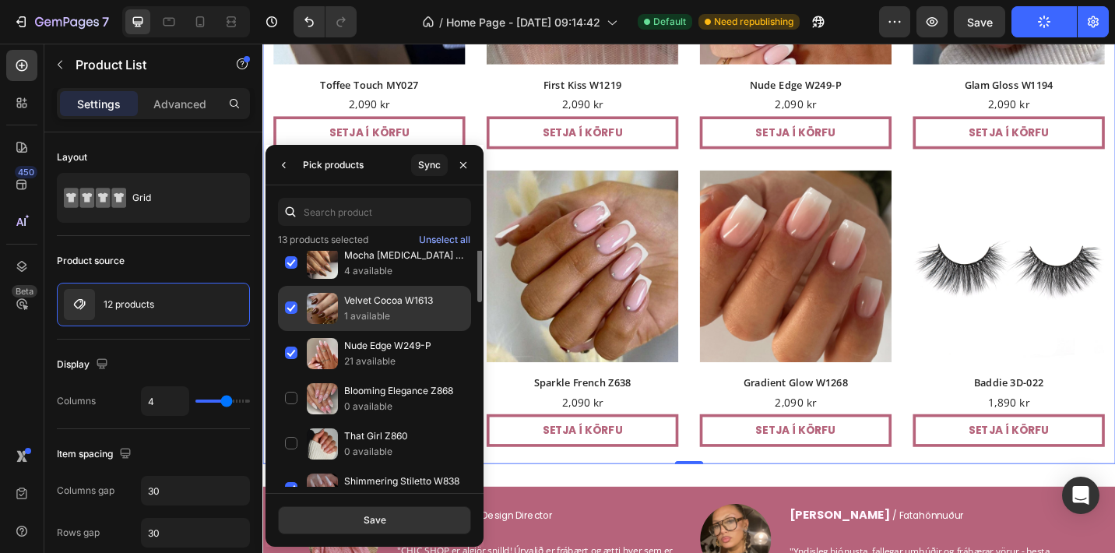
scroll to position [0, 0]
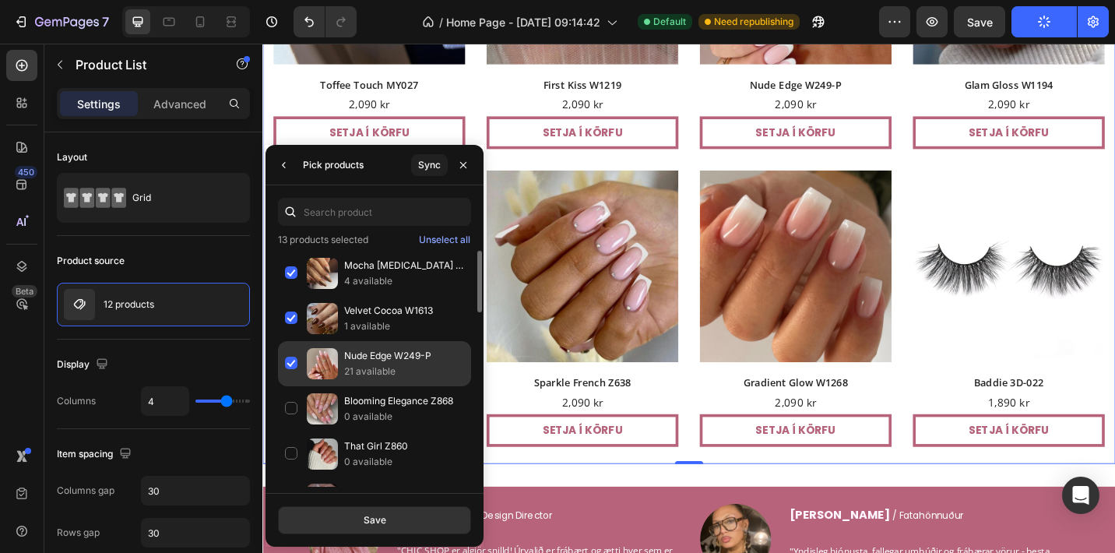
click at [390, 361] on p "Nude Edge W249-P" at bounding box center [404, 356] width 120 height 16
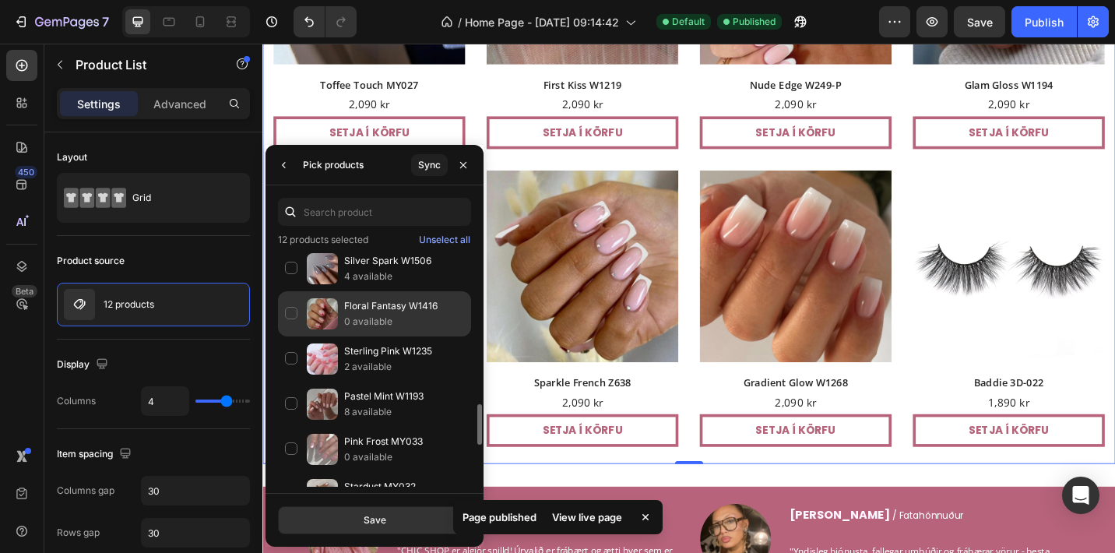
scroll to position [865, 0]
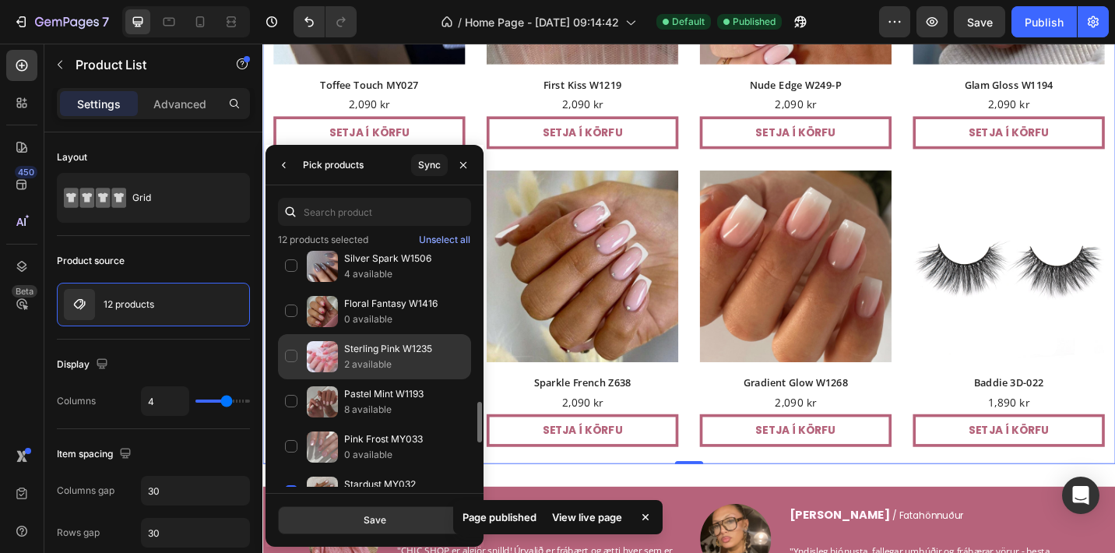
click at [355, 364] on p "2 available" at bounding box center [404, 365] width 120 height 16
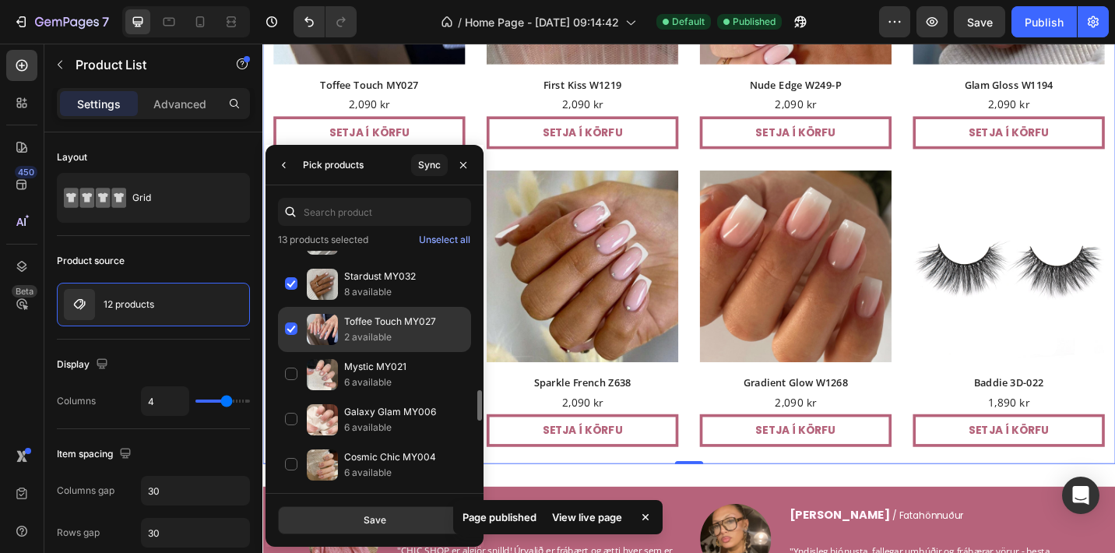
scroll to position [1072, 0]
click at [361, 325] on p "Toffee Touch MY027" at bounding box center [404, 323] width 120 height 16
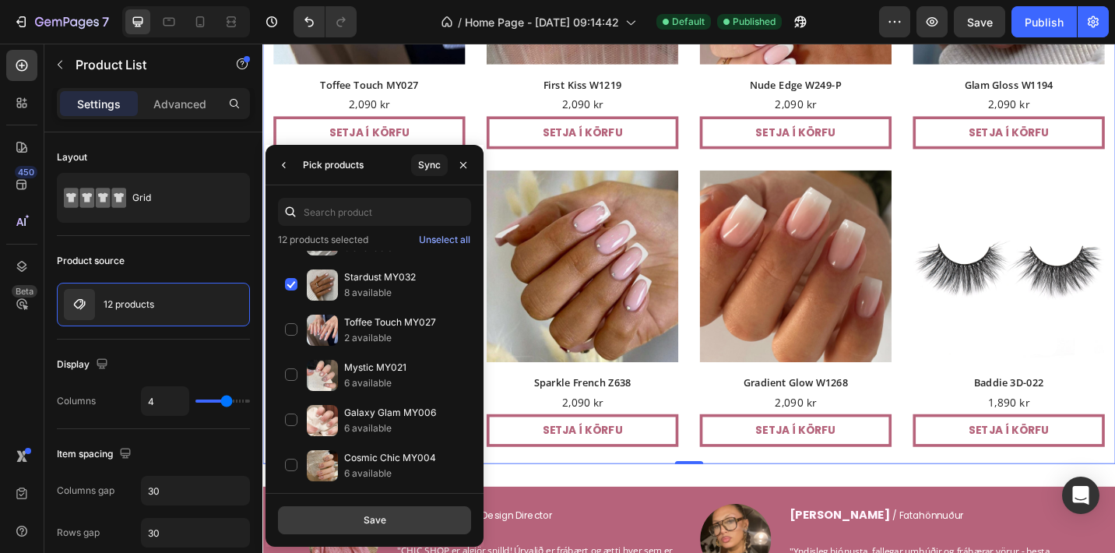
click at [377, 523] on div "Save" at bounding box center [375, 520] width 23 height 14
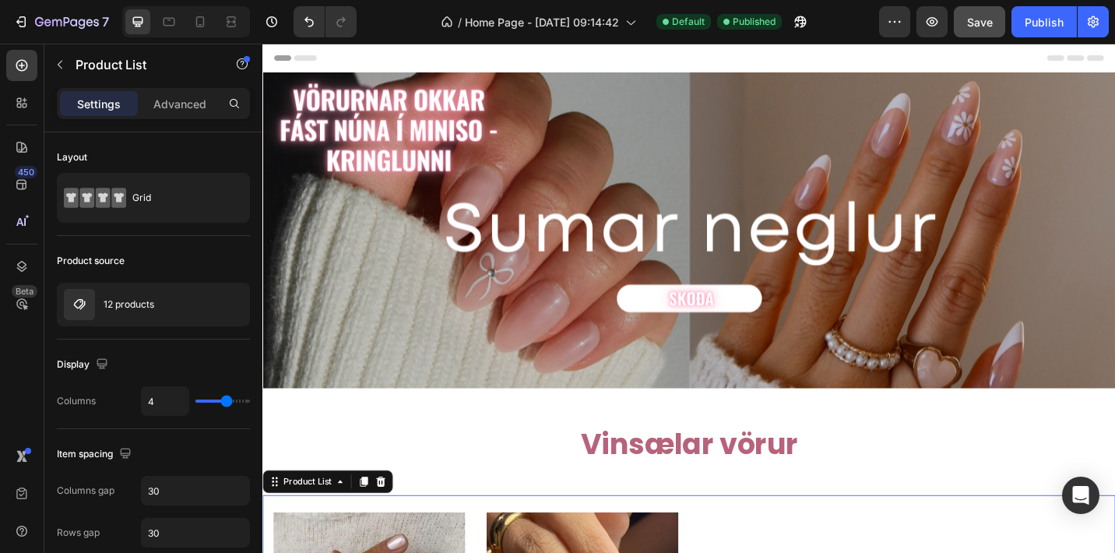
scroll to position [0, 0]
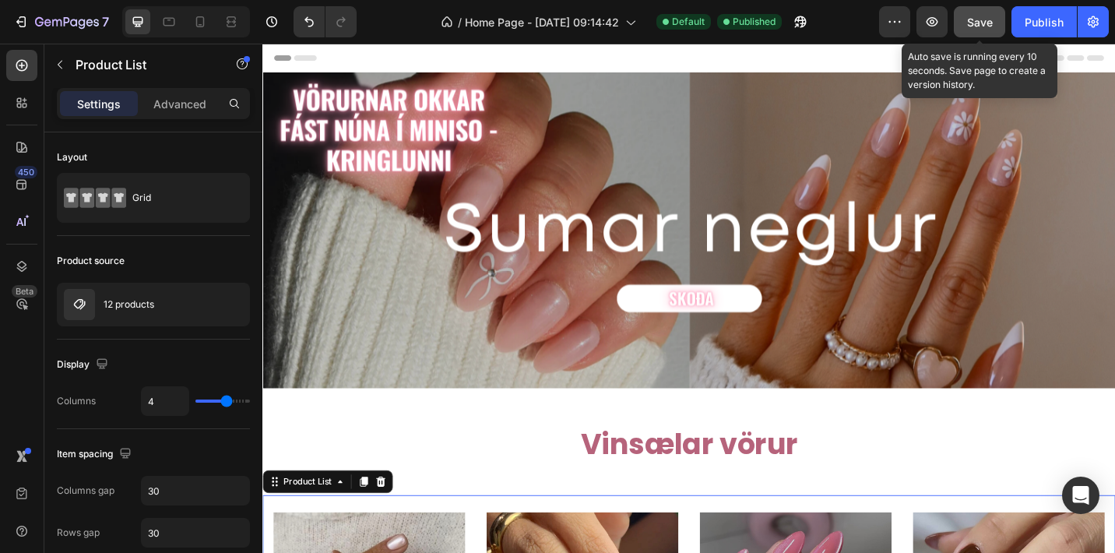
click at [973, 19] on span "Save" at bounding box center [980, 22] width 26 height 13
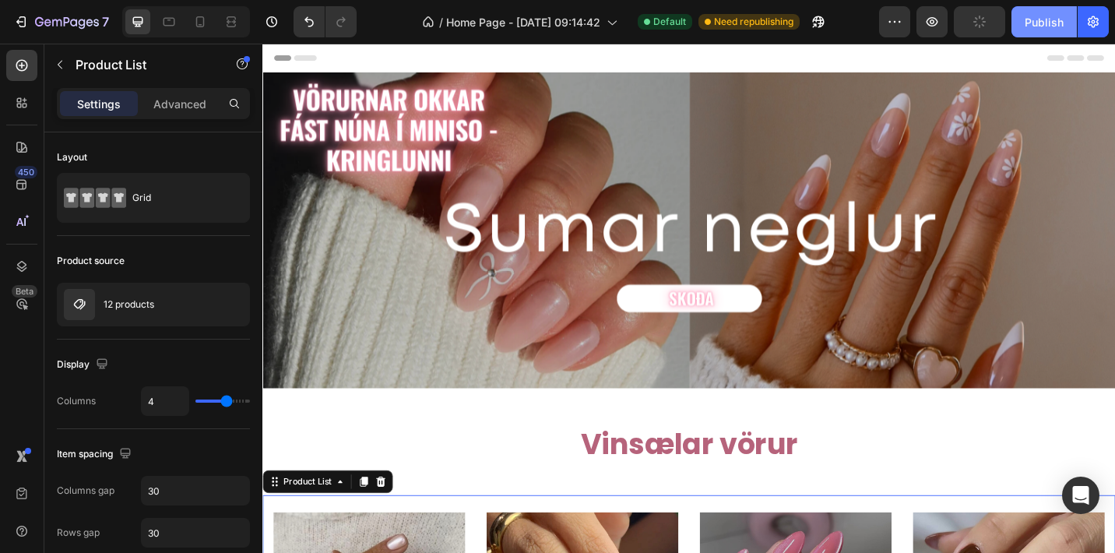
click at [1051, 19] on div "Publish" at bounding box center [1044, 22] width 39 height 16
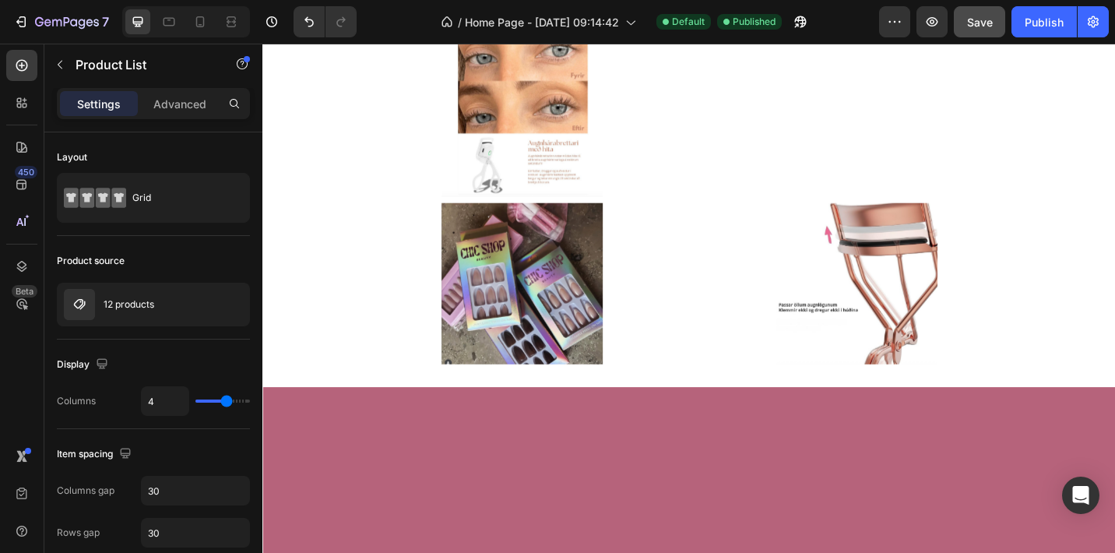
scroll to position [2090, 0]
click at [28, 180] on icon at bounding box center [22, 185] width 16 height 16
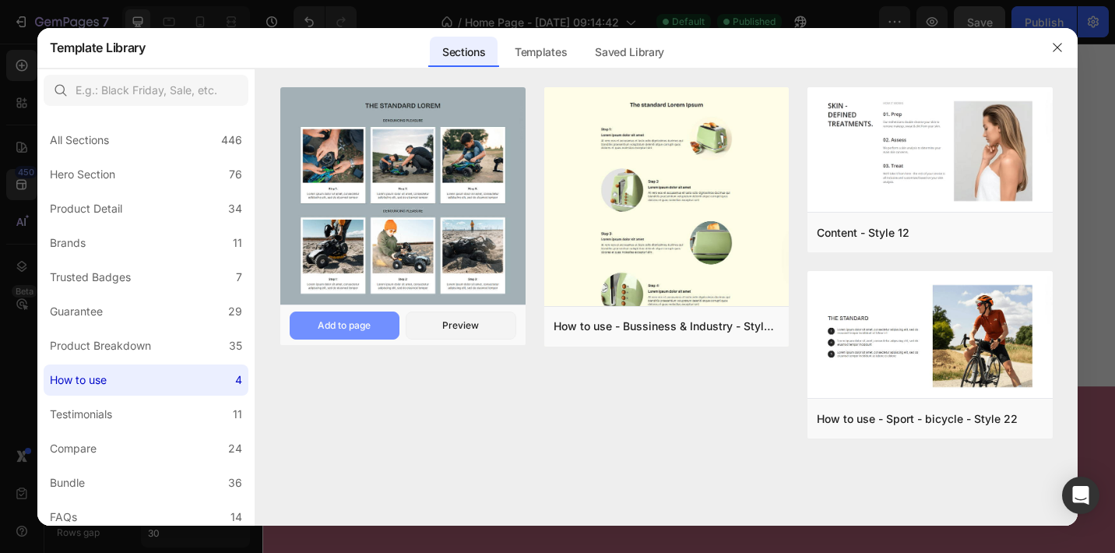
click at [376, 325] on button "Add to page" at bounding box center [345, 326] width 110 height 28
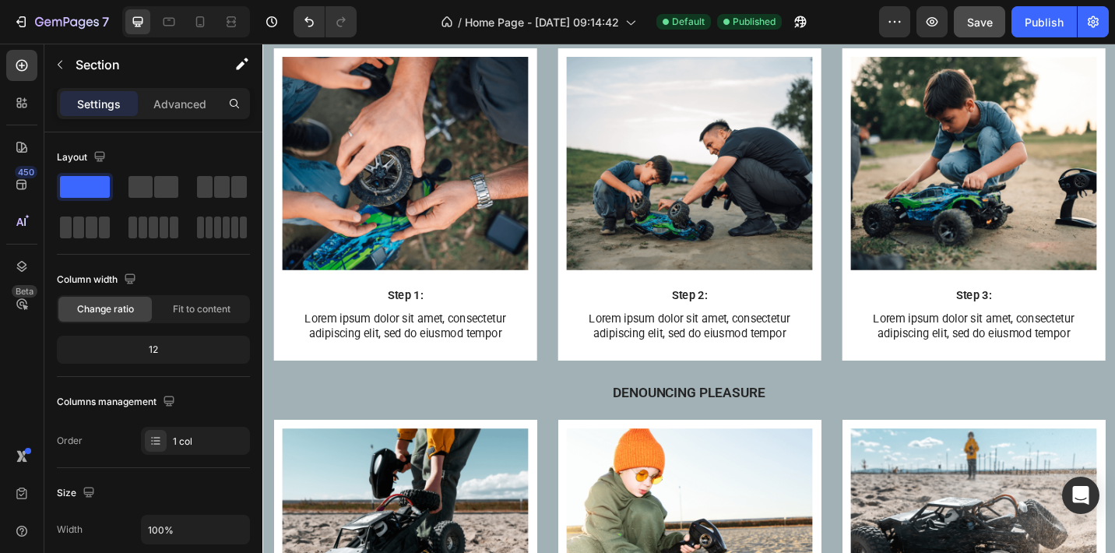
scroll to position [4157, 0]
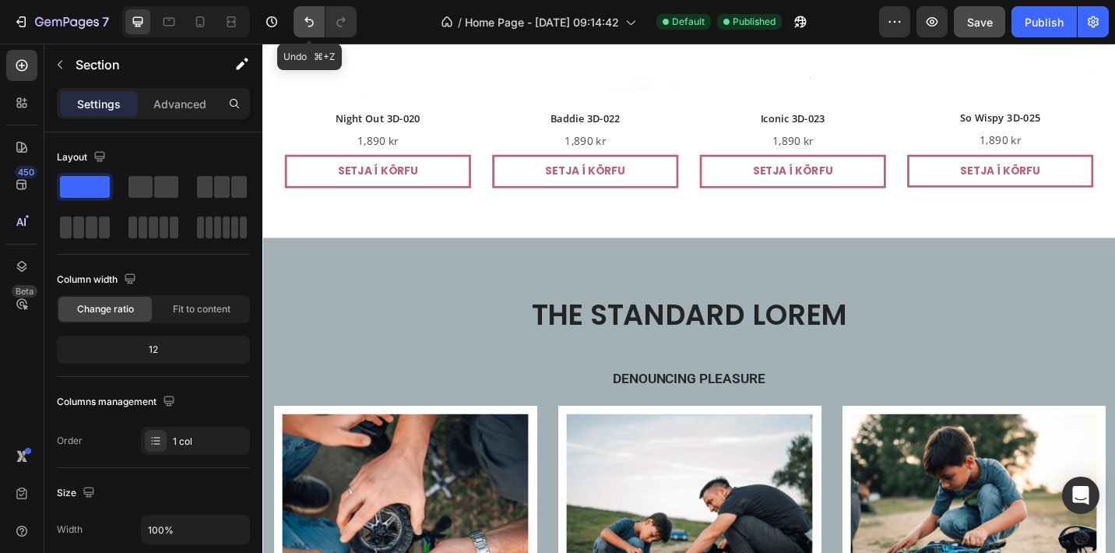
click at [319, 22] on button "Undo/Redo" at bounding box center [309, 21] width 31 height 31
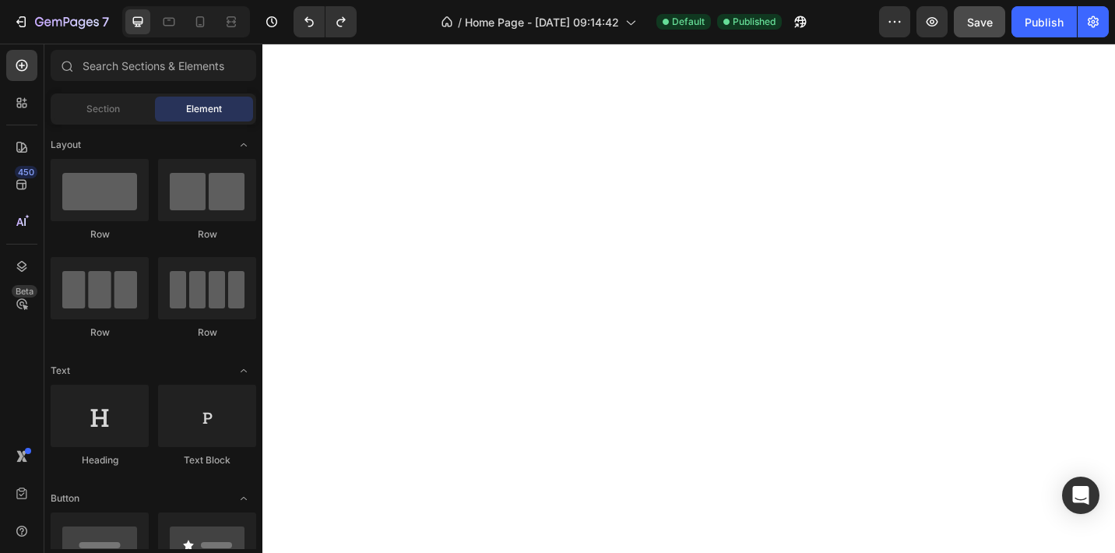
scroll to position [1225, 0]
